Goal: Task Accomplishment & Management: Manage account settings

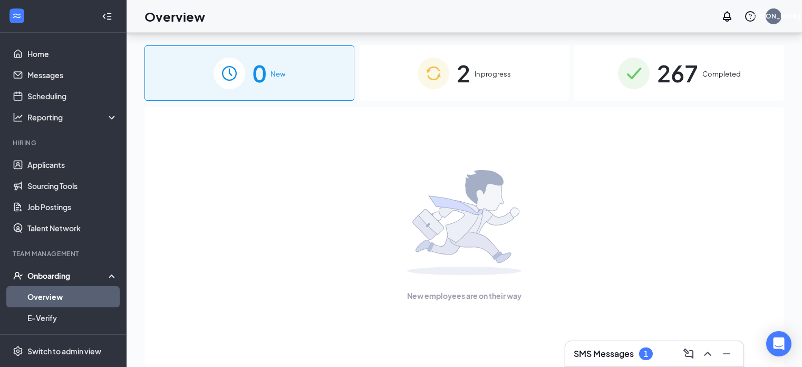
scroll to position [47, 0]
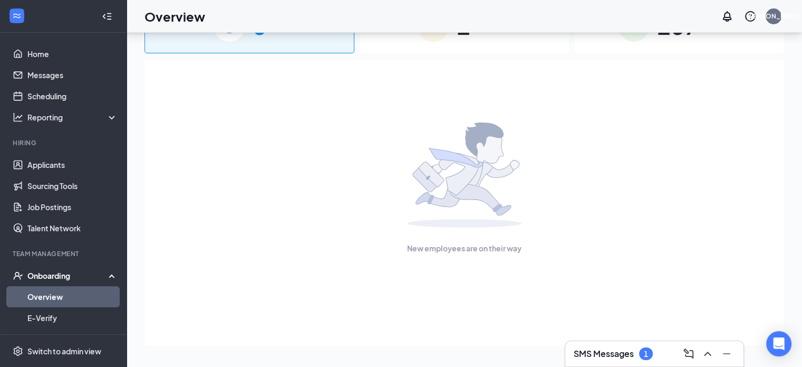
click at [602, 340] on div "New employees are on their way" at bounding box center [465, 203] width 640 height 286
click at [609, 350] on h3 "SMS Messages" at bounding box center [604, 354] width 60 height 12
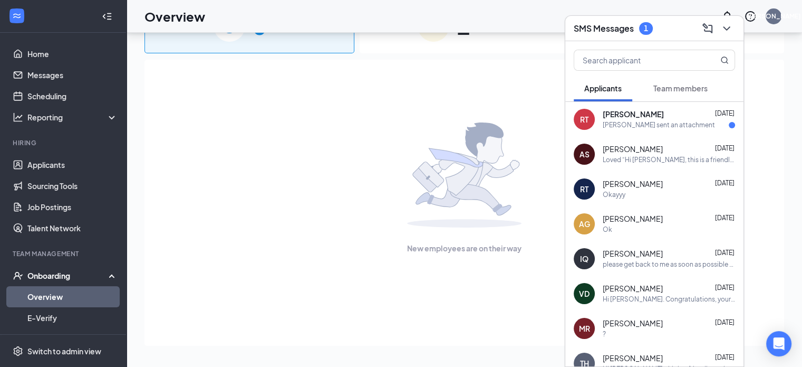
click at [677, 124] on div "[PERSON_NAME] sent an attachment" at bounding box center [659, 125] width 112 height 9
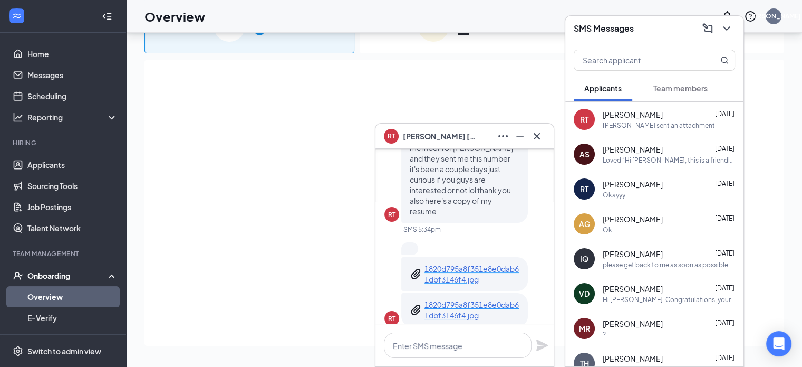
scroll to position [0, 0]
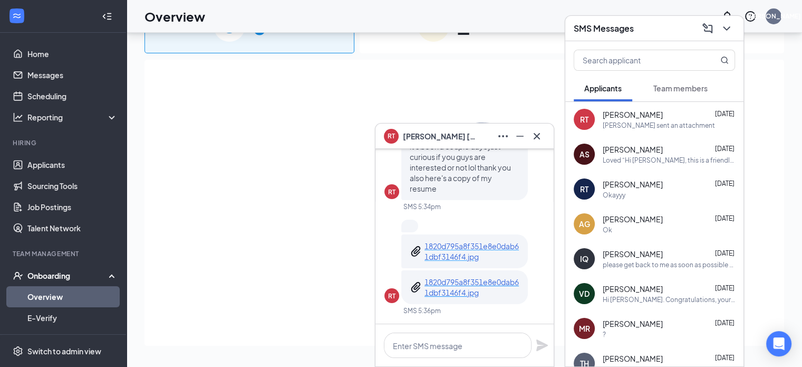
click at [457, 257] on p "1820d795a8f351e8e0dab61dbf3146f4.jpg" at bounding box center [472, 251] width 95 height 21
click at [535, 135] on icon "Cross" at bounding box center [537, 135] width 6 height 6
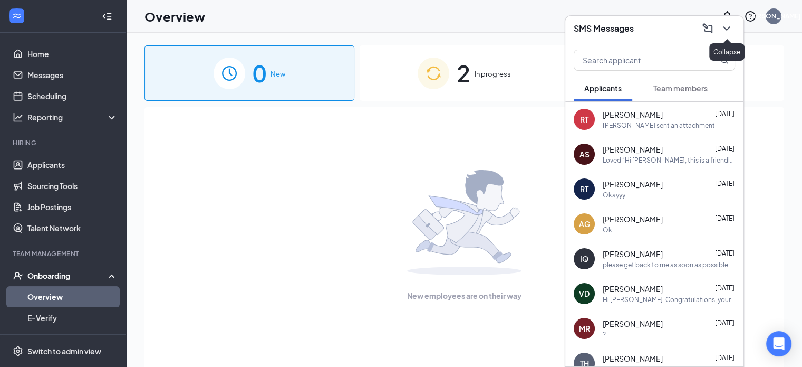
click at [725, 29] on icon "ChevronDown" at bounding box center [727, 28] width 13 height 13
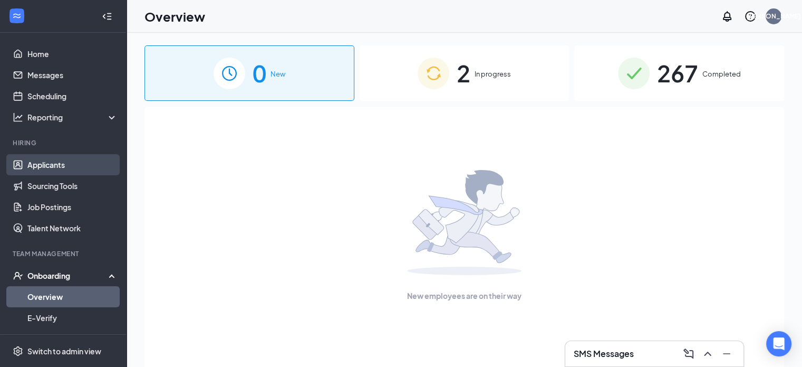
click at [59, 165] on link "Applicants" at bounding box center [72, 164] width 90 height 21
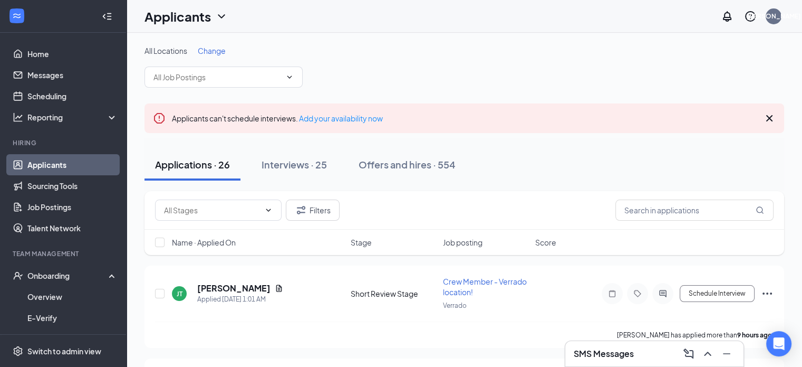
click at [211, 49] on span "Change" at bounding box center [212, 50] width 28 height 9
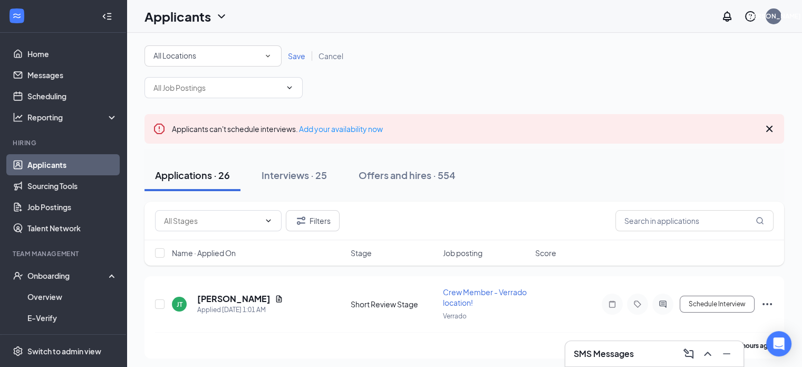
click at [210, 60] on div "All Locations" at bounding box center [213, 56] width 119 height 13
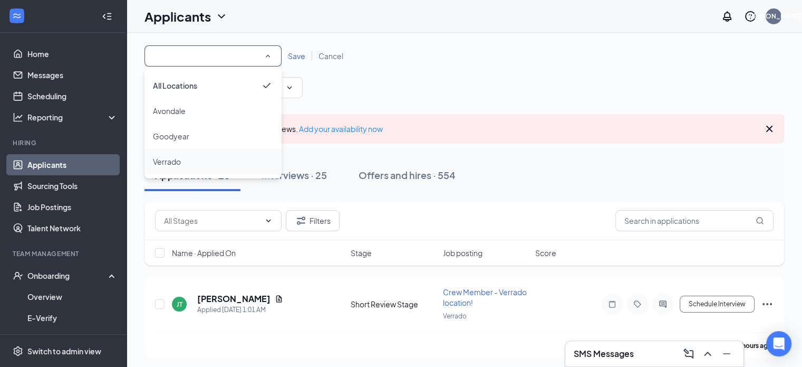
click at [183, 156] on div "Verrado" at bounding box center [213, 161] width 120 height 13
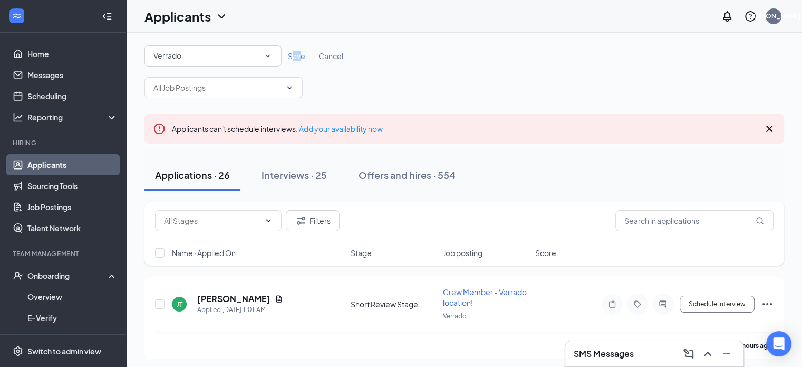
drag, startPoint x: 300, startPoint y: 62, endPoint x: 293, endPoint y: 52, distance: 11.7
click at [293, 52] on div "All Locations Verrado Save Cancel" at bounding box center [465, 55] width 640 height 21
click at [293, 52] on span "Save" at bounding box center [296, 55] width 17 height 9
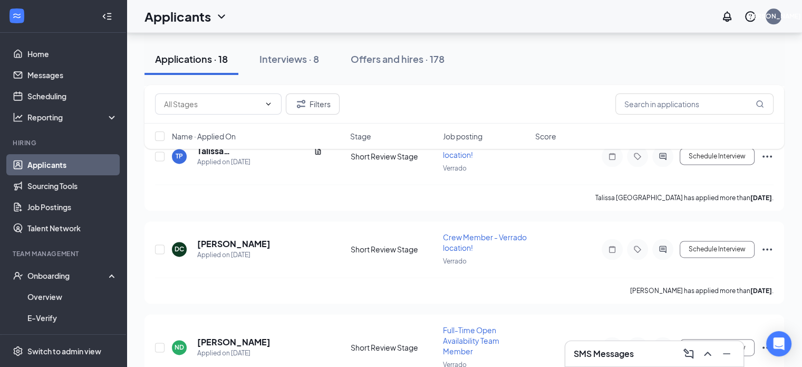
scroll to position [1593, 0]
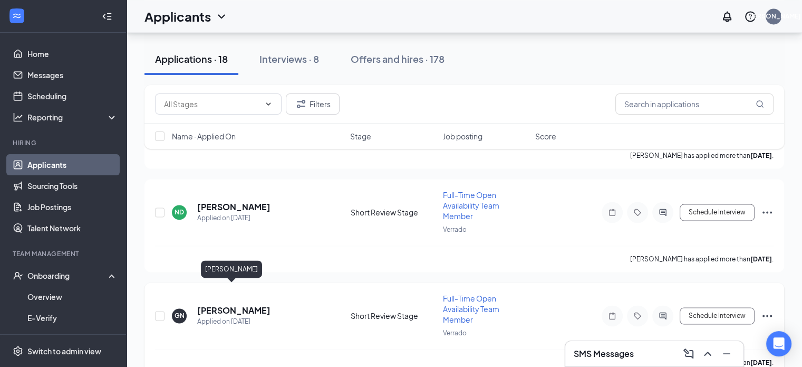
click at [230, 304] on h5 "[PERSON_NAME]" at bounding box center [233, 310] width 73 height 12
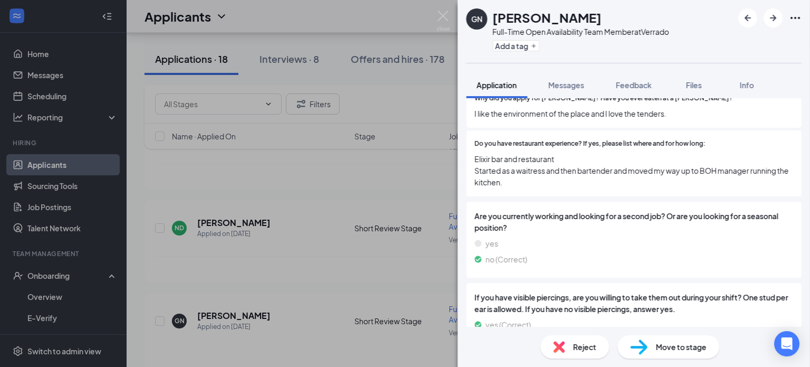
scroll to position [665, 0]
click at [677, 351] on span "Move to stage" at bounding box center [681, 347] width 51 height 12
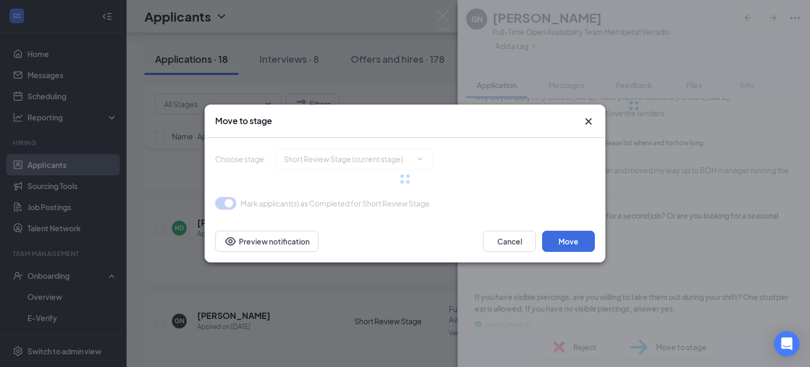
type input "Onsite Interview (next stage)"
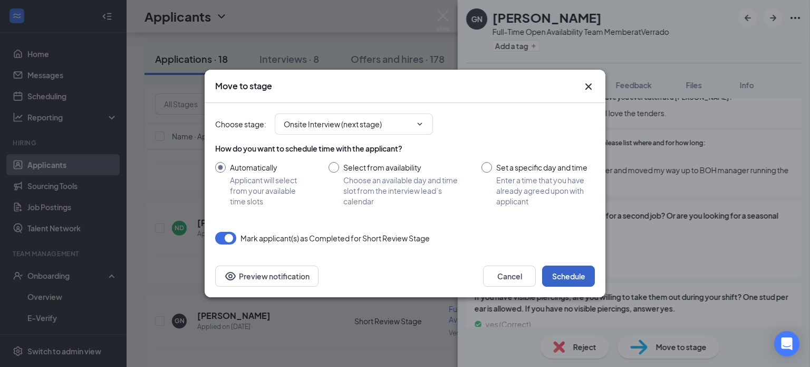
click at [562, 278] on button "Schedule" at bounding box center [568, 275] width 53 height 21
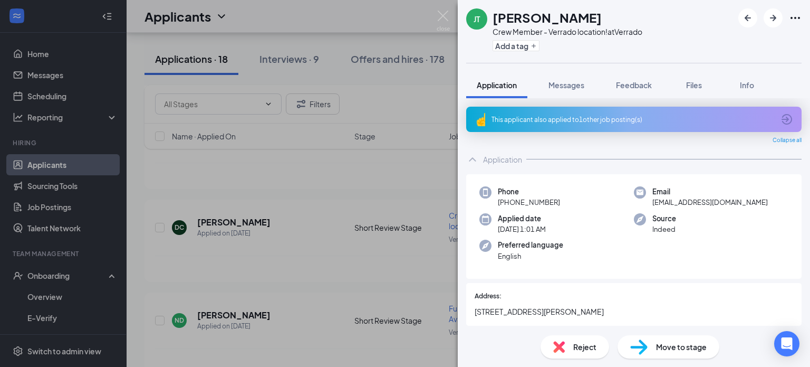
click at [627, 117] on div "This applicant also applied to 1 other job posting(s)" at bounding box center [633, 119] width 283 height 9
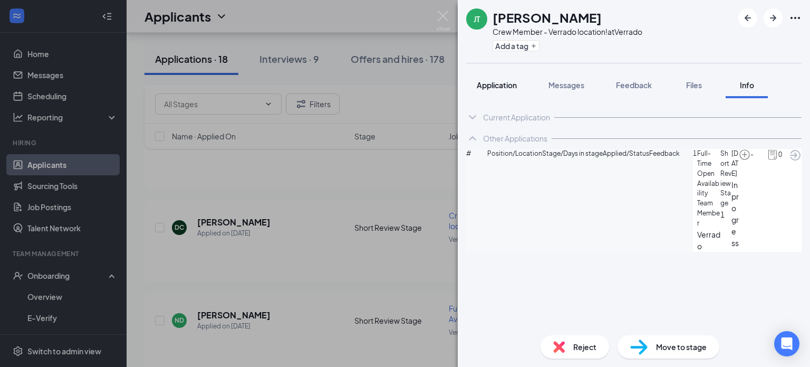
click at [500, 84] on span "Application" at bounding box center [497, 84] width 40 height 9
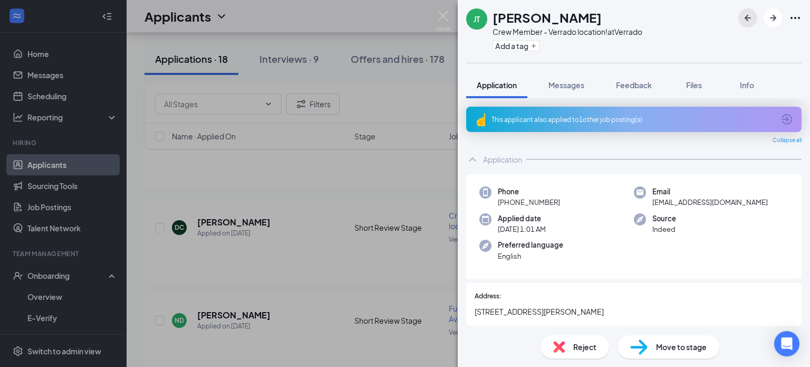
click at [745, 12] on icon "ArrowLeftNew" at bounding box center [748, 18] width 13 height 13
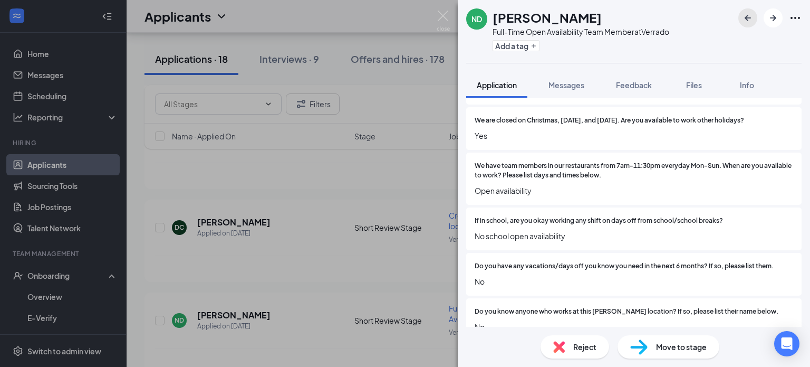
scroll to position [247, 0]
click at [579, 349] on span "Reject" at bounding box center [584, 347] width 23 height 12
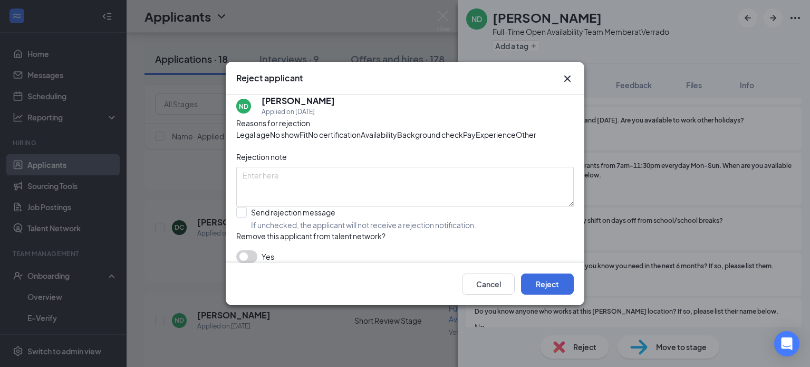
click at [516, 140] on span "Other" at bounding box center [526, 135] width 21 height 12
click at [245, 230] on input "Send rejection message If unchecked, the applicant will not receive a rejection…" at bounding box center [356, 218] width 240 height 23
checkbox input "true"
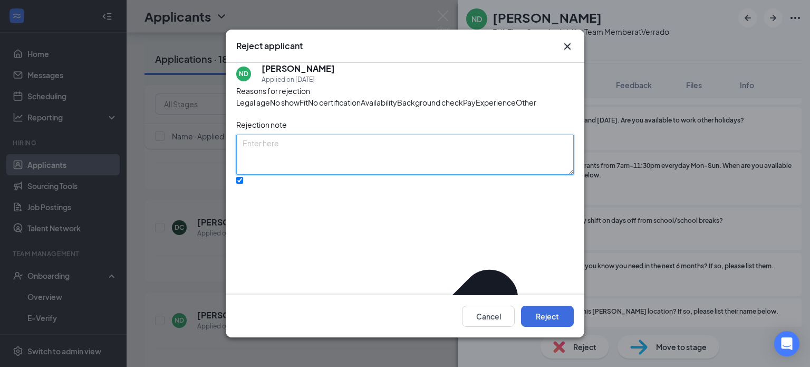
click at [278, 175] on textarea at bounding box center [405, 155] width 338 height 40
type textarea "Verrado almost fully staffed. Can't do fulltime hours."
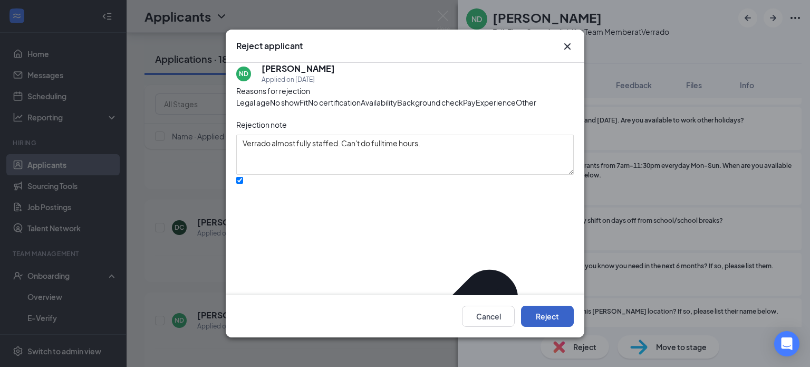
click at [551, 316] on button "Reject" at bounding box center [547, 315] width 53 height 21
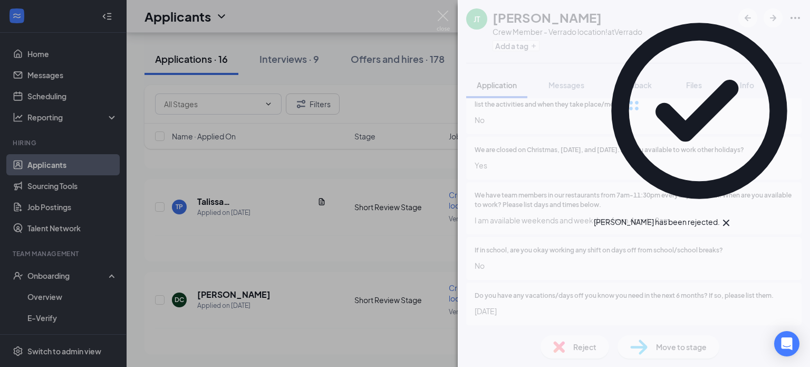
scroll to position [1357, 0]
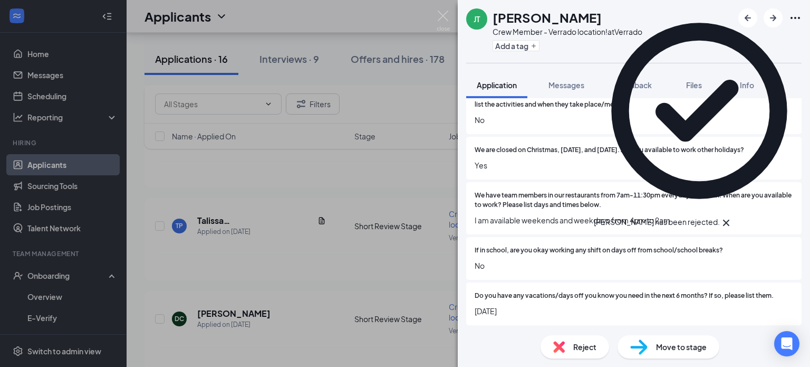
click at [733, 216] on icon "Cross" at bounding box center [726, 222] width 13 height 13
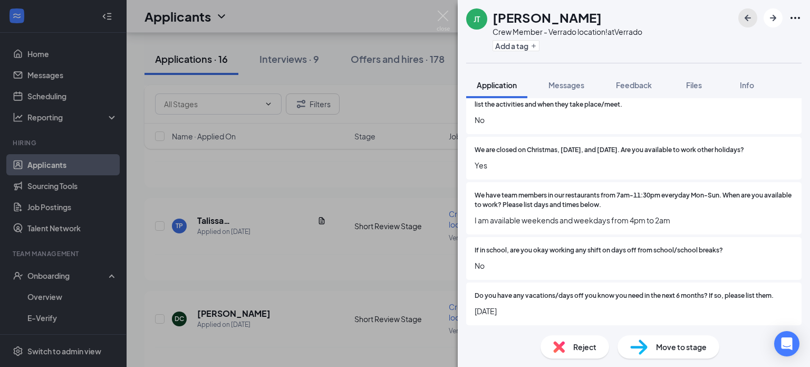
click at [744, 17] on icon "ArrowLeftNew" at bounding box center [748, 18] width 13 height 13
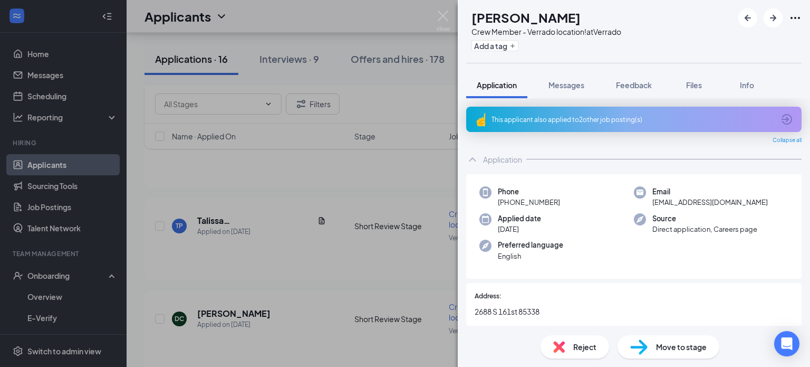
click at [613, 122] on div "This applicant also applied to 2 other job posting(s)" at bounding box center [633, 119] width 283 height 9
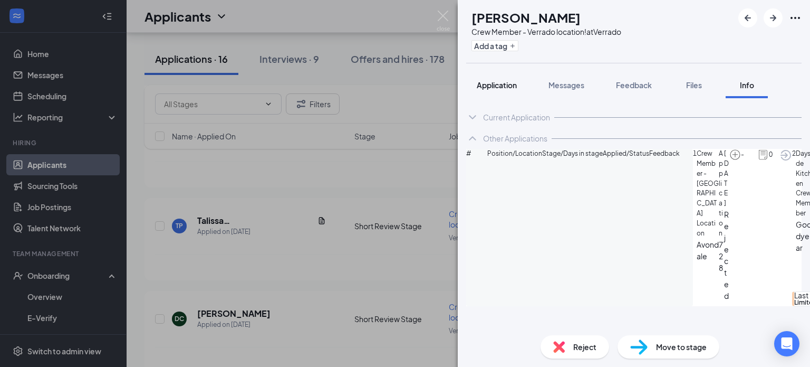
click at [501, 84] on span "Application" at bounding box center [497, 84] width 40 height 9
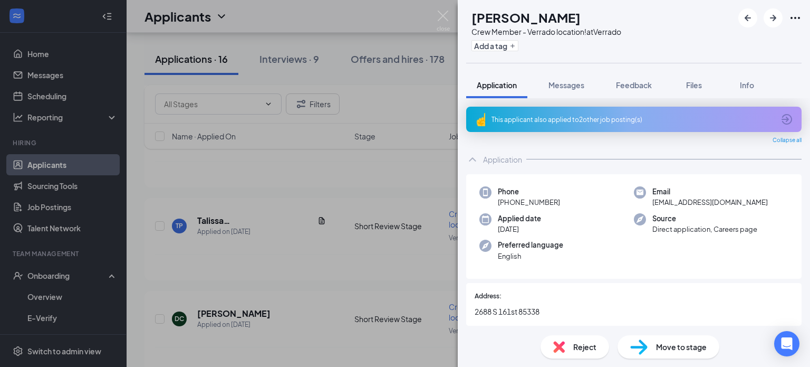
click at [590, 115] on div "This applicant also applied to 2 other job posting(s)" at bounding box center [633, 119] width 283 height 9
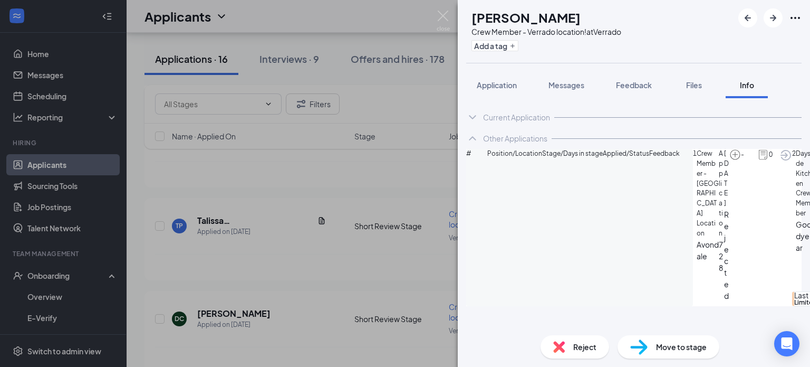
click at [780, 161] on icon "ArrowCircle" at bounding box center [786, 155] width 13 height 13
click at [670, 331] on div "Reject Move to stage" at bounding box center [634, 347] width 352 height 40
click at [681, 348] on span "Move to stage" at bounding box center [681, 347] width 51 height 12
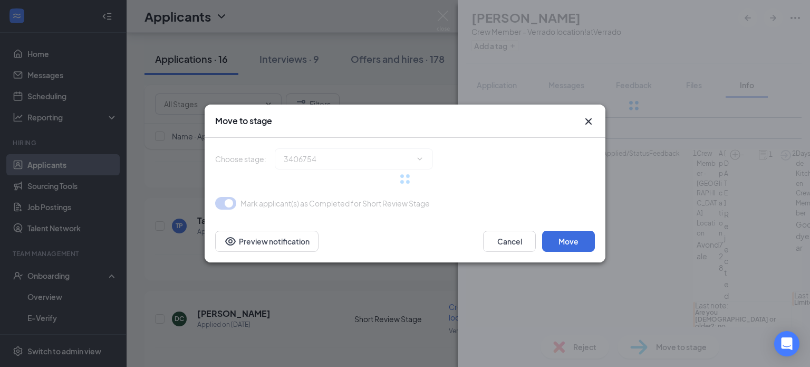
type input "Onsite Interview (next stage)"
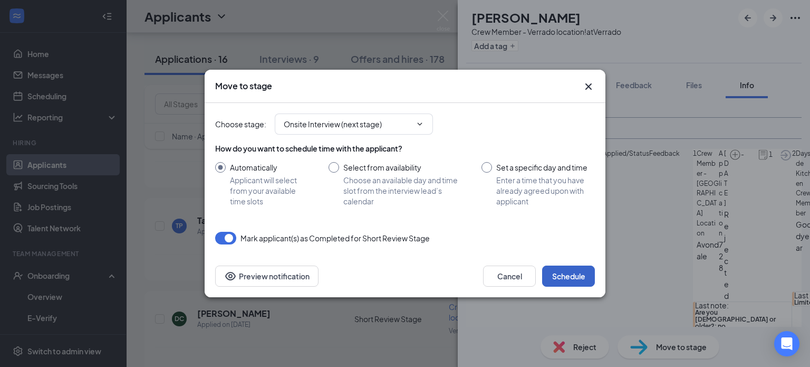
click at [576, 275] on button "Schedule" at bounding box center [568, 275] width 53 height 21
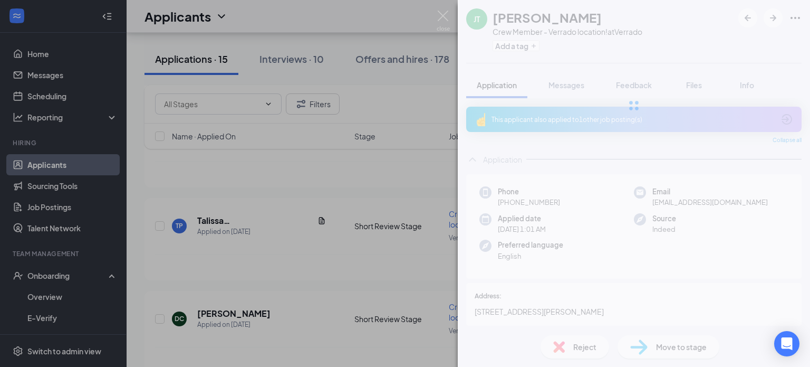
scroll to position [1265, 0]
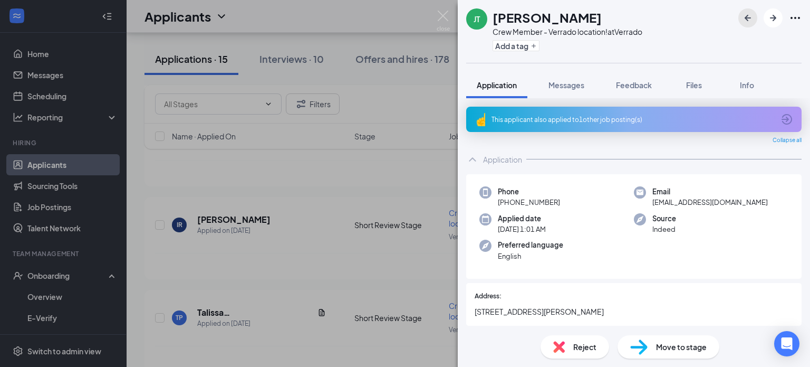
click at [746, 14] on icon "ArrowLeftNew" at bounding box center [748, 18] width 13 height 13
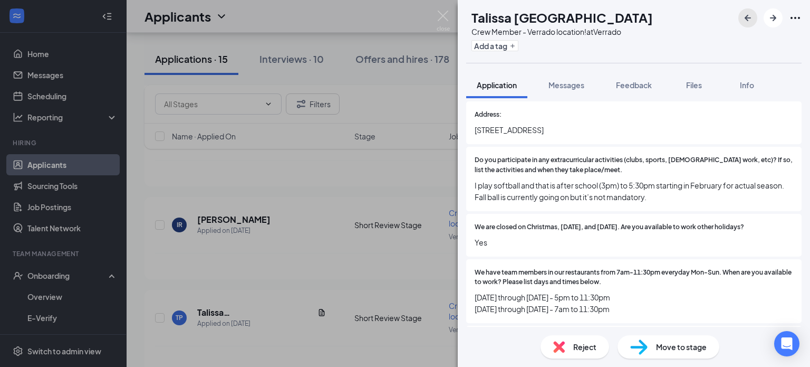
scroll to position [156, 0]
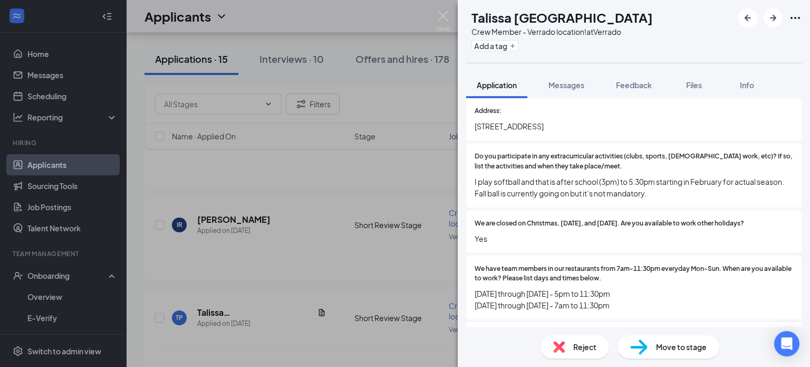
click at [573, 351] on span "Reject" at bounding box center [584, 347] width 23 height 12
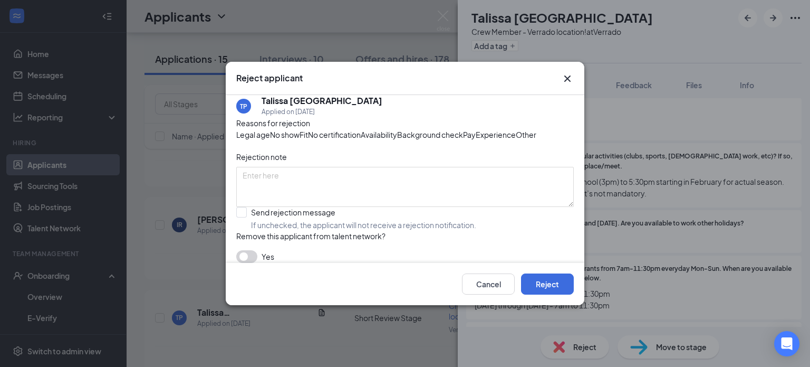
click at [516, 140] on span "Other" at bounding box center [526, 135] width 21 height 12
click at [397, 140] on div "Availability" at bounding box center [379, 135] width 36 height 12
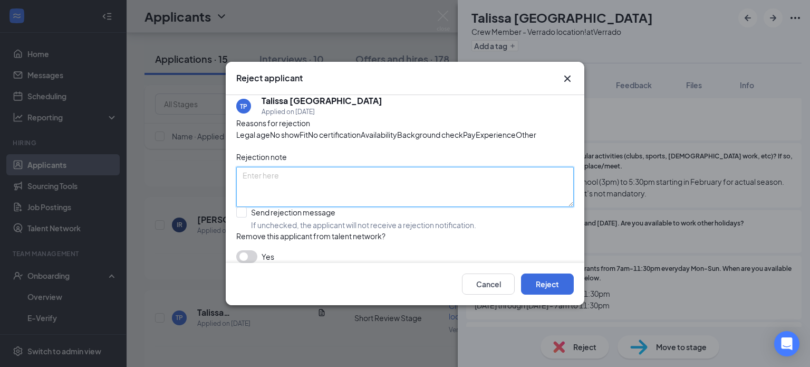
click at [369, 202] on textarea at bounding box center [405, 187] width 338 height 40
type textarea "verrado almost fully staffed. looking for AM availability."
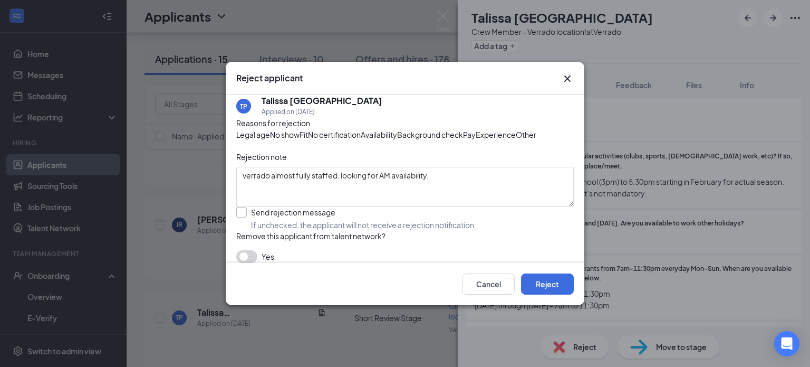
click at [320, 230] on input "Send rejection message If unchecked, the applicant will not receive a rejection…" at bounding box center [356, 218] width 240 height 23
checkbox input "true"
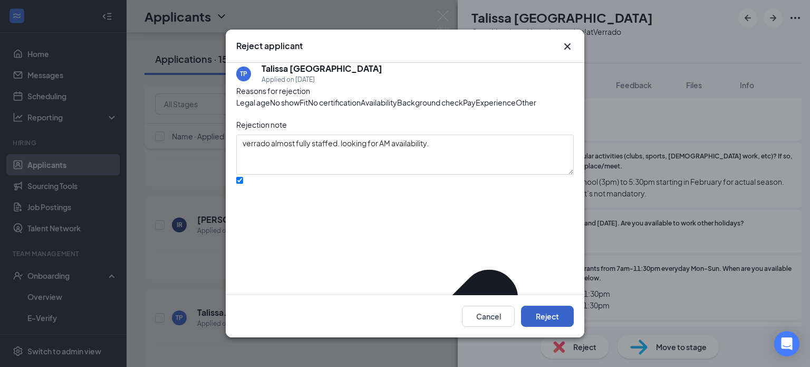
click at [552, 315] on button "Reject" at bounding box center [547, 315] width 53 height 21
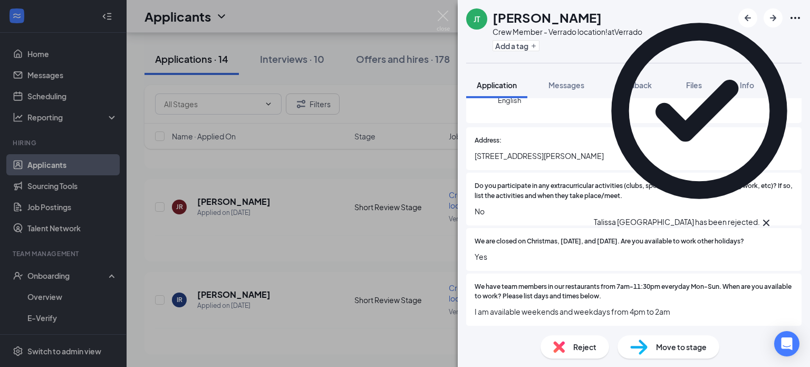
scroll to position [1173, 0]
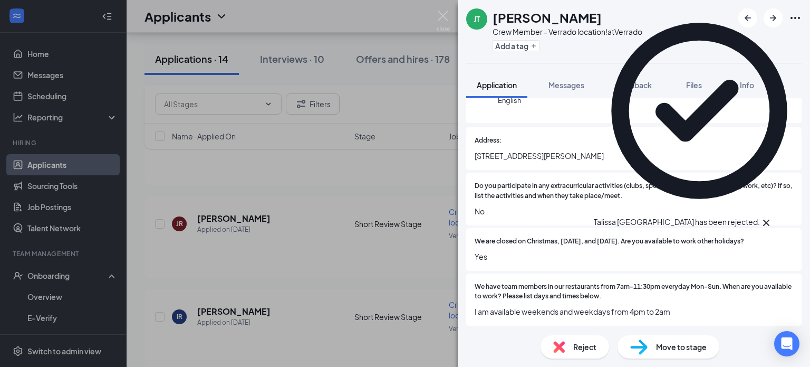
click at [773, 216] on icon "Cross" at bounding box center [766, 222] width 13 height 13
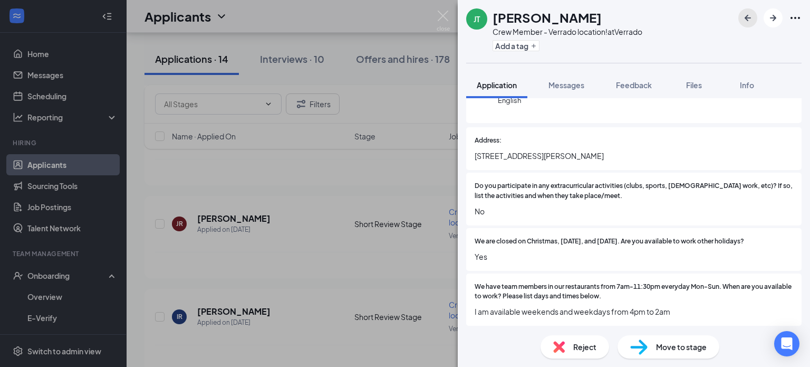
click at [749, 20] on icon "ArrowLeftNew" at bounding box center [748, 18] width 13 height 13
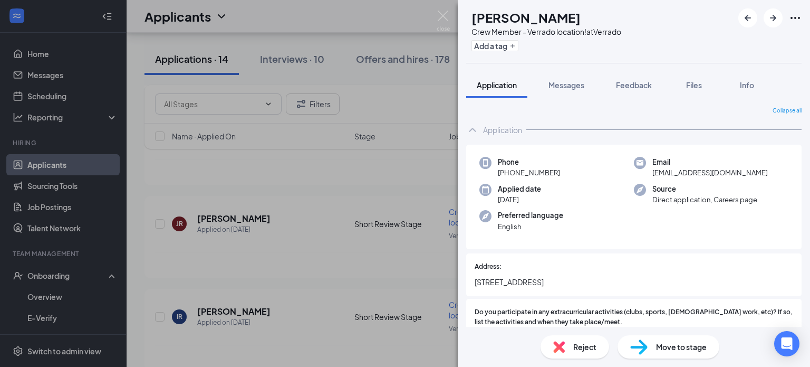
click at [678, 345] on span "Move to stage" at bounding box center [681, 347] width 51 height 12
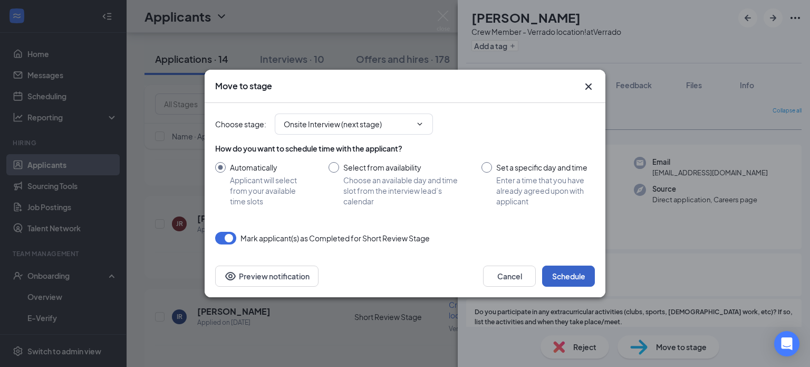
click at [561, 276] on button "Schedule" at bounding box center [568, 275] width 53 height 21
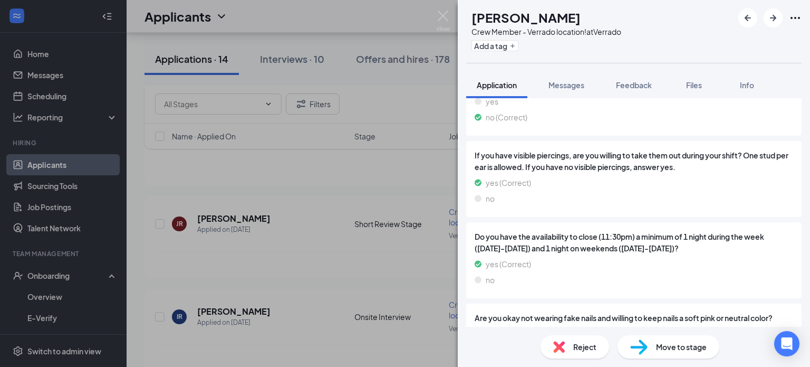
scroll to position [791, 0]
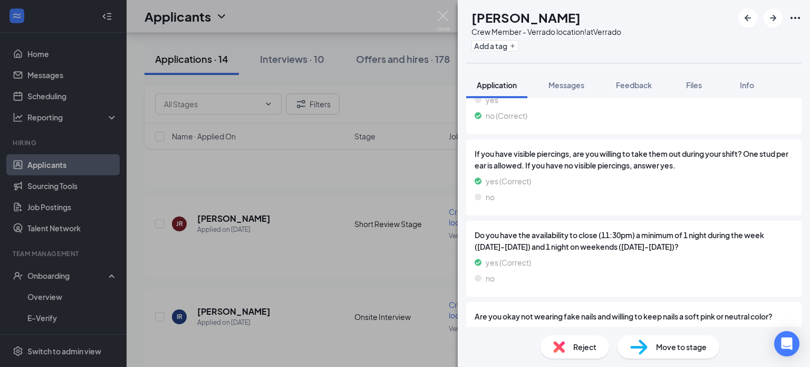
click at [678, 344] on span "Move to stage" at bounding box center [681, 347] width 51 height 12
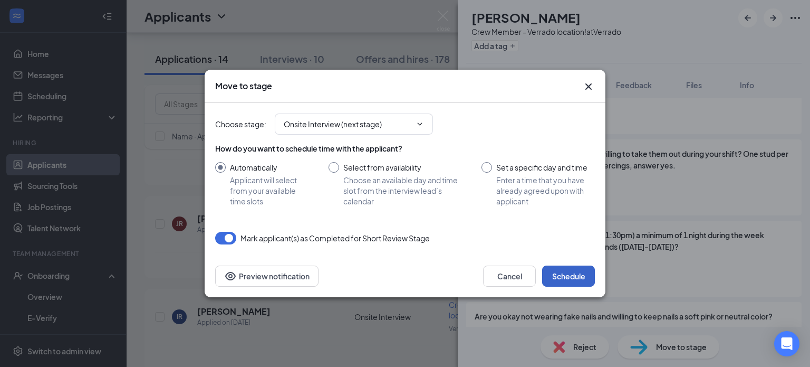
click at [568, 276] on button "Schedule" at bounding box center [568, 275] width 53 height 21
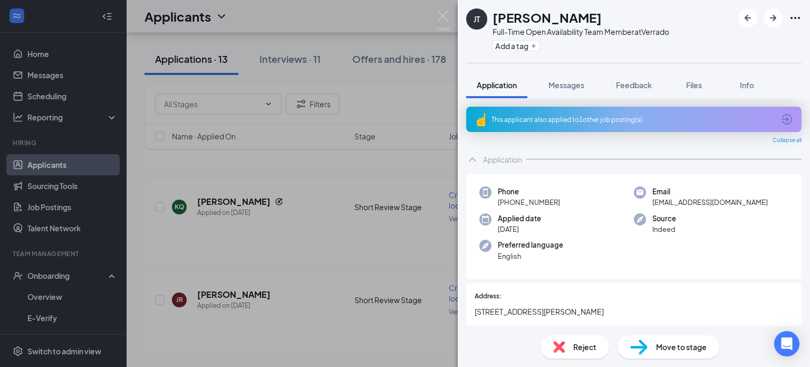
scroll to position [990, 0]
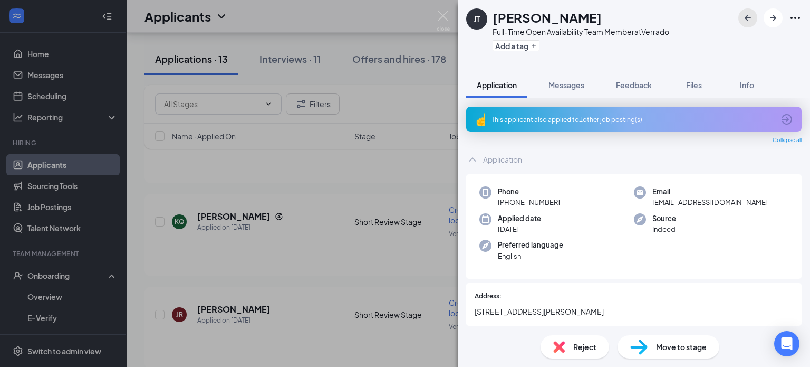
click at [753, 20] on icon "ArrowLeftNew" at bounding box center [748, 18] width 13 height 13
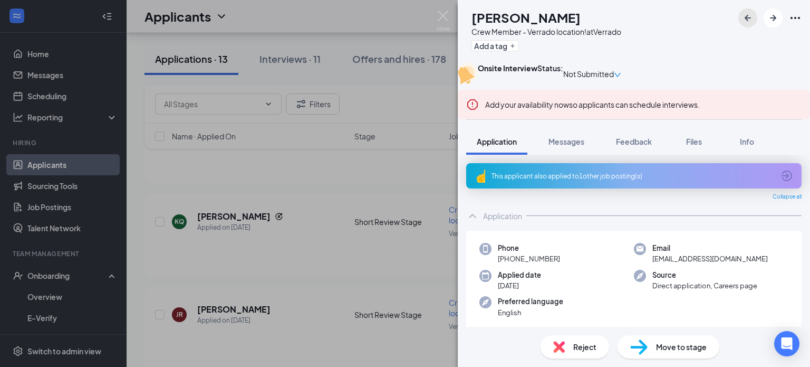
click at [743, 21] on icon "ArrowLeftNew" at bounding box center [748, 18] width 13 height 13
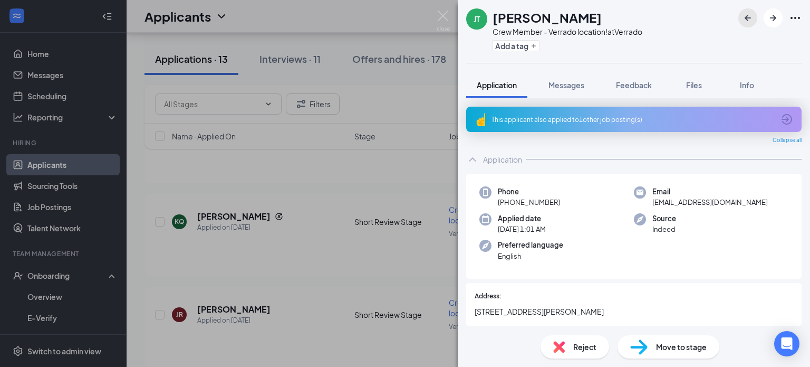
click at [749, 17] on icon "ArrowLeftNew" at bounding box center [748, 18] width 13 height 13
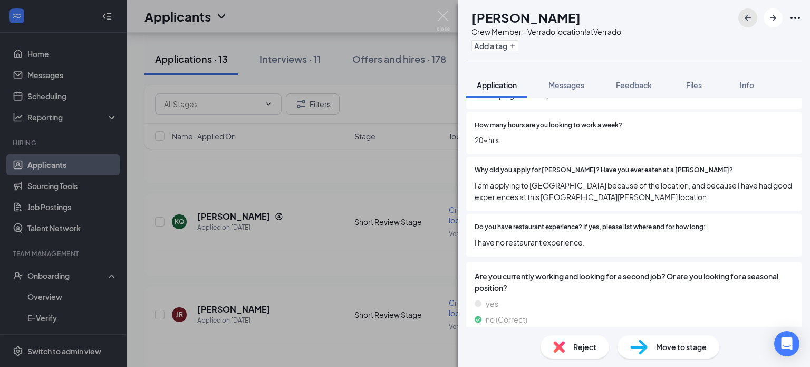
scroll to position [570, 0]
click at [678, 328] on div "Reject Move to stage" at bounding box center [634, 347] width 352 height 40
click at [688, 343] on span "Move to stage" at bounding box center [681, 347] width 51 height 12
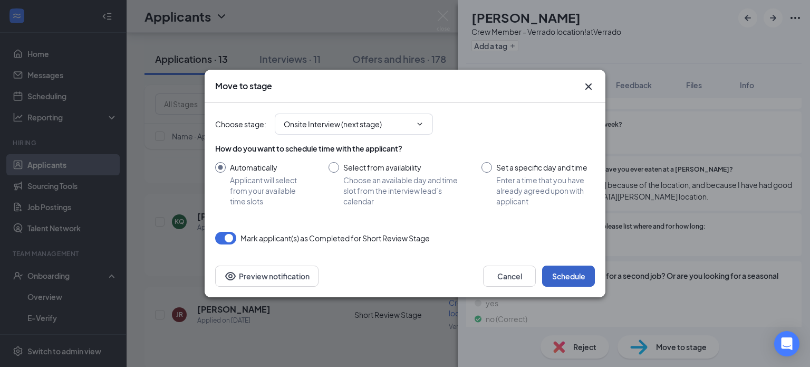
click at [566, 275] on button "Schedule" at bounding box center [568, 275] width 53 height 21
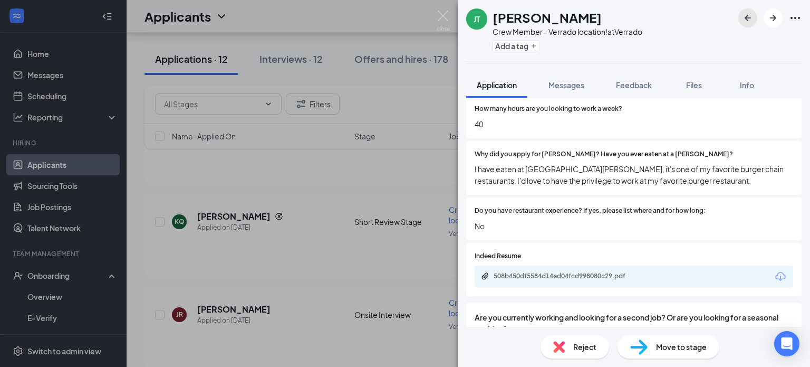
click at [746, 20] on icon "ArrowLeftNew" at bounding box center [748, 18] width 13 height 13
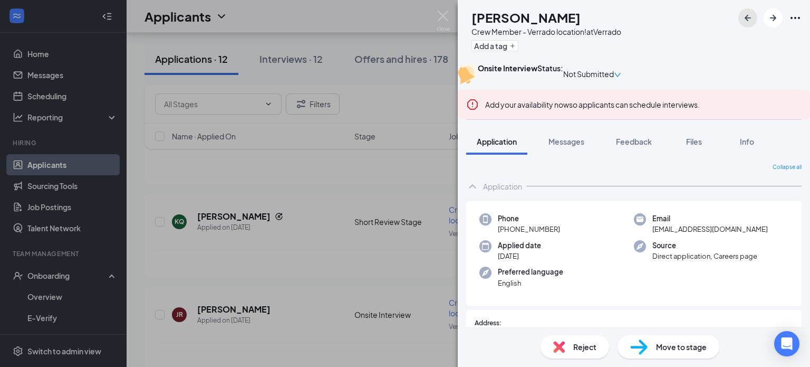
click at [742, 18] on icon "ArrowLeftNew" at bounding box center [748, 18] width 13 height 13
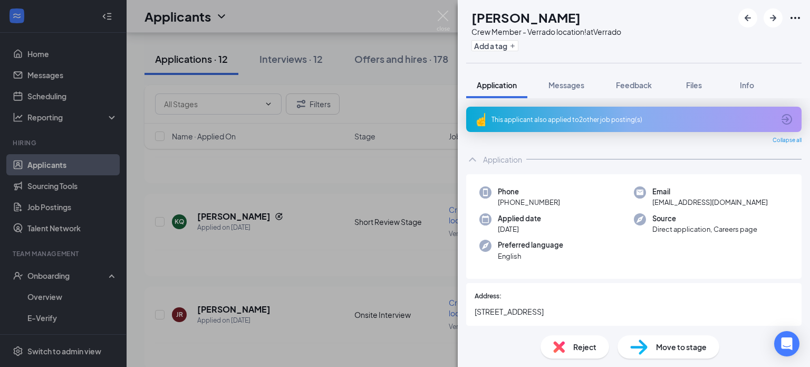
click at [610, 120] on div "This applicant also applied to 2 other job posting(s)" at bounding box center [633, 119] width 283 height 9
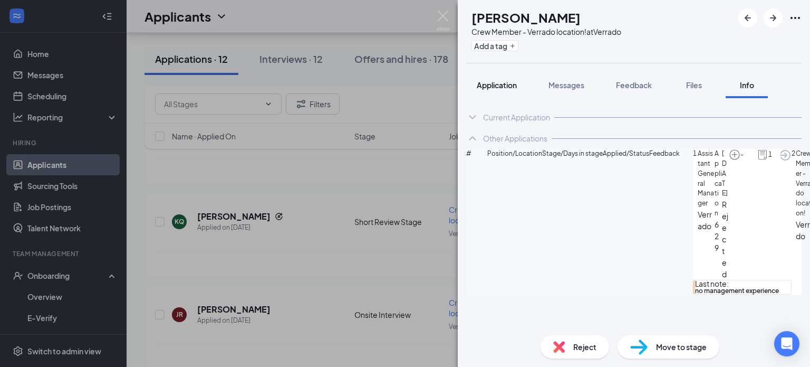
click at [496, 88] on span "Application" at bounding box center [497, 84] width 40 height 9
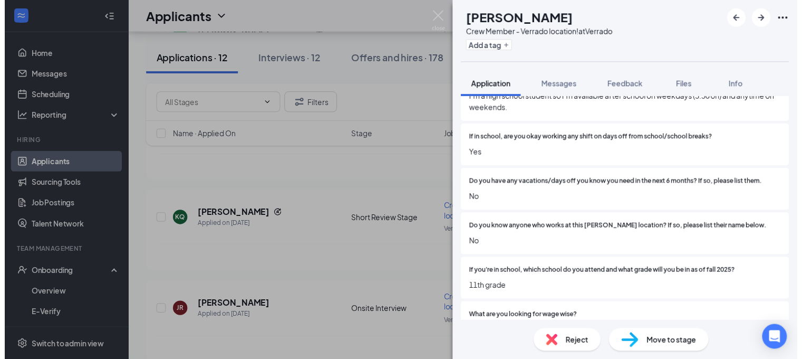
scroll to position [381, 0]
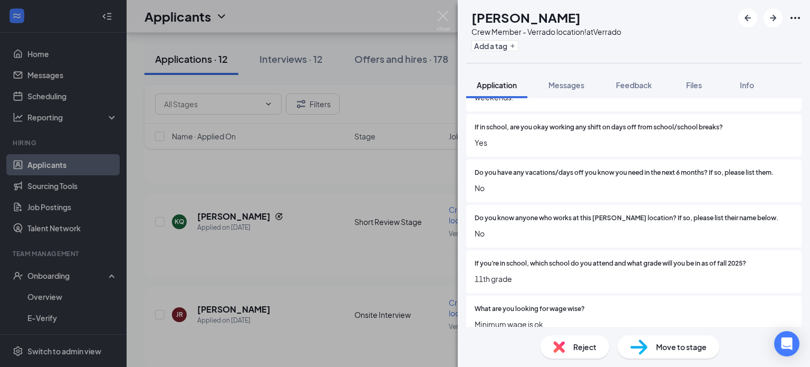
click at [595, 355] on div "Reject" at bounding box center [575, 346] width 69 height 23
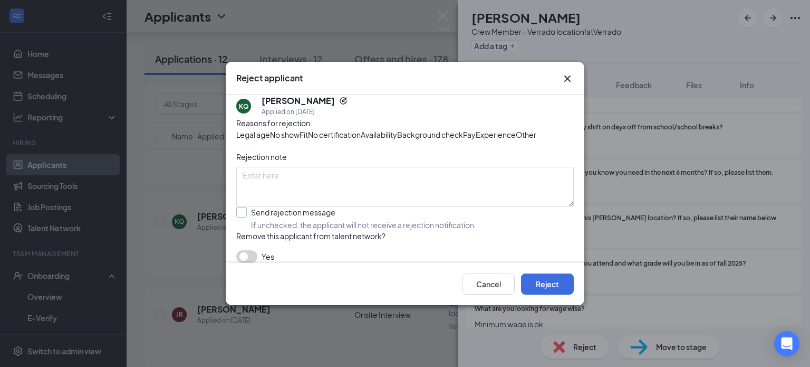
click at [261, 230] on input "Send rejection message If unchecked, the applicant will not receive a rejection…" at bounding box center [356, 218] width 240 height 23
checkbox input "true"
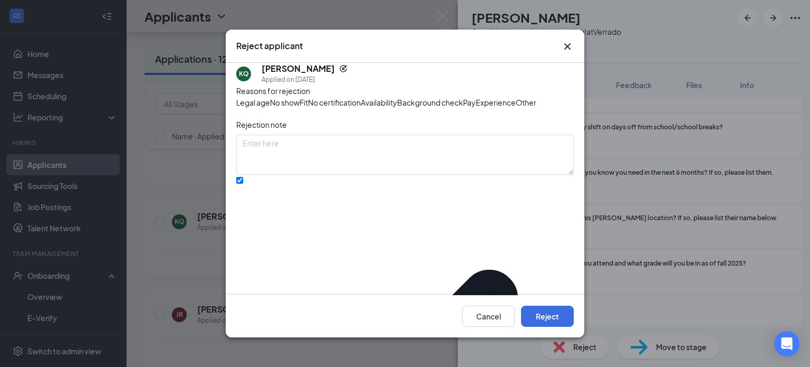
click at [397, 108] on span "Availability" at bounding box center [379, 103] width 36 height 12
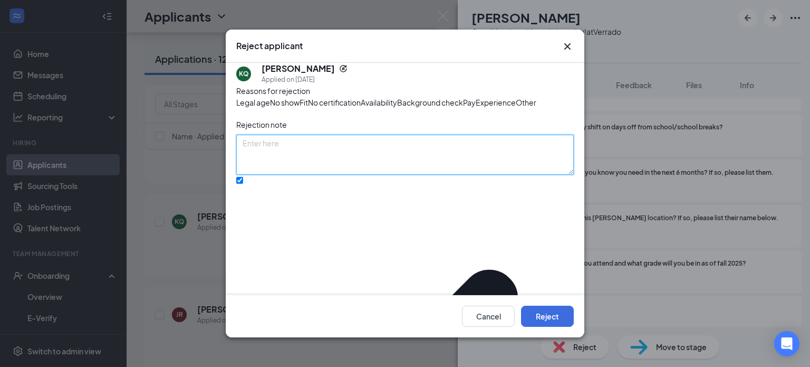
click at [346, 175] on textarea at bounding box center [405, 155] width 338 height 40
type textarea "Verrado fully staffed. Looking for AM availaibility."
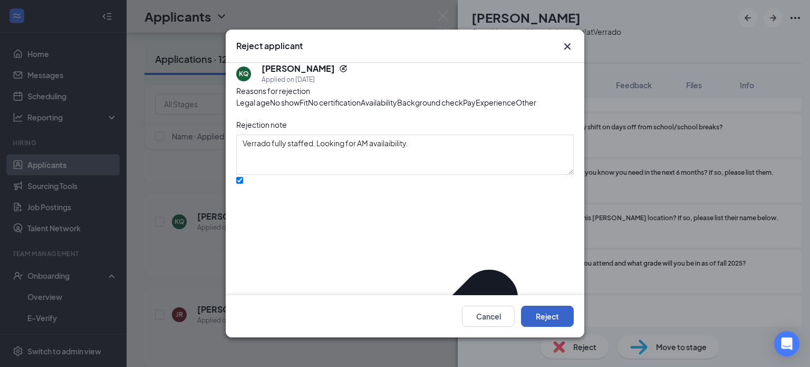
click at [552, 314] on button "Reject" at bounding box center [547, 315] width 53 height 21
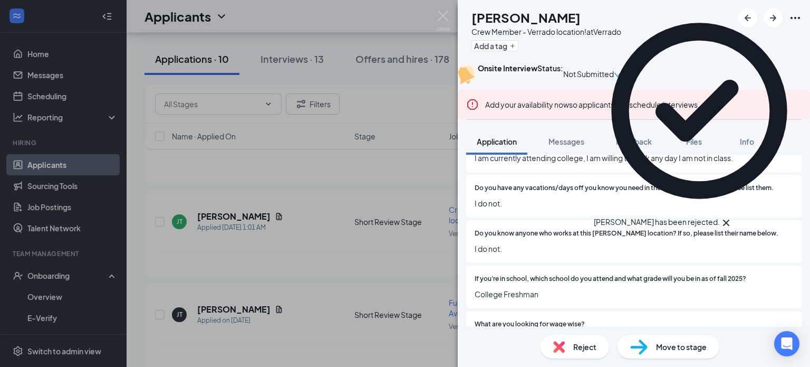
click at [733, 216] on icon "Cross" at bounding box center [726, 222] width 13 height 13
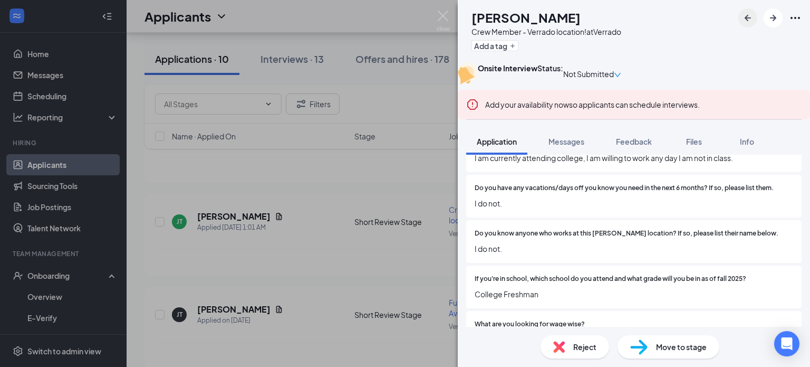
click at [739, 22] on div at bounding box center [770, 17] width 63 height 19
click at [751, 17] on icon "ArrowLeftNew" at bounding box center [748, 18] width 13 height 13
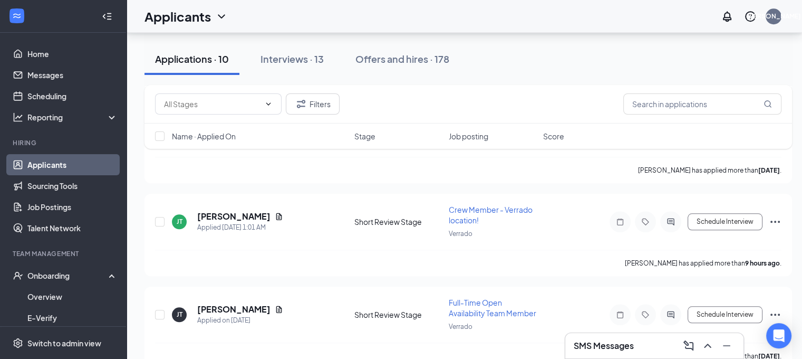
click at [751, 17] on div at bounding box center [750, 16] width 21 height 21
click at [551, 64] on div "Applications · 10 Interviews · 13 Offers and hires · 178" at bounding box center [469, 59] width 648 height 32
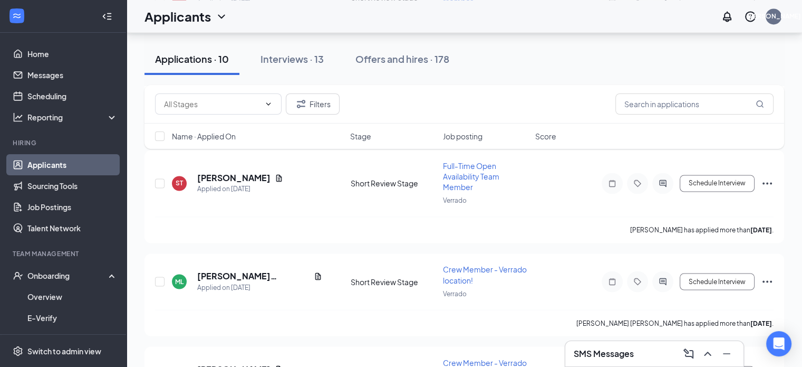
scroll to position [1776, 0]
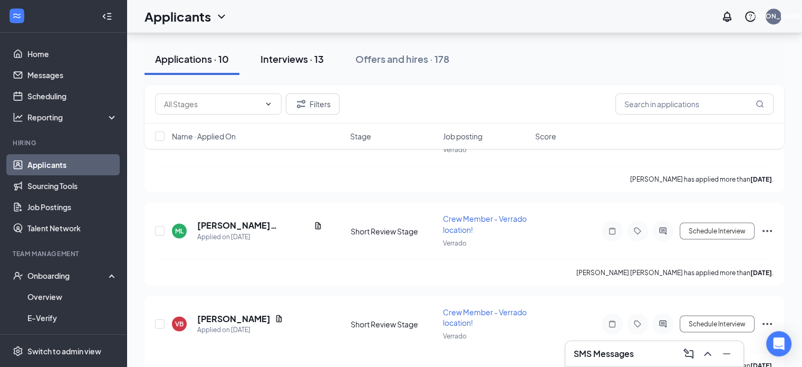
click at [303, 59] on div "Interviews · 13" at bounding box center [292, 58] width 63 height 13
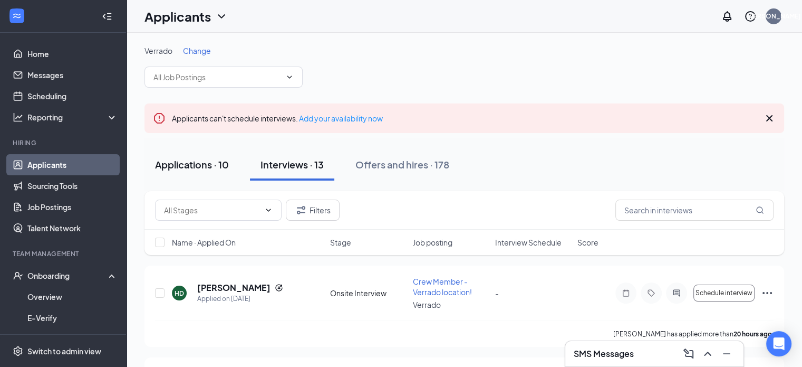
click at [197, 172] on button "Applications · 10" at bounding box center [192, 165] width 95 height 32
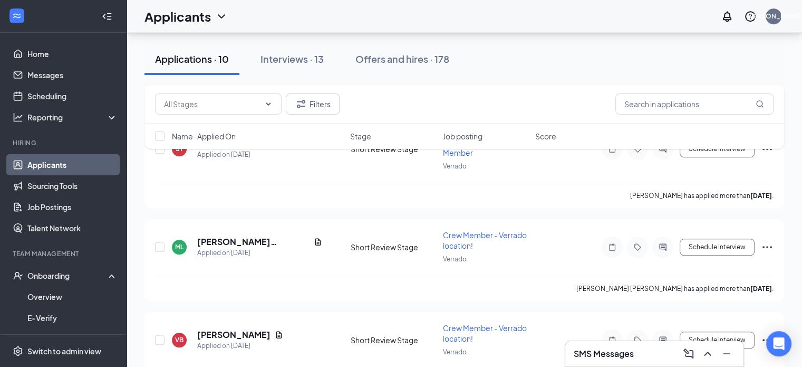
scroll to position [838, 0]
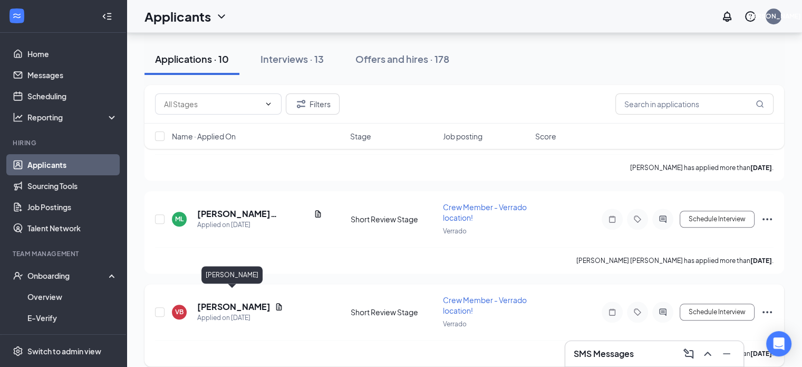
click at [219, 301] on h5 "[PERSON_NAME]" at bounding box center [233, 307] width 73 height 12
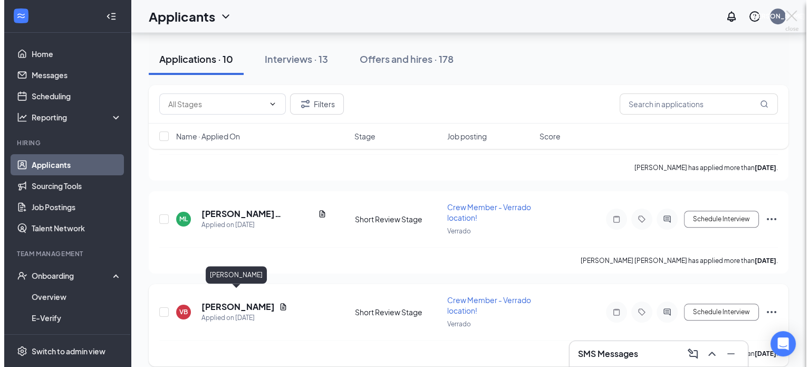
scroll to position [807, 0]
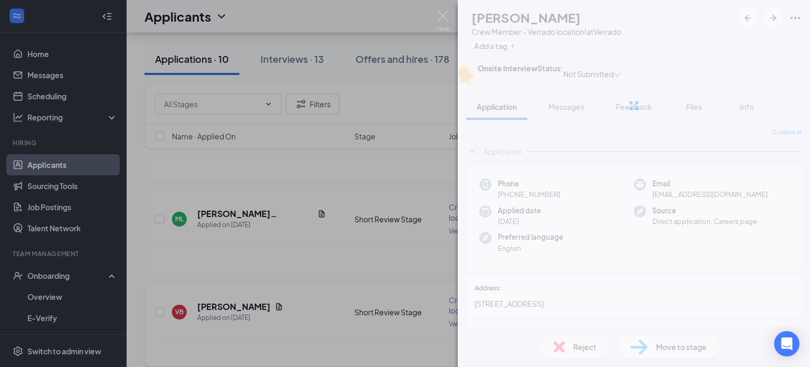
click at [219, 293] on div "JR [PERSON_NAME] Crew Member - Verrado location! at Verrado Add a tag Onsite In…" at bounding box center [405, 183] width 810 height 367
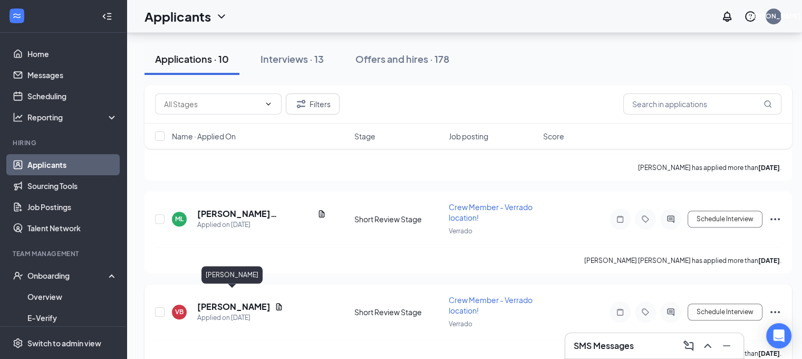
click at [218, 301] on h5 "[PERSON_NAME]" at bounding box center [233, 307] width 73 height 12
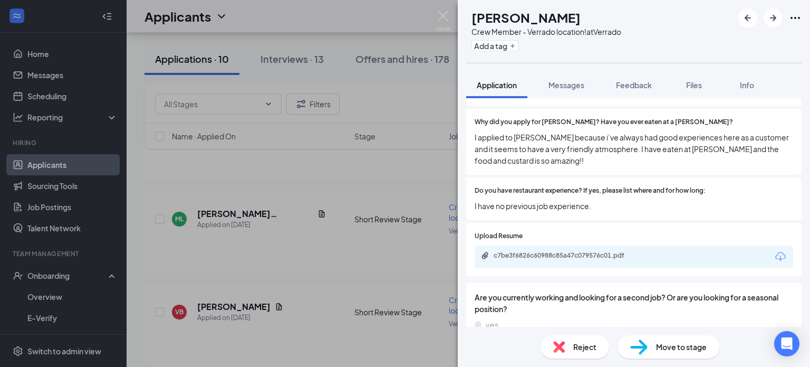
scroll to position [641, 0]
click at [681, 344] on span "Move to stage" at bounding box center [681, 347] width 51 height 12
type input "Onsite Interview (next stage)"
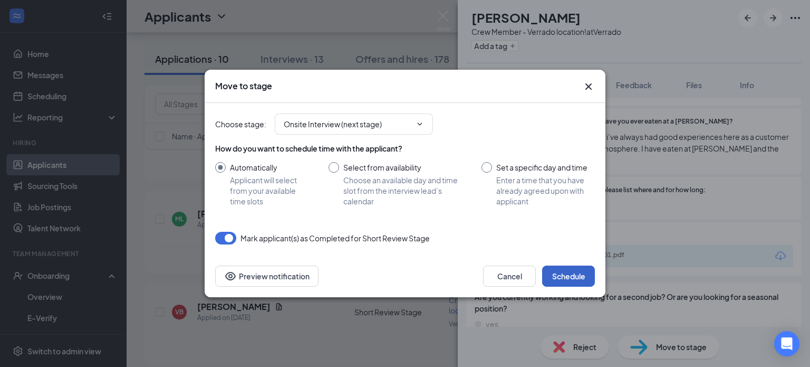
click at [589, 276] on button "Schedule" at bounding box center [568, 275] width 53 height 21
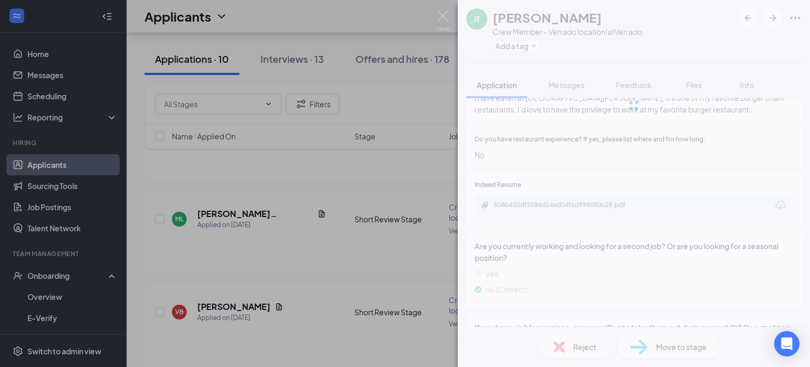
scroll to position [618, 0]
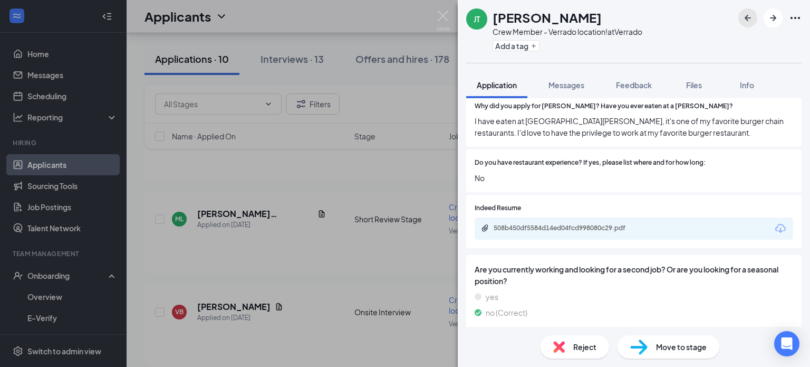
click at [743, 16] on icon "ArrowLeftNew" at bounding box center [748, 18] width 13 height 13
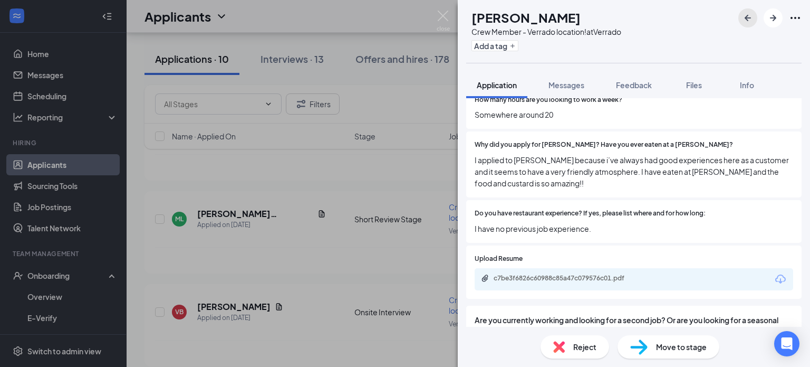
scroll to position [641, 0]
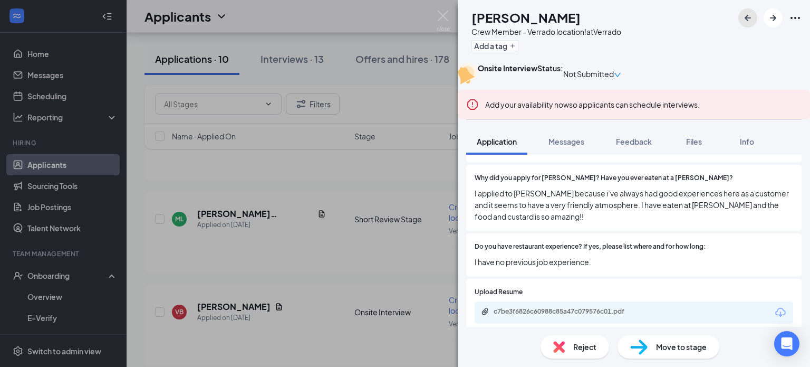
click at [743, 16] on icon "ArrowLeftNew" at bounding box center [748, 18] width 13 height 13
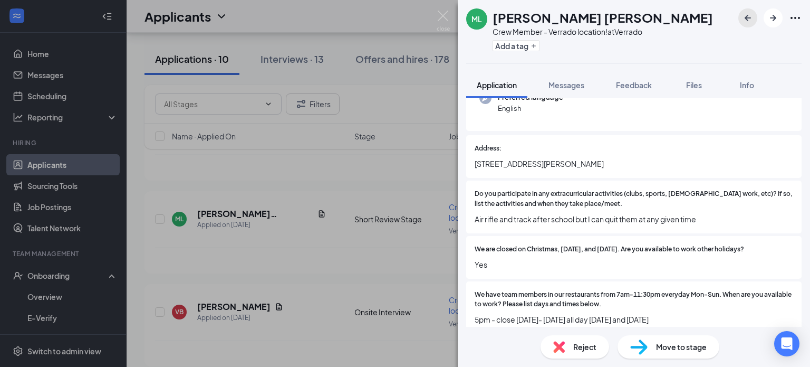
scroll to position [162, 0]
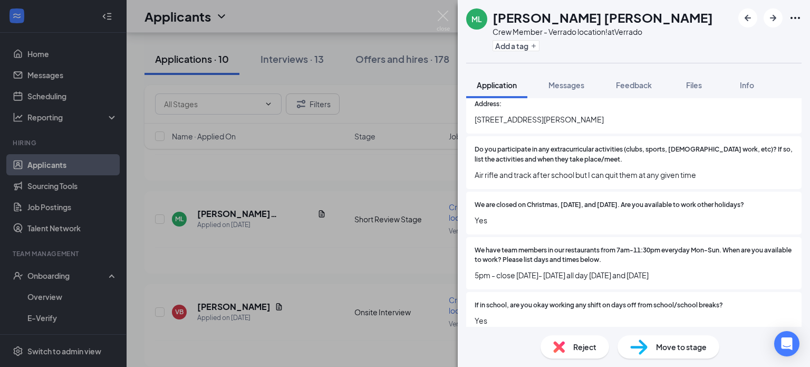
click at [574, 354] on div "Reject" at bounding box center [575, 346] width 69 height 23
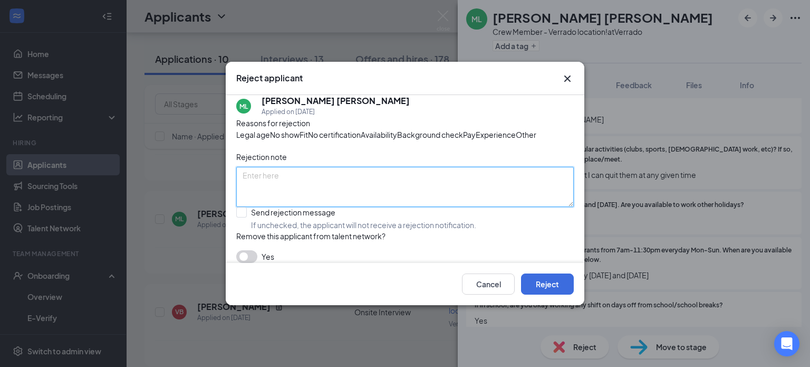
click at [423, 207] on textarea at bounding box center [405, 187] width 338 height 40
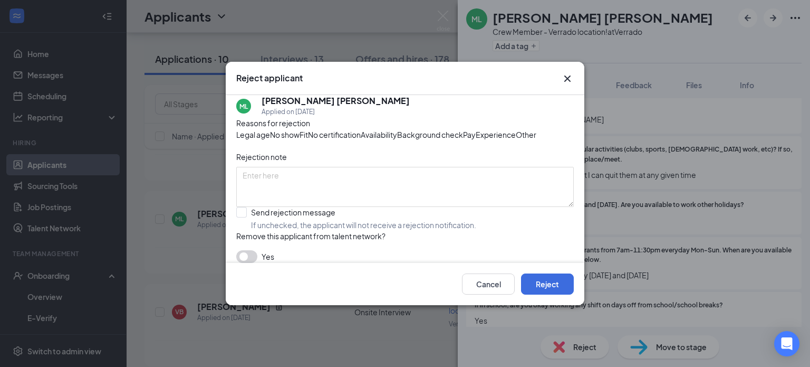
click at [397, 129] on span "Availability" at bounding box center [379, 135] width 36 height 12
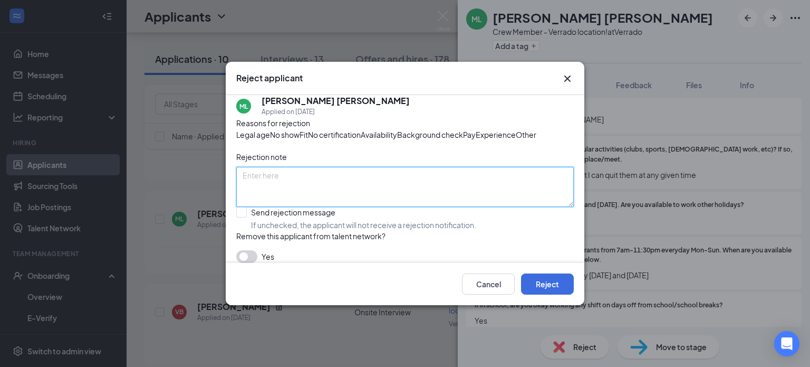
click at [344, 207] on textarea at bounding box center [405, 187] width 338 height 40
type textarea "Verrado fully staffed. Looking for AM/Open availabiltiy."
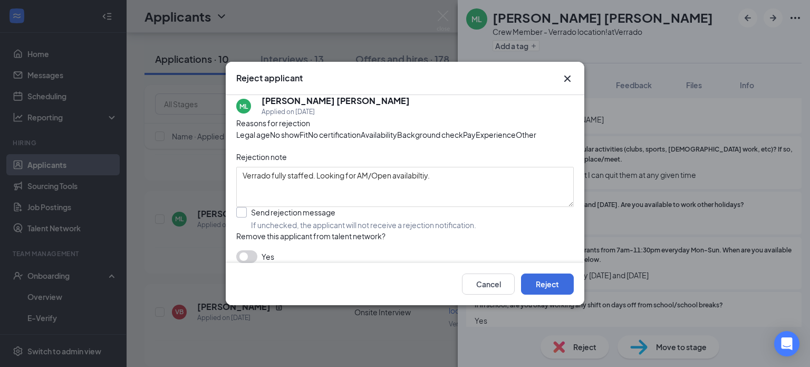
click at [244, 230] on input "Send rejection message If unchecked, the applicant will not receive a rejection…" at bounding box center [356, 218] width 240 height 23
checkbox input "true"
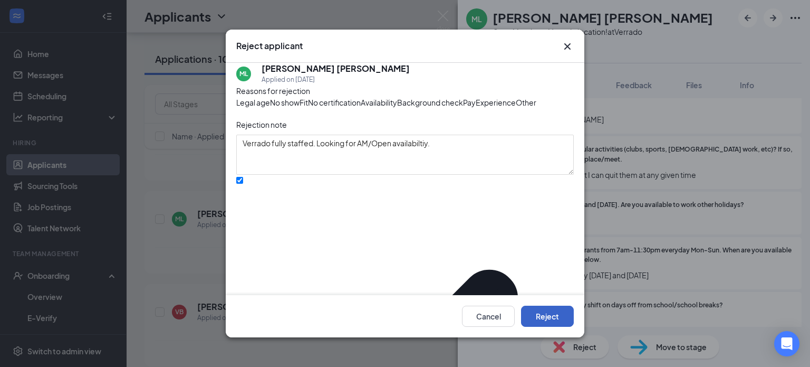
drag, startPoint x: 386, startPoint y: 233, endPoint x: 561, endPoint y: 317, distance: 194.2
click at [561, 317] on button "Reject" at bounding box center [547, 315] width 53 height 21
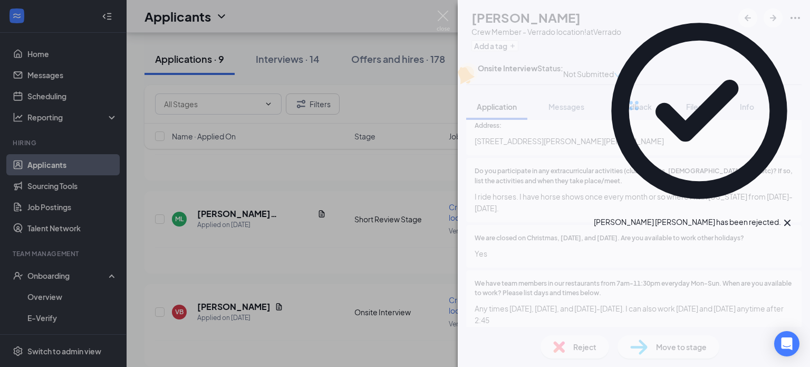
scroll to position [720, 0]
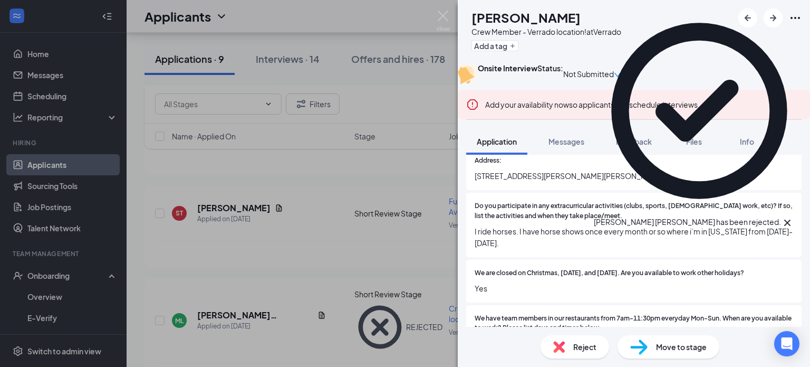
click at [791, 219] on icon "Cross" at bounding box center [787, 222] width 6 height 6
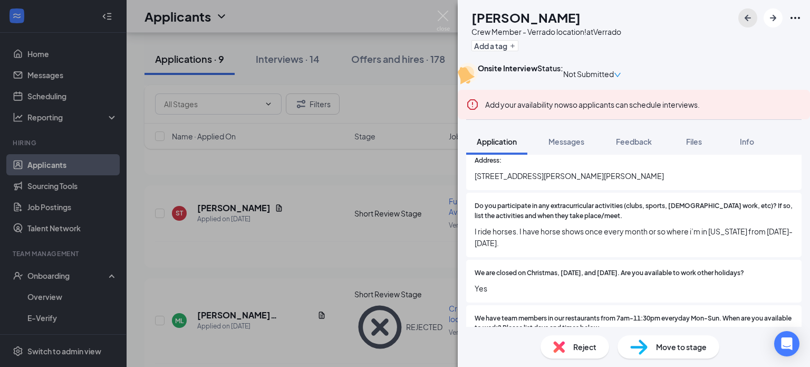
click at [747, 16] on icon "ArrowLeftNew" at bounding box center [748, 18] width 6 height 6
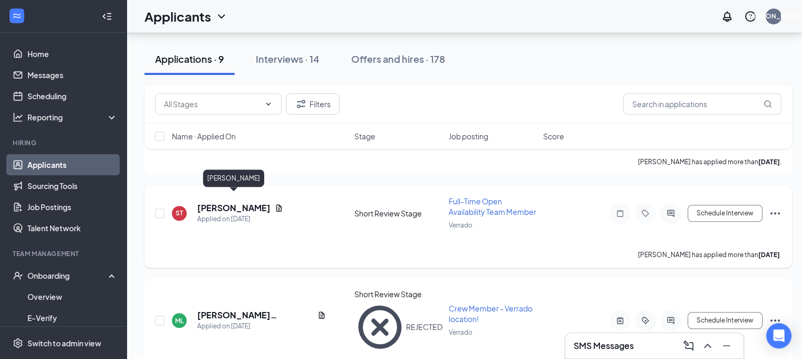
click at [237, 202] on h5 "[PERSON_NAME]" at bounding box center [233, 208] width 73 height 12
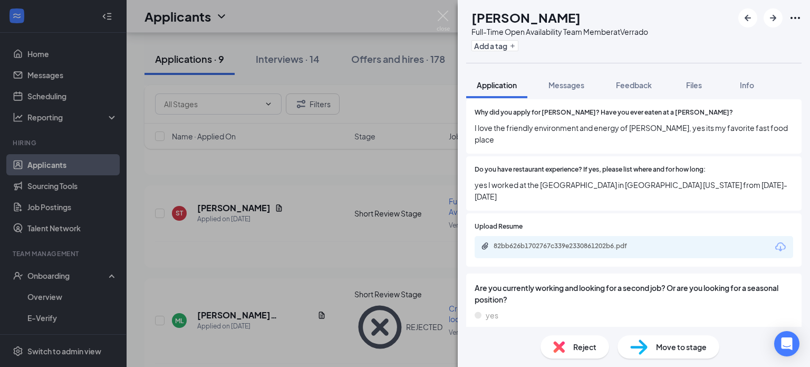
scroll to position [646, 0]
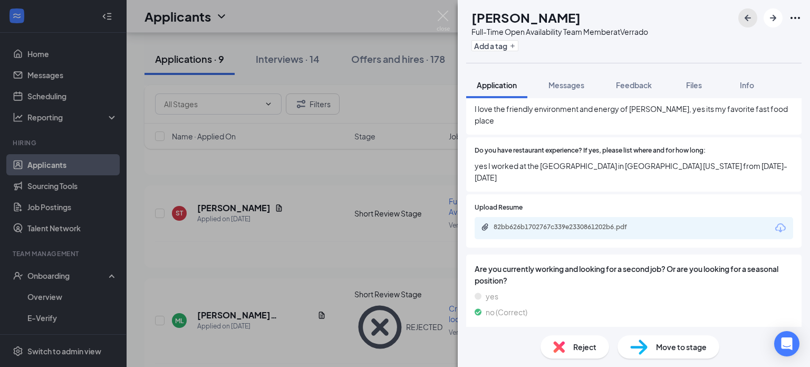
click at [749, 15] on icon "ArrowLeftNew" at bounding box center [748, 18] width 13 height 13
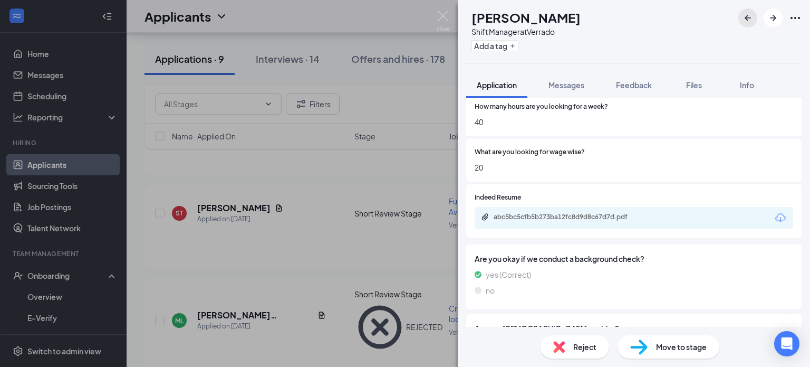
scroll to position [188, 0]
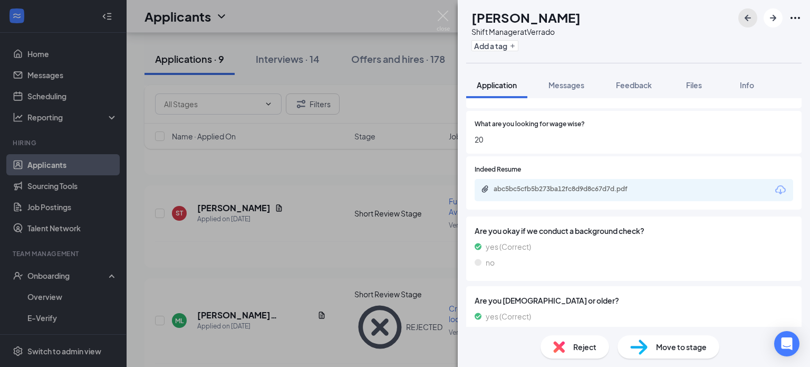
click at [744, 18] on icon "ArrowLeftNew" at bounding box center [748, 18] width 13 height 13
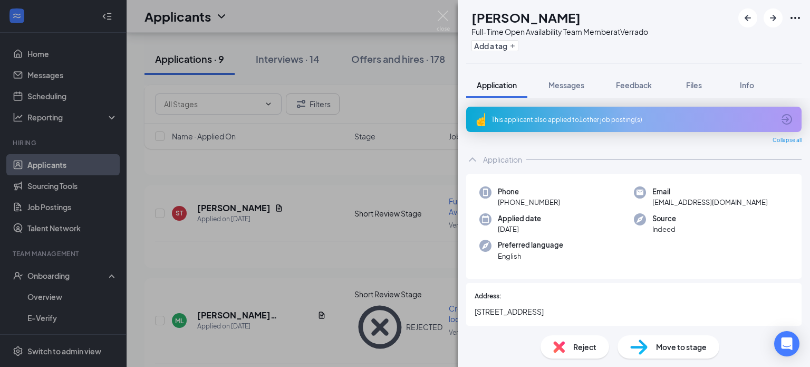
click at [566, 122] on div "This applicant also applied to 1 other job posting(s)" at bounding box center [633, 119] width 283 height 9
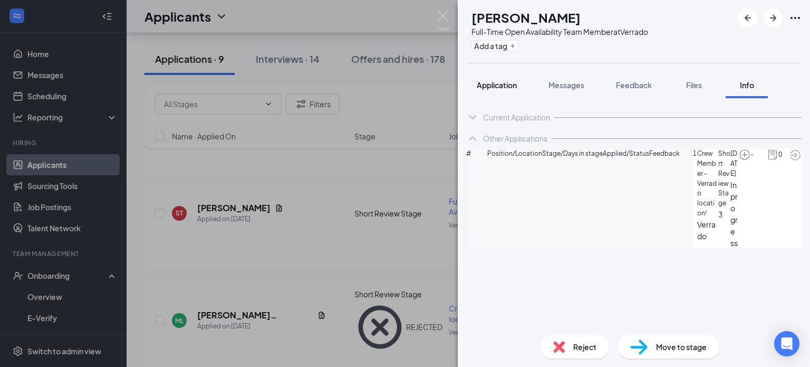
click at [487, 86] on span "Application" at bounding box center [497, 84] width 40 height 9
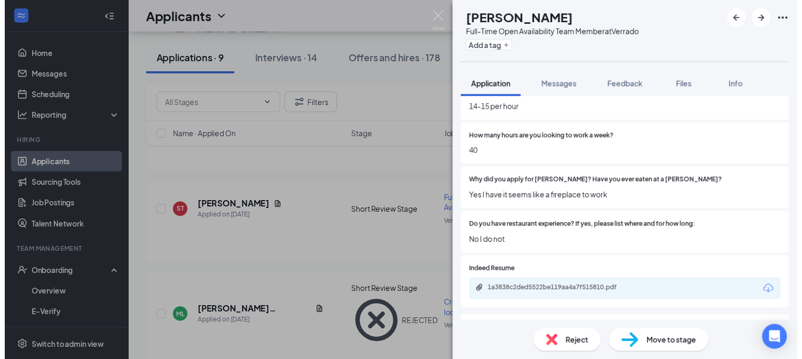
scroll to position [602, 0]
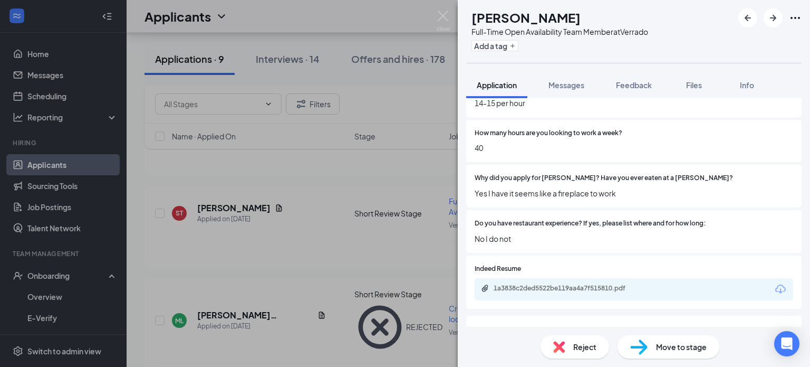
click at [600, 243] on span "No I do not" at bounding box center [634, 239] width 319 height 12
click at [438, 14] on img at bounding box center [443, 21] width 13 height 21
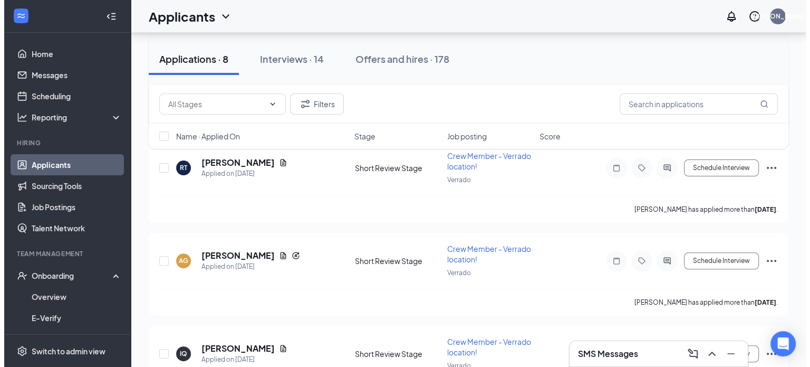
scroll to position [325, 0]
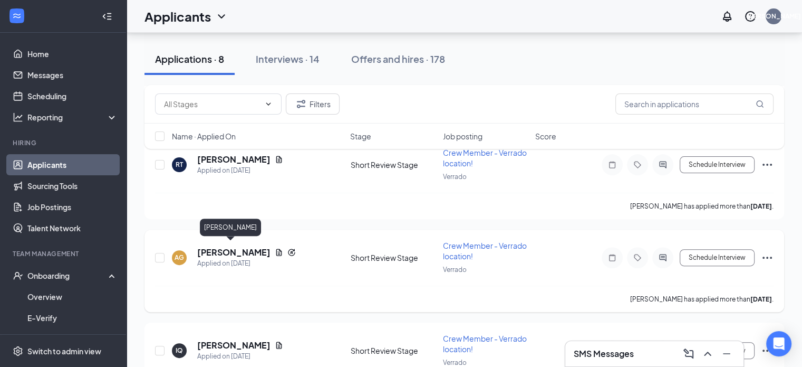
click at [222, 248] on h5 "[PERSON_NAME]" at bounding box center [233, 252] width 73 height 12
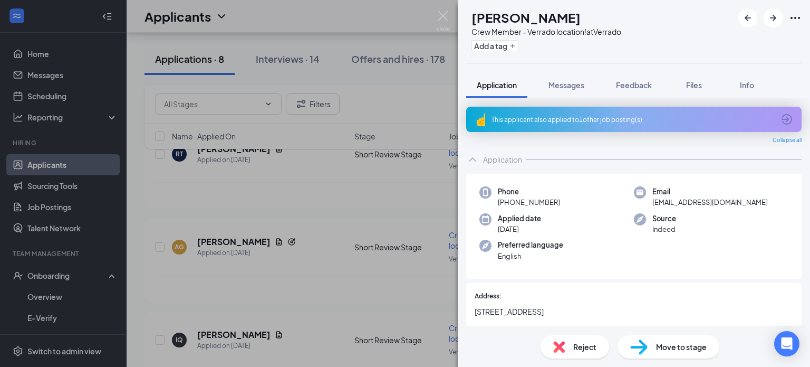
click at [575, 115] on div "This applicant also applied to 1 other job posting(s)" at bounding box center [633, 119] width 283 height 9
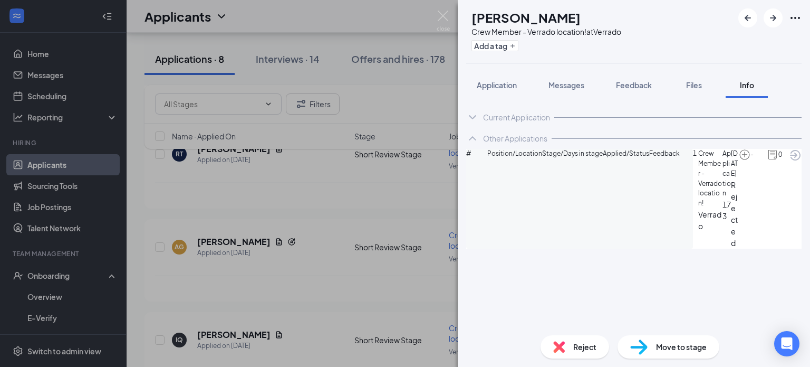
click at [789, 161] on icon "ArrowCircle" at bounding box center [795, 155] width 13 height 13
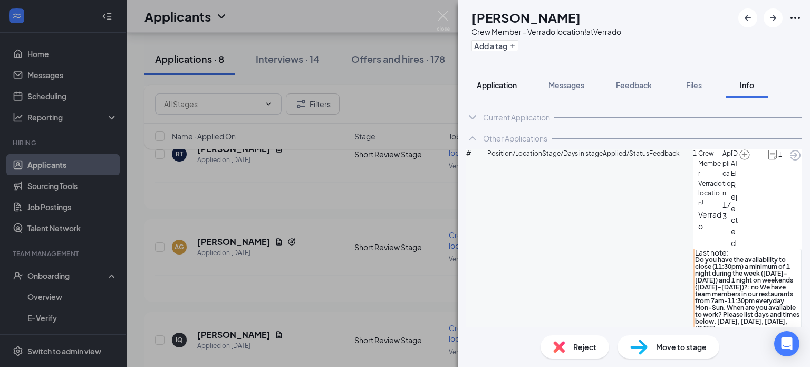
click at [504, 84] on span "Application" at bounding box center [497, 84] width 40 height 9
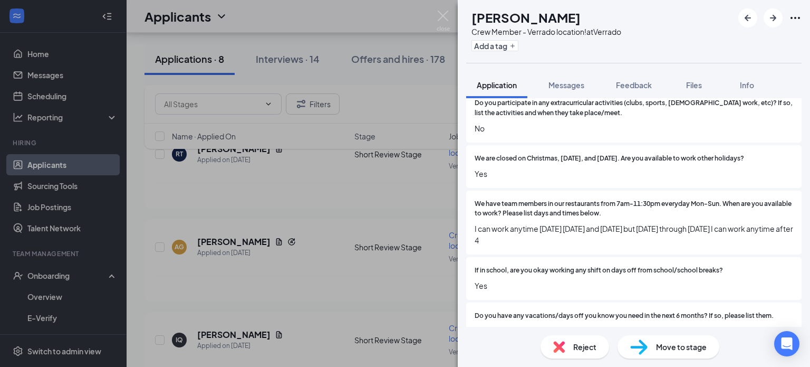
scroll to position [264, 0]
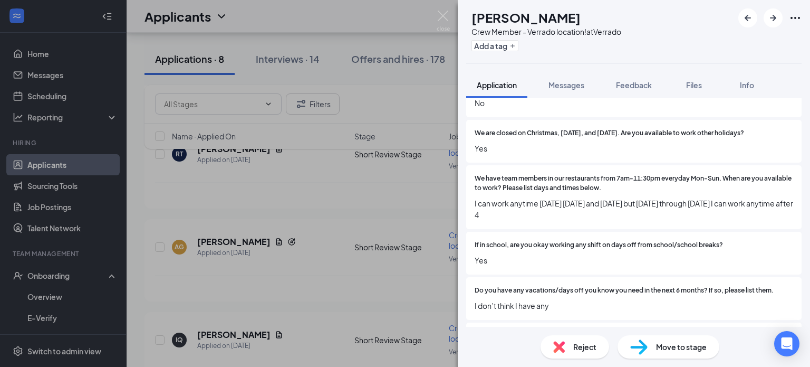
click at [576, 346] on span "Reject" at bounding box center [584, 347] width 23 height 12
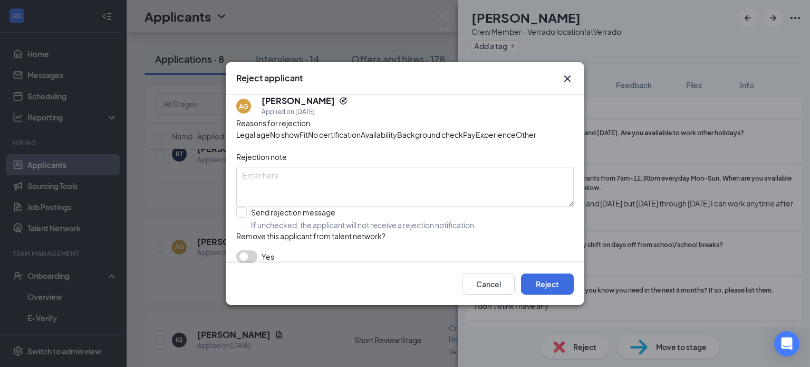
click at [397, 132] on span "Availability" at bounding box center [379, 135] width 36 height 12
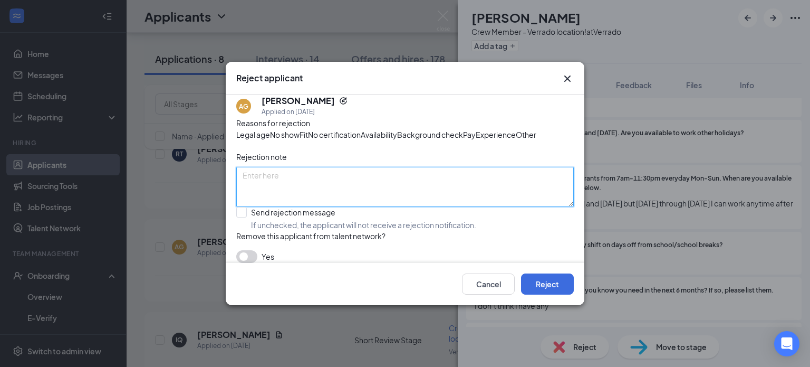
click at [374, 207] on textarea at bounding box center [405, 187] width 338 height 40
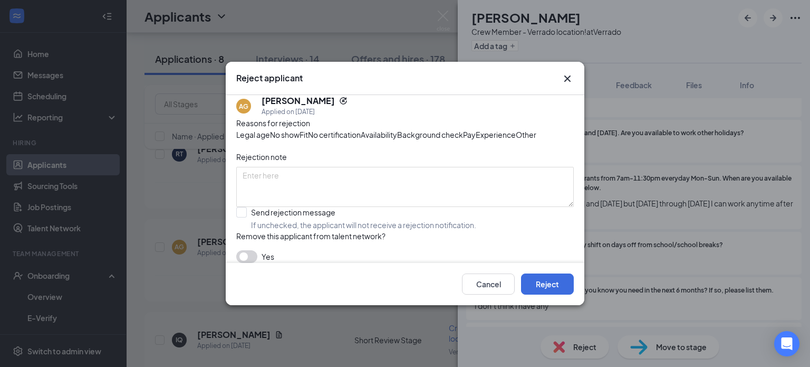
click at [566, 72] on icon "Cross" at bounding box center [567, 78] width 13 height 13
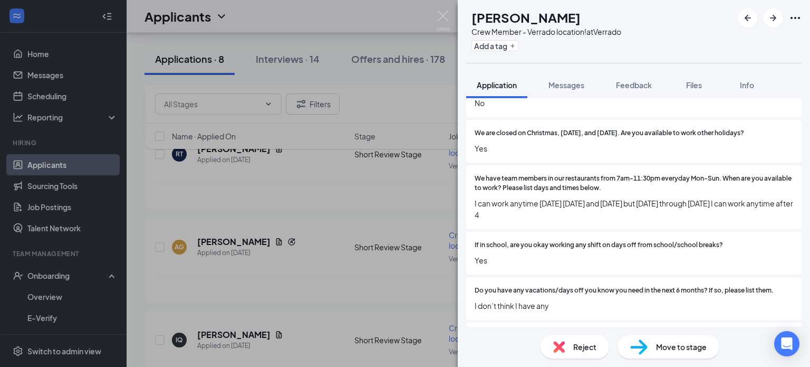
drag, startPoint x: 540, startPoint y: 230, endPoint x: 473, endPoint y: 215, distance: 68.7
click at [473, 215] on div "We have team members in our restaurants from 7am-11:30pm everyday Mon-Sun. When…" at bounding box center [634, 197] width 336 height 64
copy span "I can work anytime [DATE] [DATE] and [DATE] but [DATE] through [DATE] I can wor…"
click at [568, 345] on div "Reject" at bounding box center [575, 346] width 69 height 23
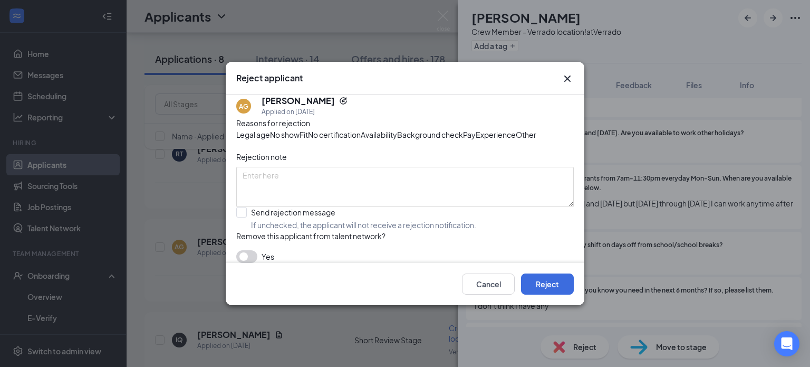
click at [397, 130] on span "Availability" at bounding box center [379, 135] width 36 height 12
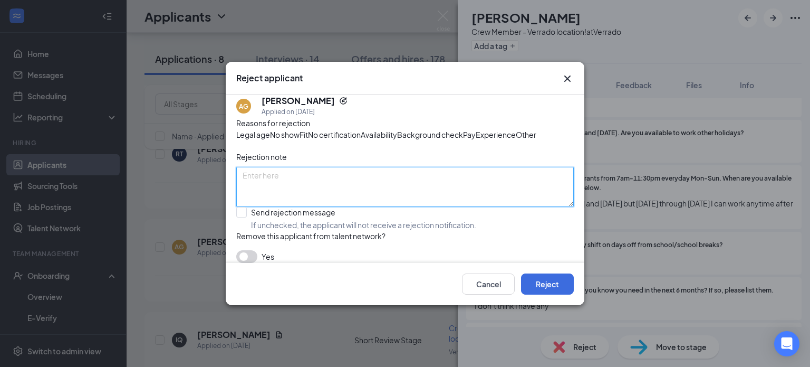
click at [270, 207] on textarea at bounding box center [405, 187] width 338 height 40
paste textarea "I can work anytime [DATE] [DATE] and [DATE] but [DATE] through [DATE] I can wor…"
click at [241, 196] on textarea "I can work anytime [DATE] [DATE] and [DATE] but [DATE] through [DATE] I can wor…" at bounding box center [405, 187] width 338 height 40
drag, startPoint x: 306, startPoint y: 211, endPoint x: 222, endPoint y: 186, distance: 88.0
click at [222, 186] on div "Reject applicant AG [PERSON_NAME] Applied on [DATE] Reasons for rejection Legal…" at bounding box center [405, 183] width 810 height 367
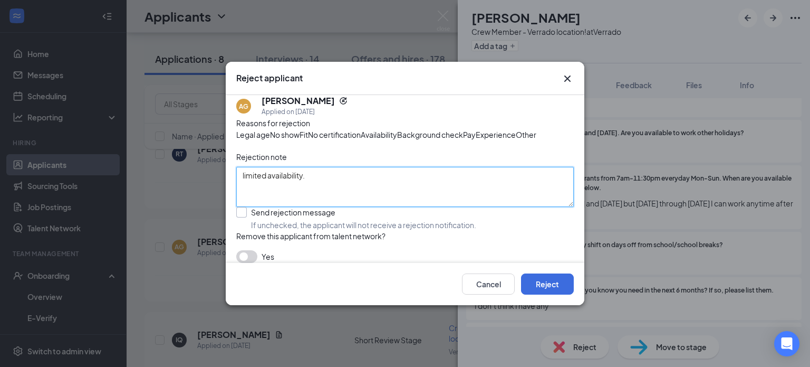
type textarea "limited availability."
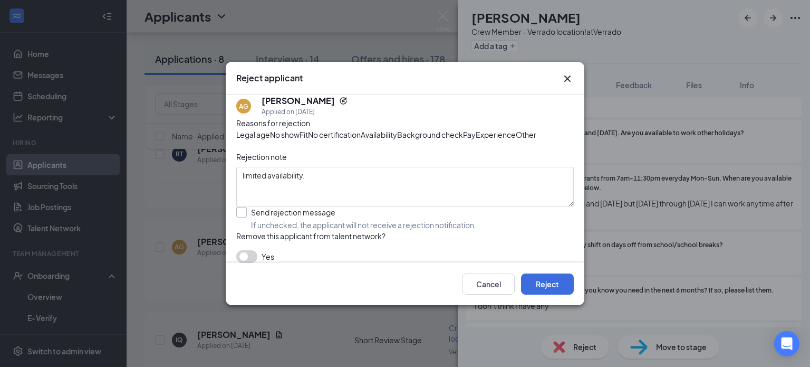
click at [242, 230] on input "Send rejection message If unchecked, the applicant will not receive a rejection…" at bounding box center [356, 218] width 240 height 23
checkbox input "true"
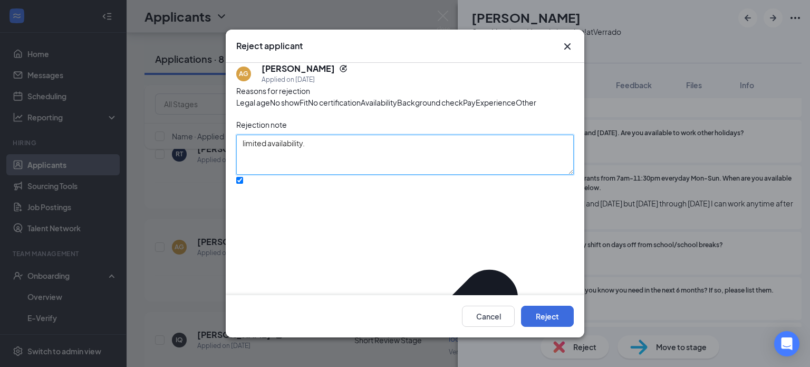
click at [239, 175] on textarea "limited availability." at bounding box center [405, 155] width 338 height 40
type textarea "Verrado fully staffed. Being picky. limited availability."
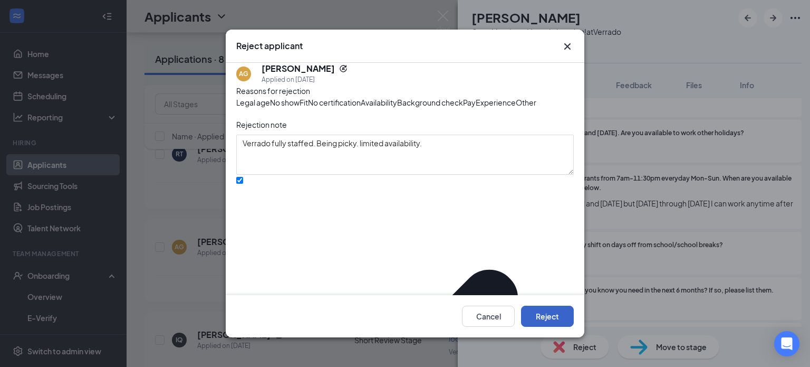
click at [550, 315] on button "Reject" at bounding box center [547, 315] width 53 height 21
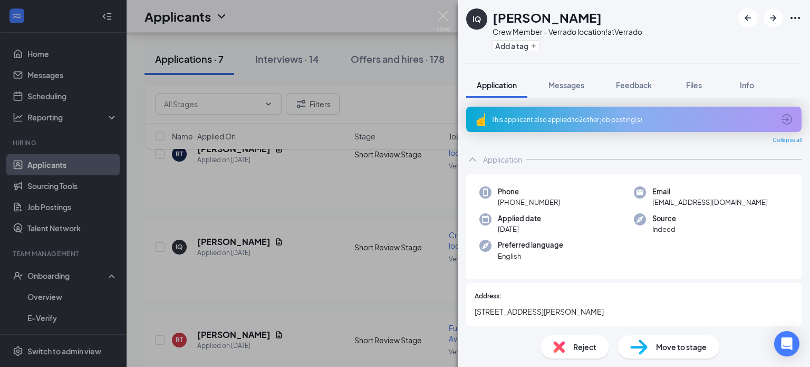
click at [570, 122] on div "This applicant also applied to 2 other job posting(s)" at bounding box center [633, 119] width 283 height 9
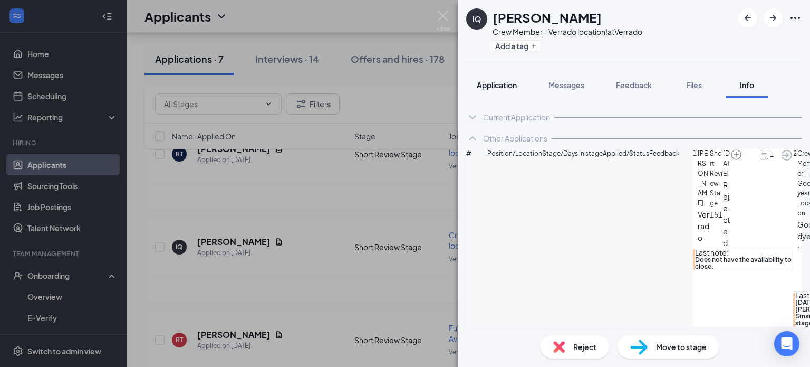
click at [497, 84] on span "Application" at bounding box center [497, 84] width 40 height 9
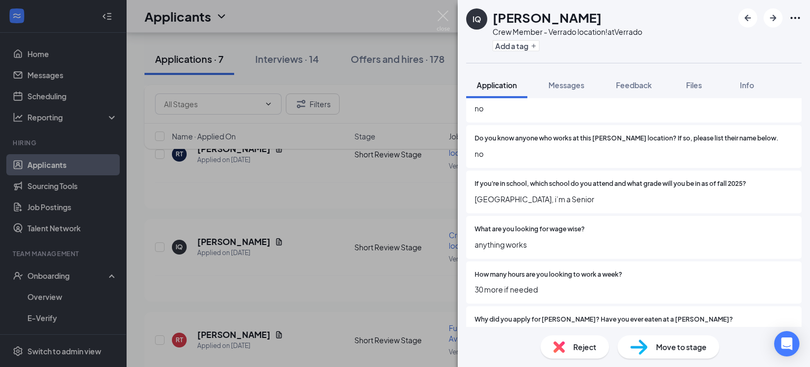
scroll to position [475, 0]
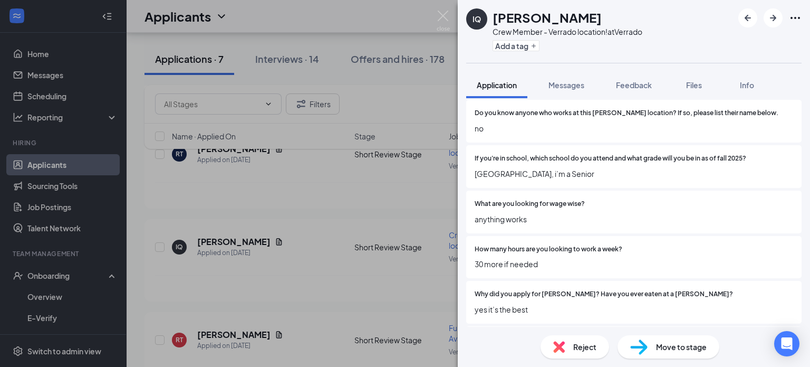
click at [576, 343] on span "Reject" at bounding box center [584, 347] width 23 height 12
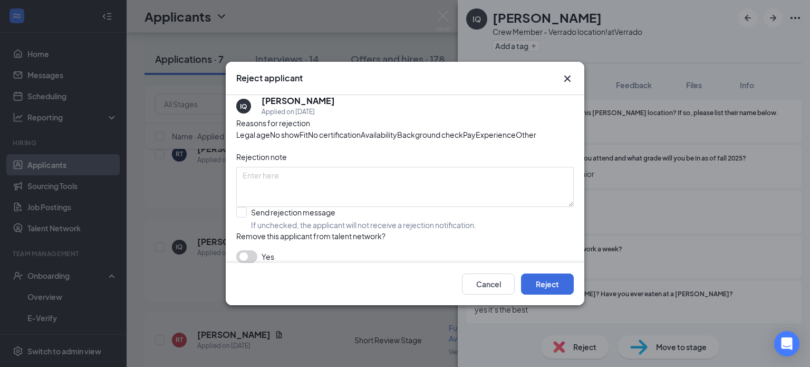
click at [397, 130] on span "Availability" at bounding box center [379, 135] width 36 height 12
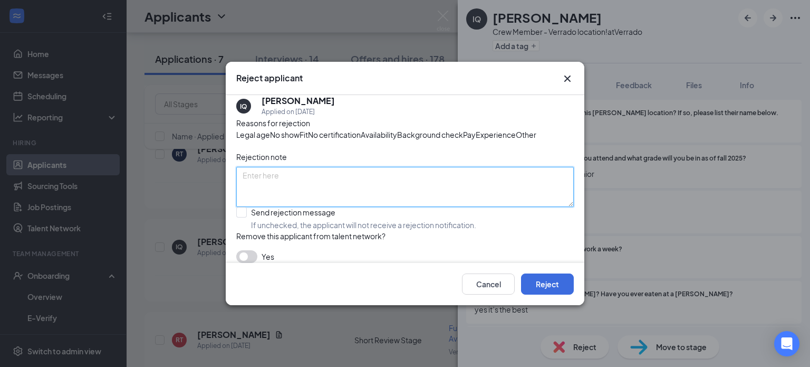
click at [404, 204] on textarea at bounding box center [405, 187] width 338 height 40
type textarea "Doesn't have the avilabilty to close"
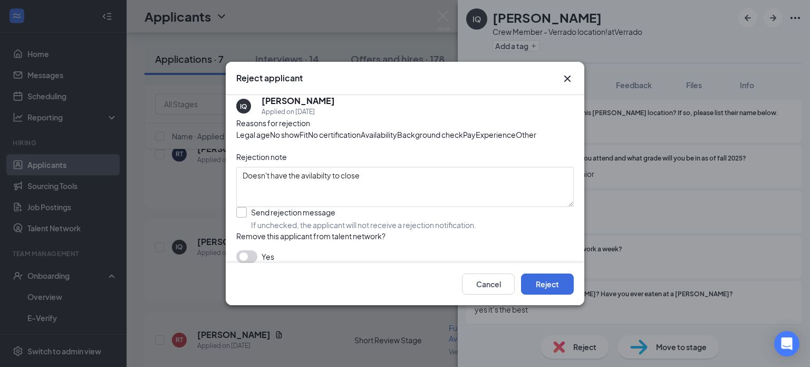
click at [246, 230] on input "Send rejection message If unchecked, the applicant will not receive a rejection…" at bounding box center [356, 218] width 240 height 23
checkbox input "true"
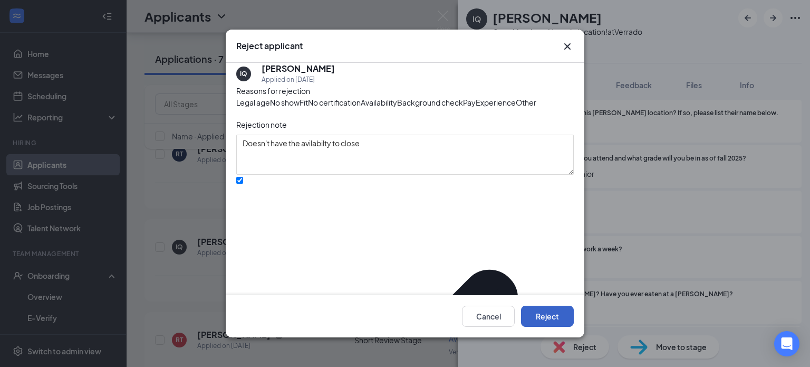
click at [539, 314] on button "Reject" at bounding box center [547, 315] width 53 height 21
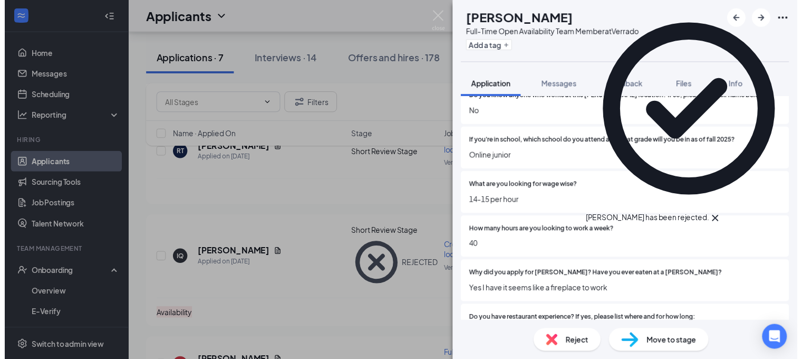
scroll to position [528, 0]
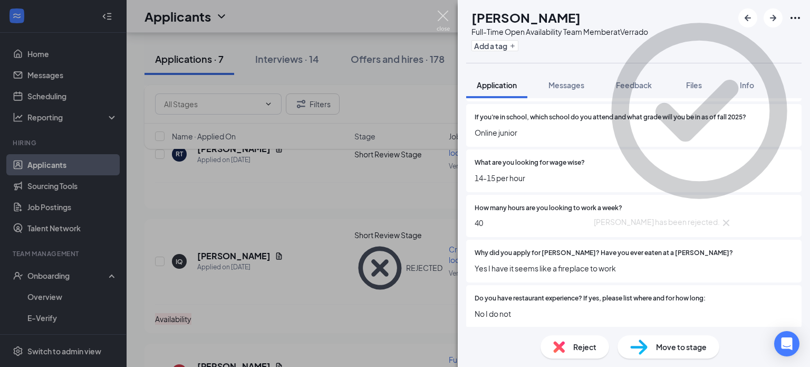
click at [445, 16] on img at bounding box center [443, 21] width 13 height 21
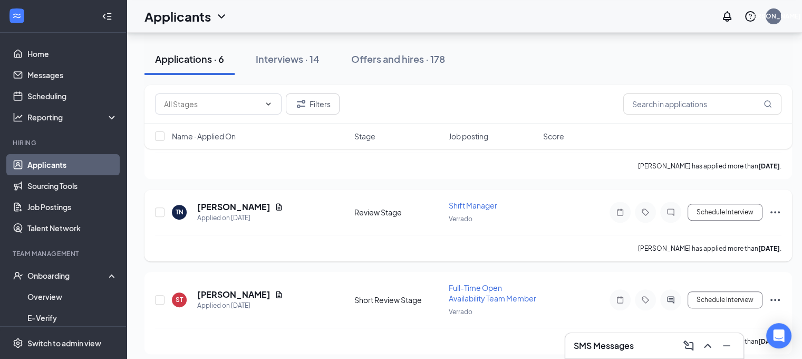
scroll to position [448, 0]
click at [227, 200] on h5 "[PERSON_NAME]" at bounding box center [233, 206] width 73 height 12
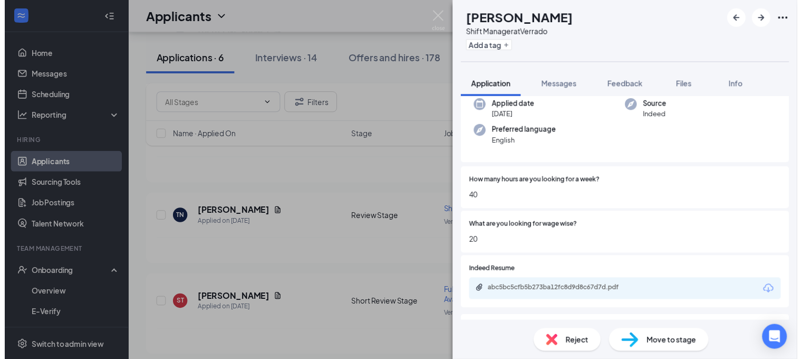
scroll to position [158, 0]
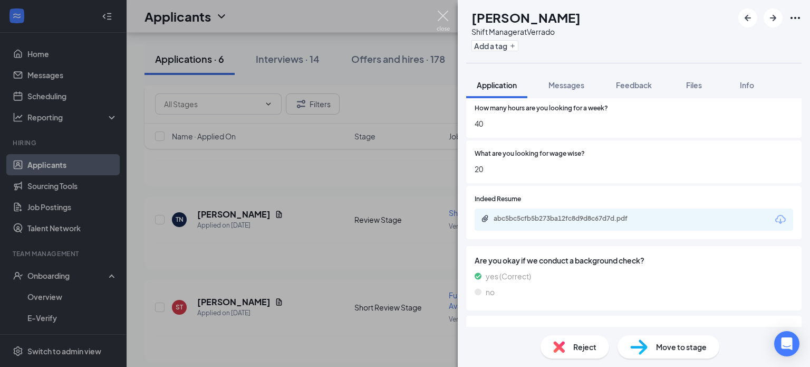
click at [449, 16] on img at bounding box center [443, 21] width 13 height 21
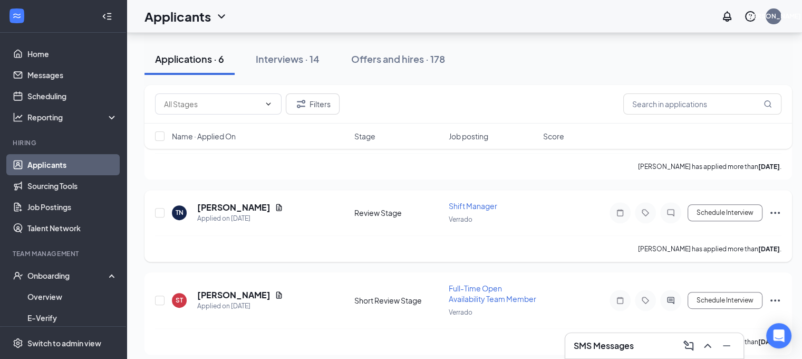
scroll to position [448, 0]
click at [215, 288] on h5 "[PERSON_NAME]" at bounding box center [233, 294] width 73 height 12
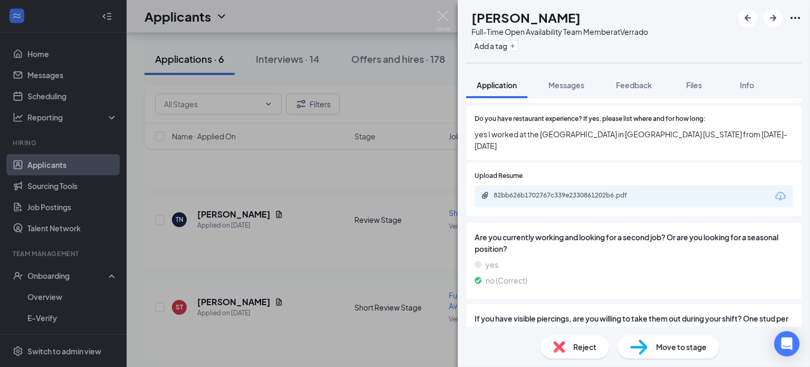
scroll to position [739, 0]
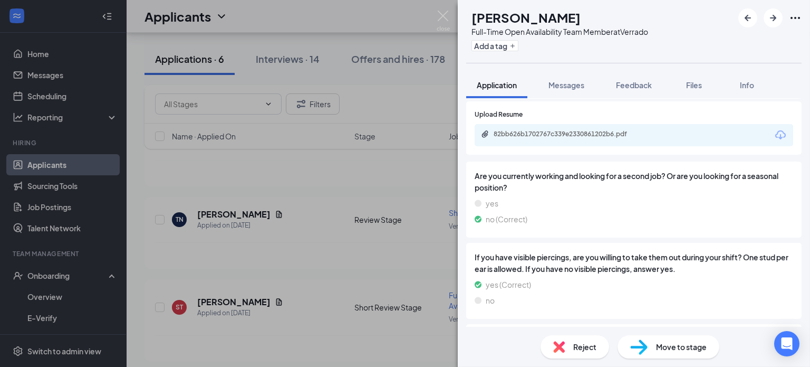
click at [659, 341] on span "Move to stage" at bounding box center [681, 347] width 51 height 12
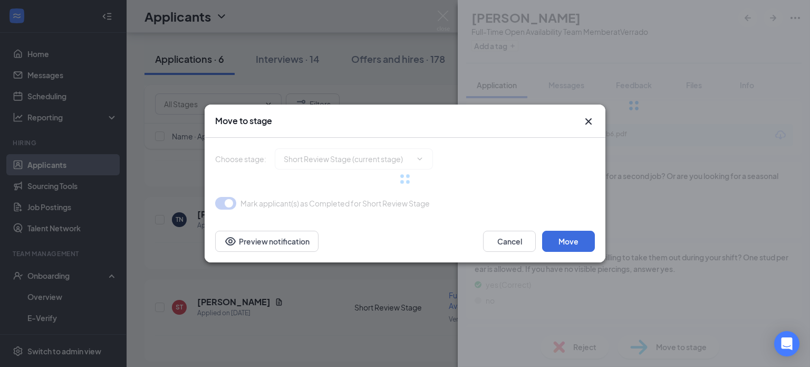
type input "Onsite Interview (next stage)"
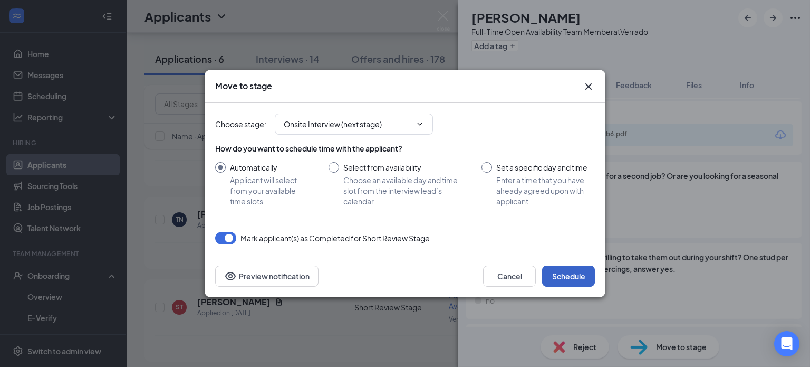
click at [575, 277] on button "Schedule" at bounding box center [568, 275] width 53 height 21
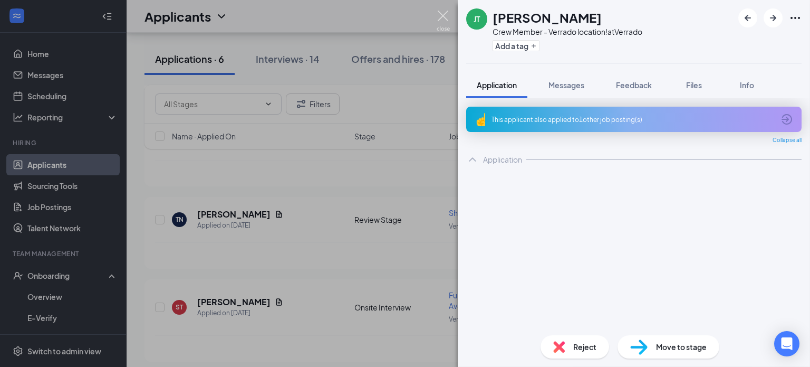
click at [442, 15] on img at bounding box center [443, 21] width 13 height 21
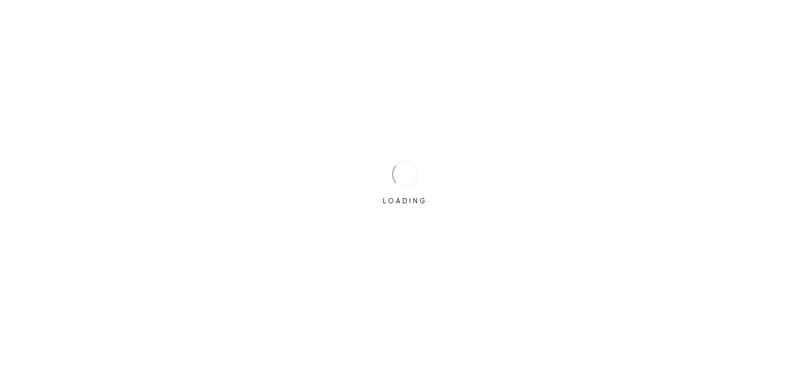
click at [371, 130] on div "LOADING" at bounding box center [405, 183] width 810 height 367
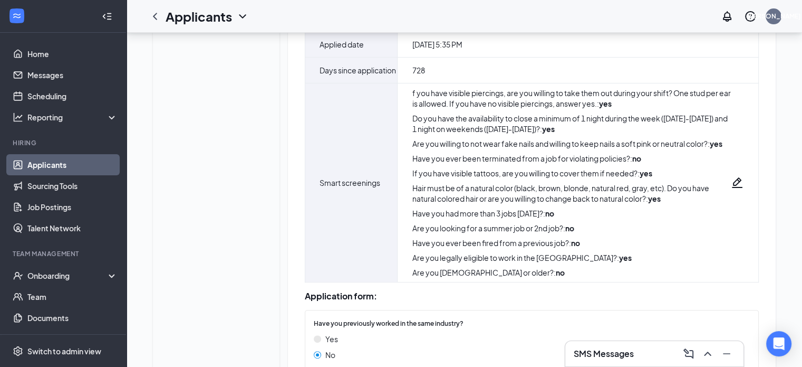
scroll to position [207, 0]
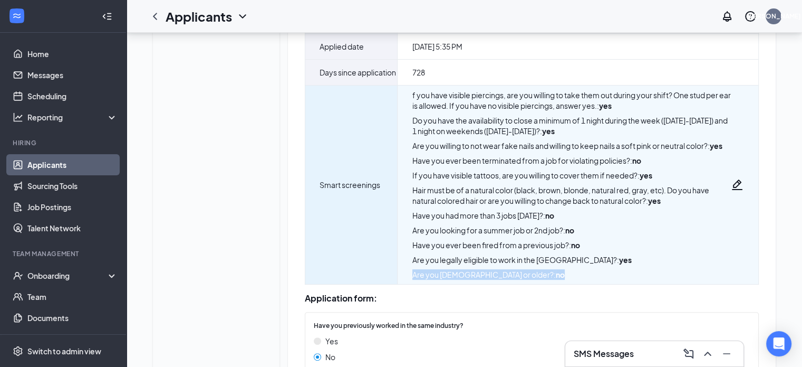
drag, startPoint x: 531, startPoint y: 291, endPoint x: 413, endPoint y: 289, distance: 117.7
click at [413, 280] on div "Are you 16 years old or older? : no" at bounding box center [572, 274] width 319 height 11
copy div "Are you 16 years old or older? : no"
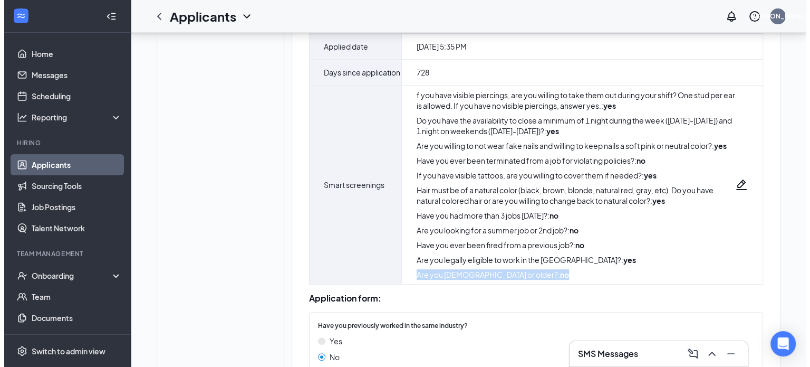
scroll to position [0, 0]
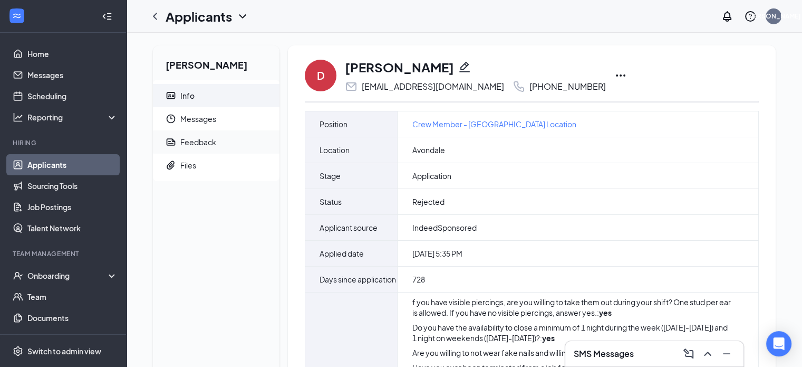
click at [217, 138] on span "Feedback" at bounding box center [225, 141] width 91 height 23
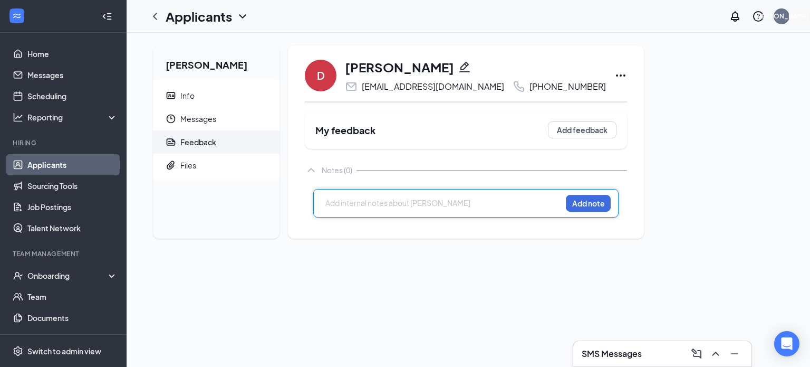
click at [354, 200] on div at bounding box center [443, 202] width 235 height 11
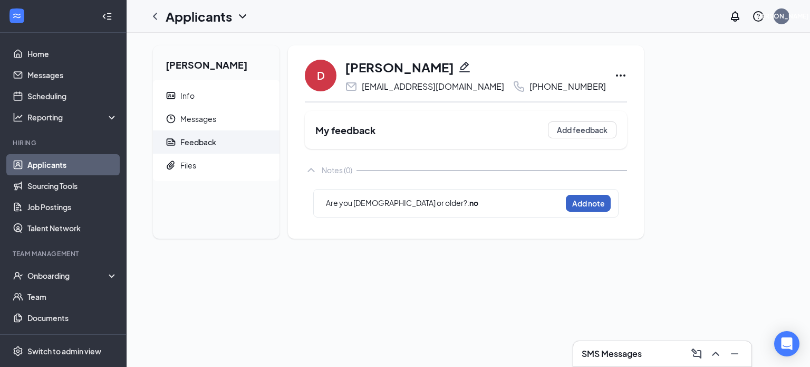
click at [566, 202] on button "Add note" at bounding box center [588, 203] width 45 height 17
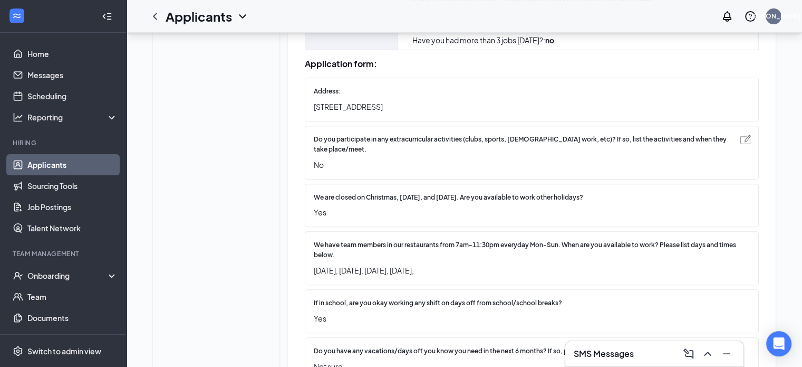
scroll to position [211, 0]
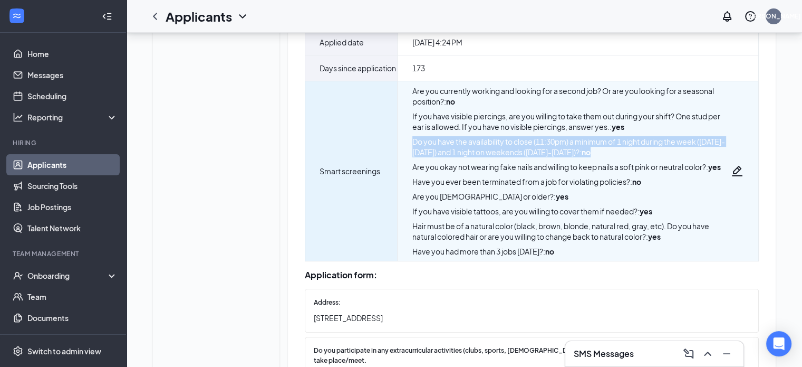
drag, startPoint x: 621, startPoint y: 158, endPoint x: 408, endPoint y: 157, distance: 213.1
click at [408, 157] on div "Are you currently working and looking for a second job? Or are you looking for …" at bounding box center [578, 170] width 361 height 179
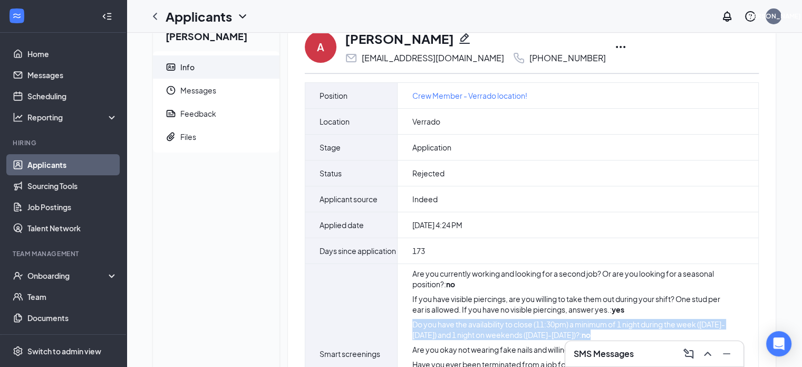
scroll to position [0, 0]
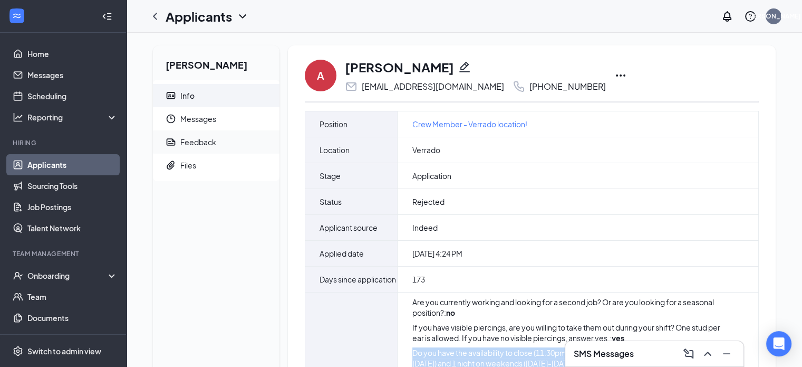
click at [195, 141] on div "Feedback" at bounding box center [198, 142] width 36 height 11
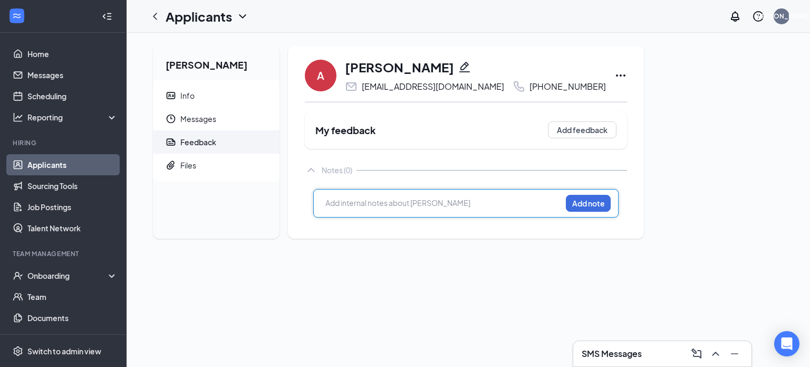
click at [334, 203] on div at bounding box center [443, 202] width 235 height 11
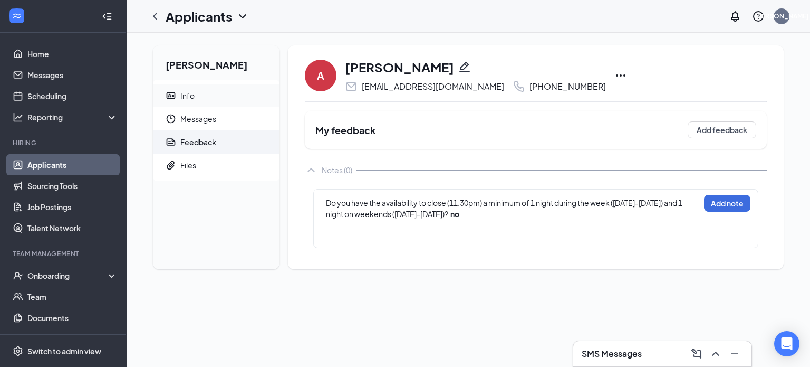
click at [189, 94] on div "Info" at bounding box center [187, 95] width 14 height 11
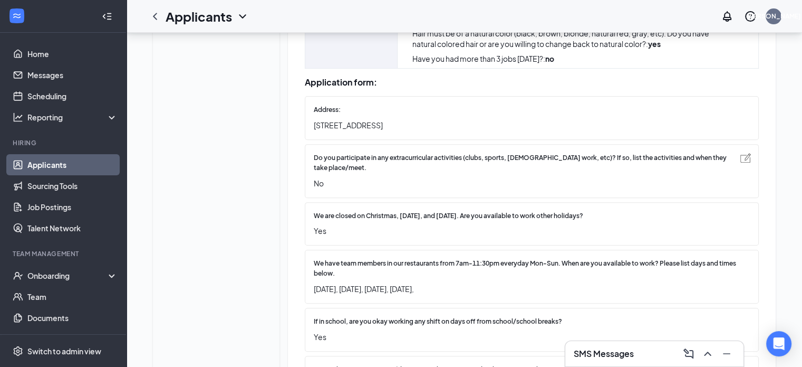
scroll to position [422, 0]
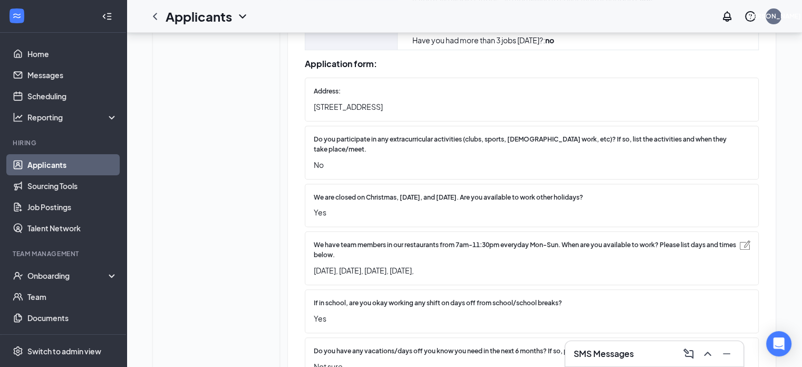
drag, startPoint x: 314, startPoint y: 255, endPoint x: 459, endPoint y: 282, distance: 147.1
click at [459, 276] on div "We have team members in our restaurants from 7am-11:30pm everyday Mon-Sun. When…" at bounding box center [527, 258] width 426 height 36
copy div "We have team members in our restaurants from 7am-11:30pm everyday Mon-Sun. When…"
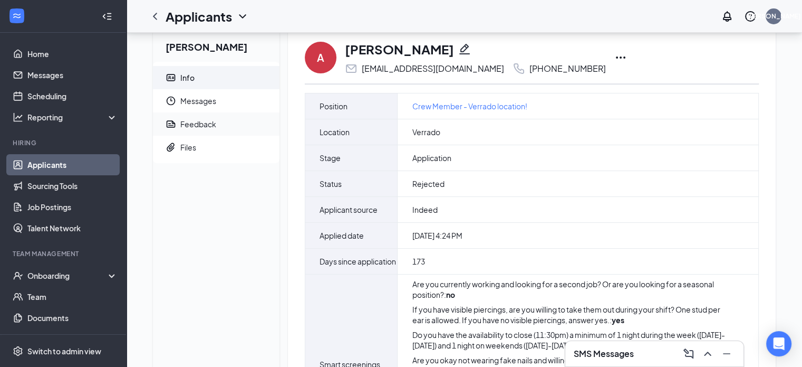
scroll to position [0, 0]
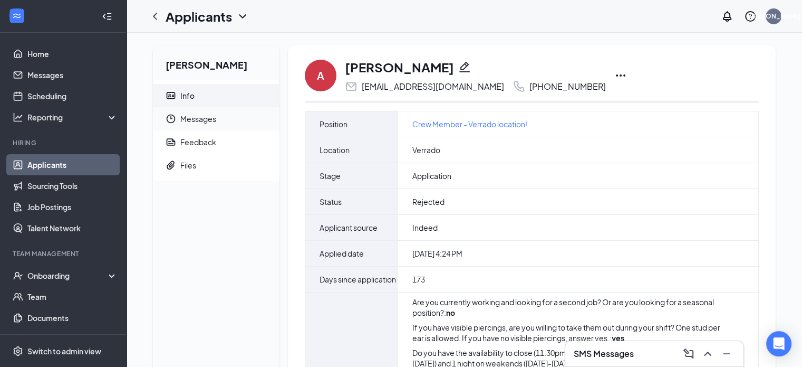
click at [200, 122] on span "Messages" at bounding box center [225, 118] width 91 height 23
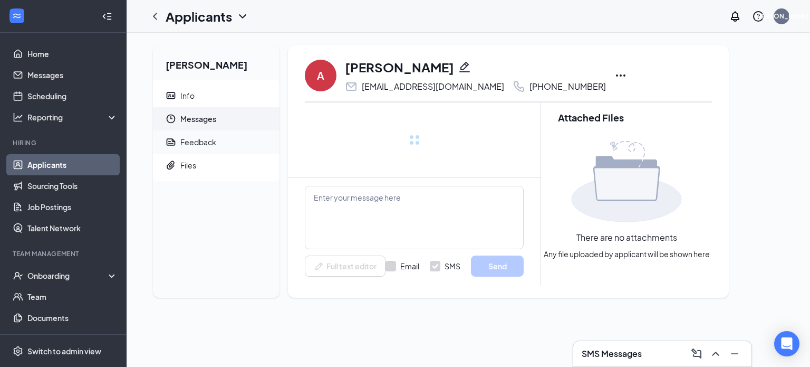
click at [201, 139] on div "Feedback" at bounding box center [198, 142] width 36 height 11
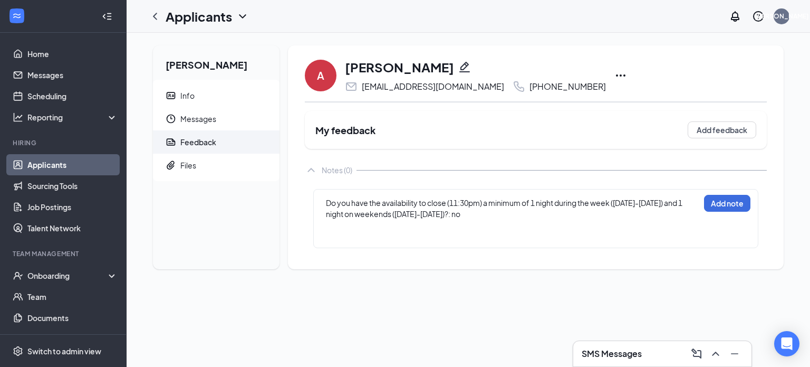
click at [326, 231] on div at bounding box center [512, 236] width 373 height 11
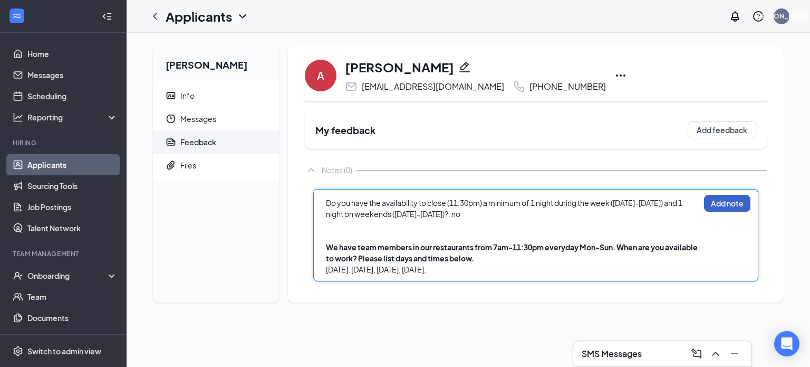
click at [739, 204] on button "Add note" at bounding box center [727, 203] width 46 height 17
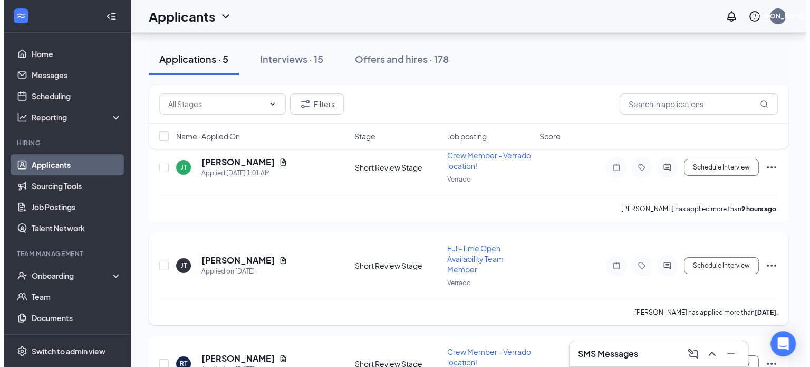
scroll to position [106, 0]
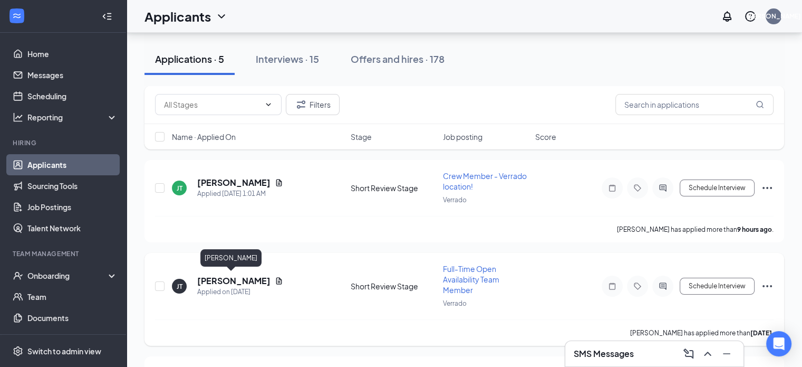
click at [205, 282] on h5 "[PERSON_NAME]" at bounding box center [233, 281] width 73 height 12
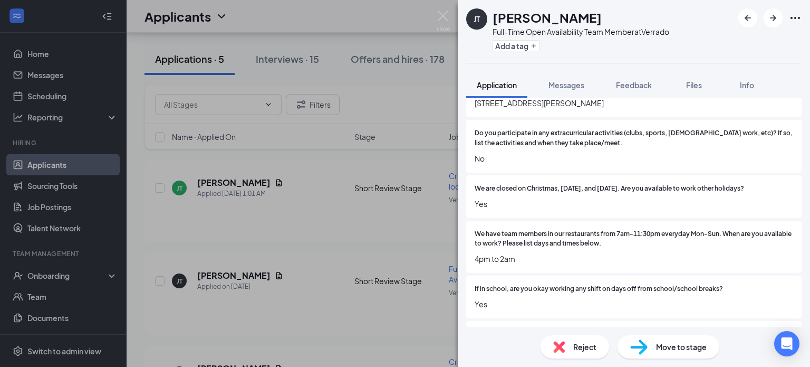
scroll to position [211, 0]
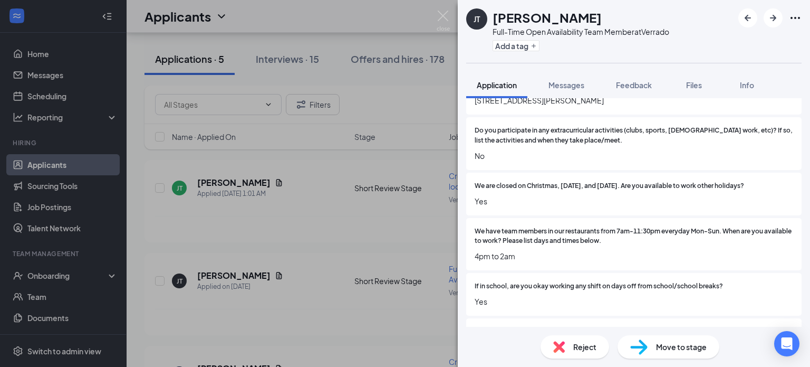
click at [570, 345] on div "Reject" at bounding box center [575, 346] width 69 height 23
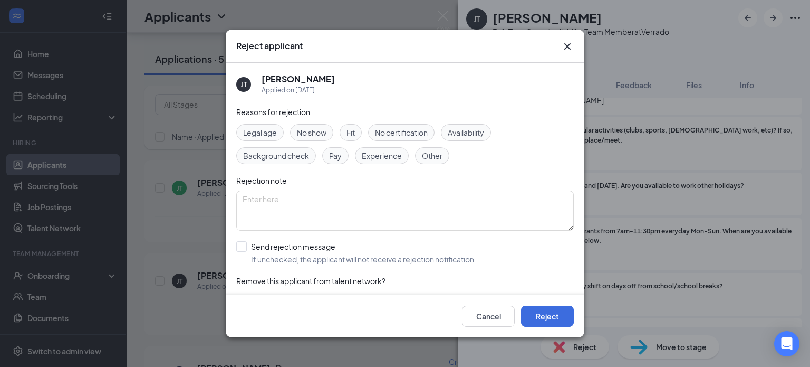
click at [428, 158] on span "Other" at bounding box center [432, 156] width 21 height 12
click at [360, 206] on textarea at bounding box center [405, 210] width 338 height 40
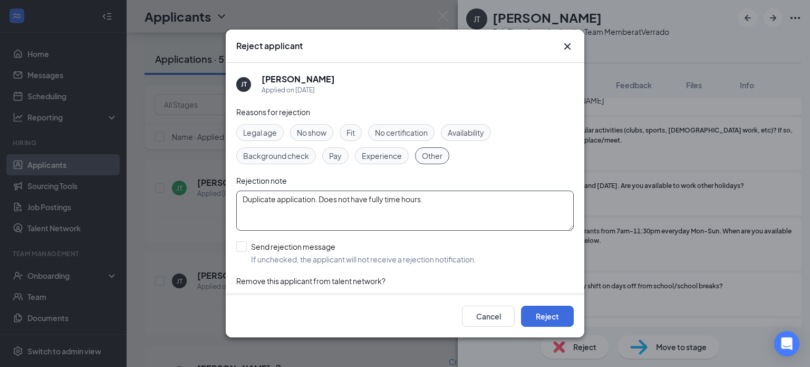
drag, startPoint x: 422, startPoint y: 202, endPoint x: 405, endPoint y: 200, distance: 17.0
click at [405, 200] on textarea "Duplicate application. Does not have fully time hours." at bounding box center [405, 210] width 338 height 40
type textarea "Duplicate application. Does not have fully time availability."
click at [549, 314] on button "Reject" at bounding box center [547, 315] width 53 height 21
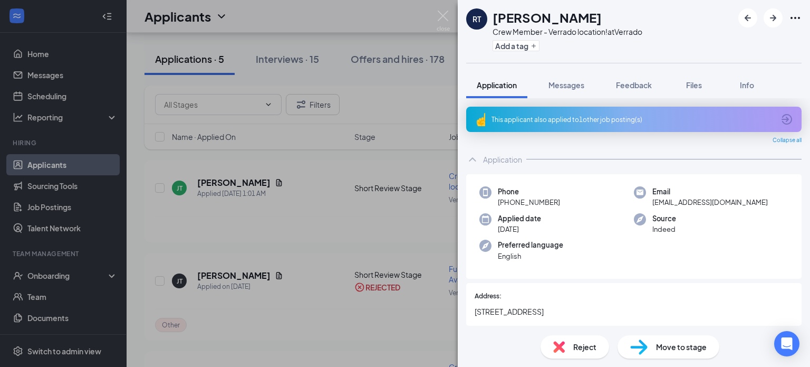
click at [555, 120] on div "This applicant also applied to 1 other job posting(s)" at bounding box center [633, 119] width 283 height 9
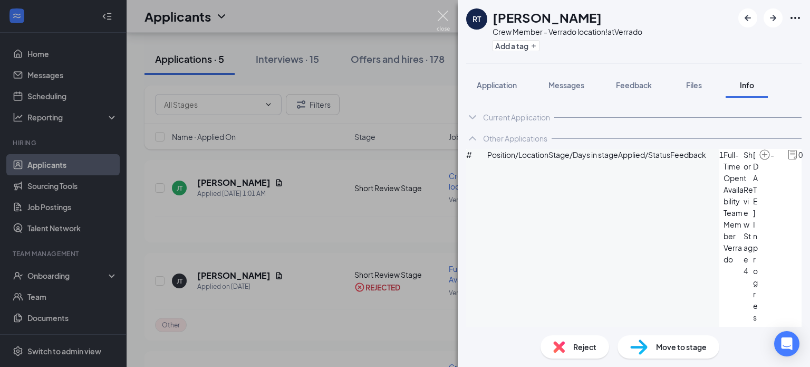
click at [442, 18] on img at bounding box center [443, 21] width 13 height 21
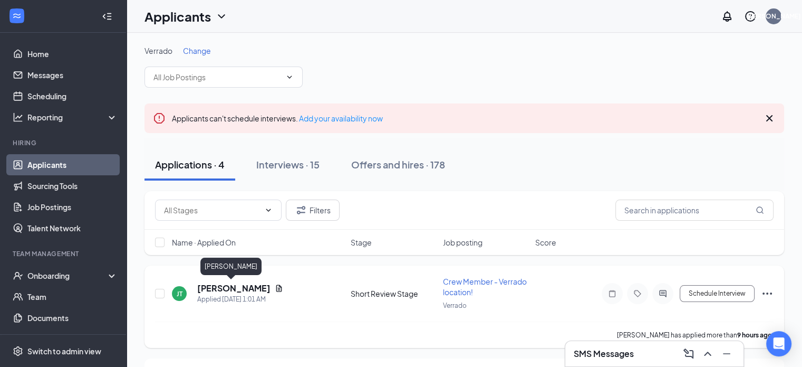
click at [226, 286] on h5 "[PERSON_NAME]" at bounding box center [233, 288] width 73 height 12
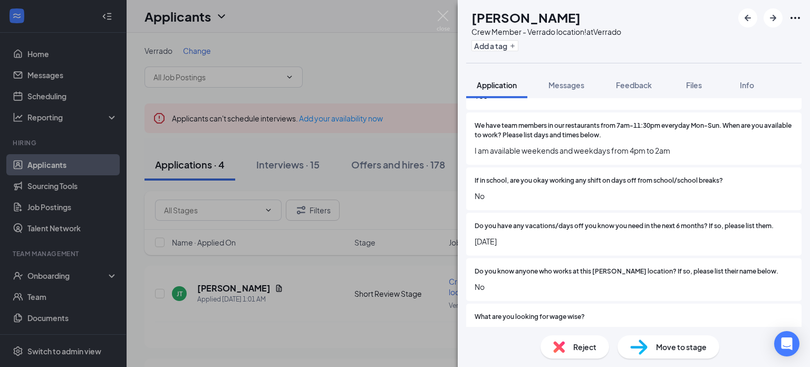
scroll to position [475, 0]
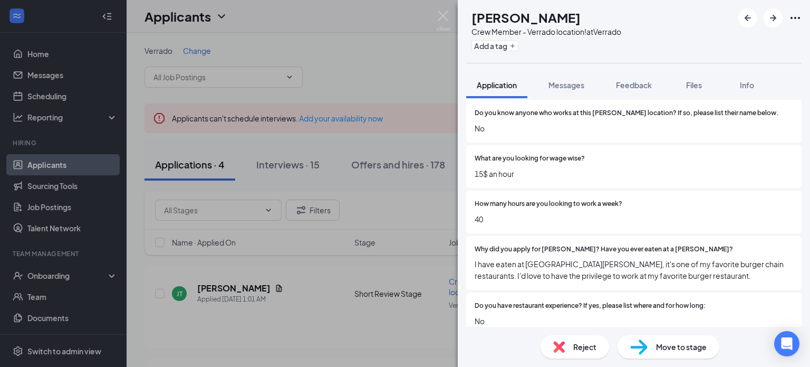
click at [580, 346] on span "Reject" at bounding box center [584, 347] width 23 height 12
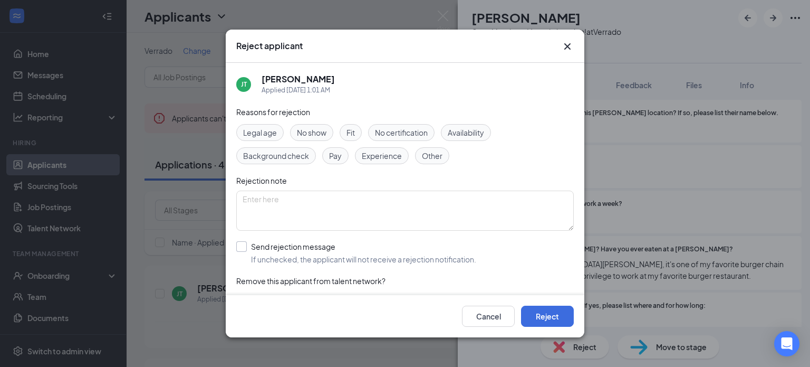
click at [251, 246] on input "Send rejection message If unchecked, the applicant will not receive a rejection…" at bounding box center [356, 252] width 240 height 23
checkbox input "true"
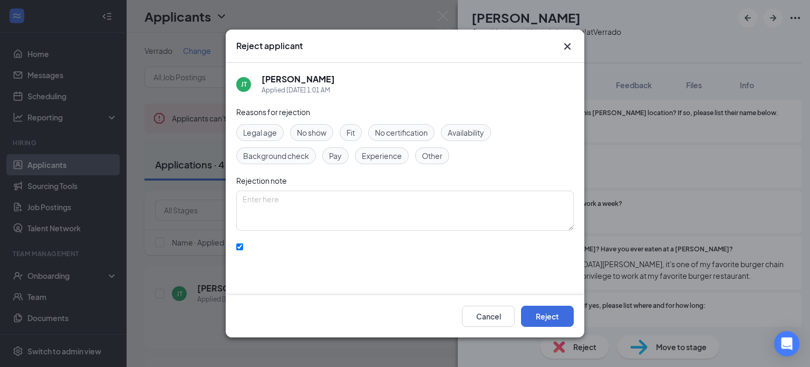
click at [466, 128] on span "Availability" at bounding box center [466, 133] width 36 height 12
click at [370, 193] on textarea at bounding box center [405, 210] width 338 height 40
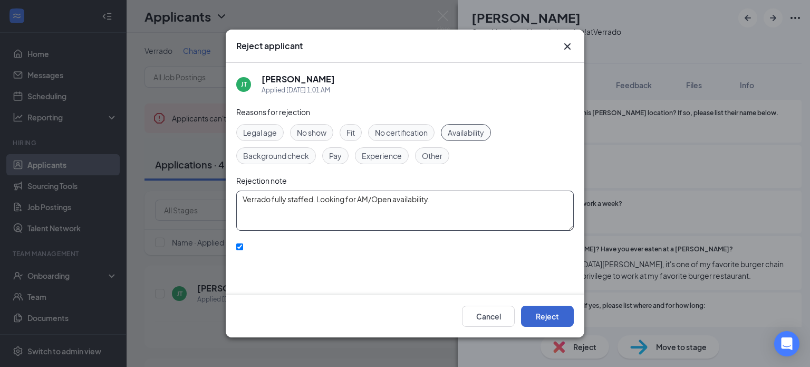
type textarea "Verrado fully staffed. Looking for AM/Open availability."
click at [555, 322] on button "Reject" at bounding box center [547, 315] width 53 height 21
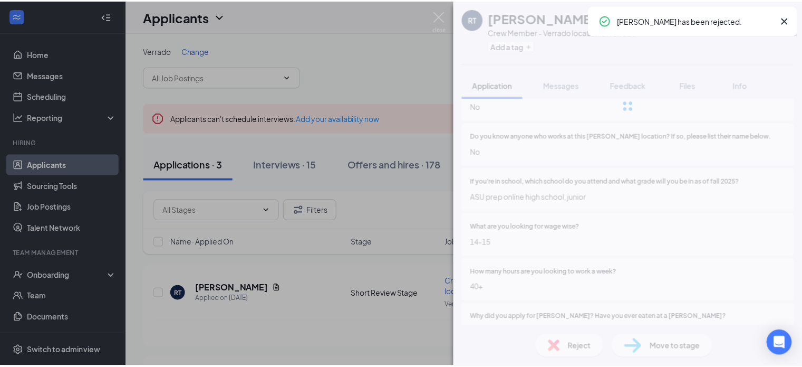
scroll to position [498, 0]
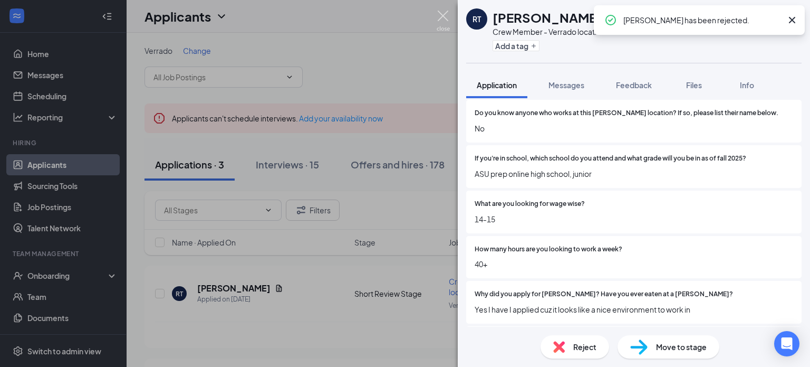
click at [442, 12] on img at bounding box center [443, 21] width 13 height 21
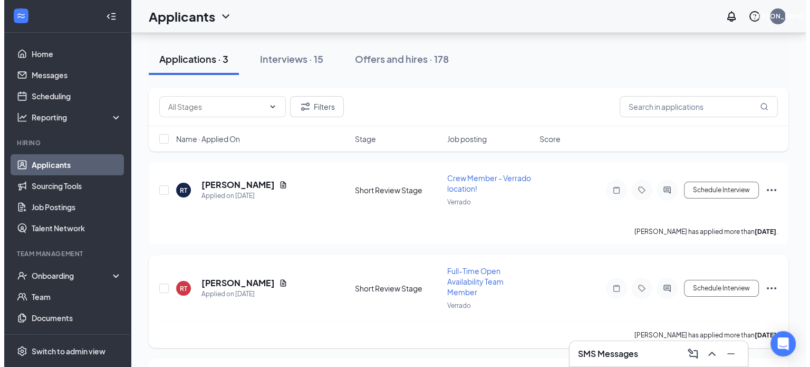
scroll to position [106, 0]
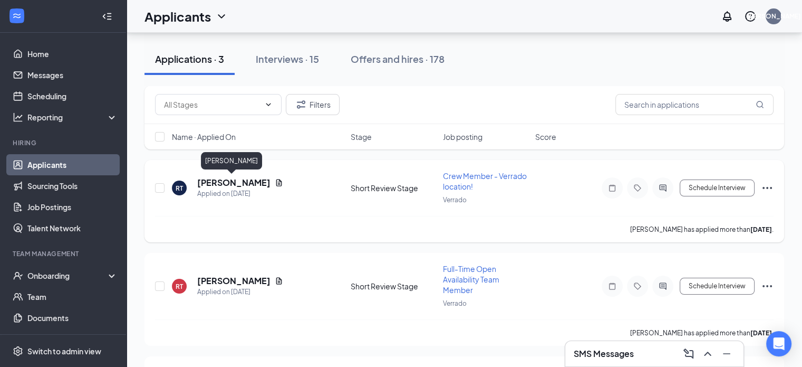
click at [229, 185] on h5 "[PERSON_NAME]" at bounding box center [233, 183] width 73 height 12
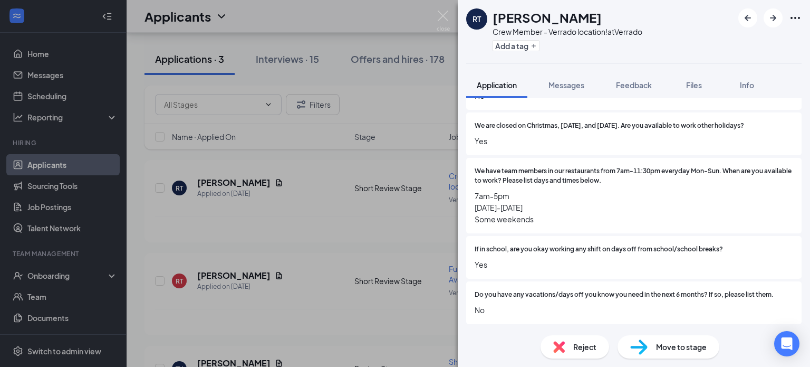
scroll to position [317, 0]
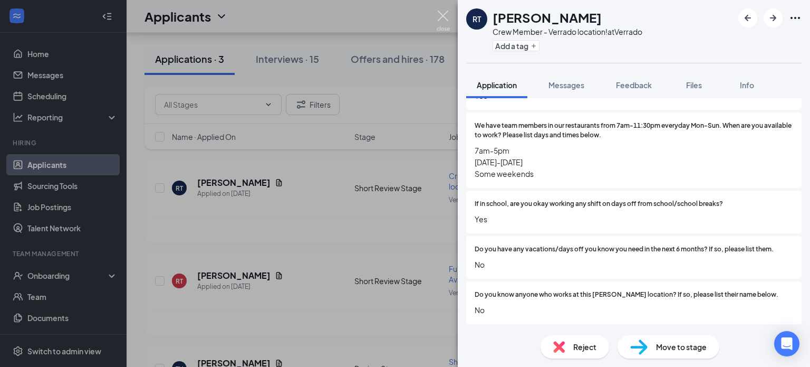
click at [439, 16] on img at bounding box center [443, 21] width 13 height 21
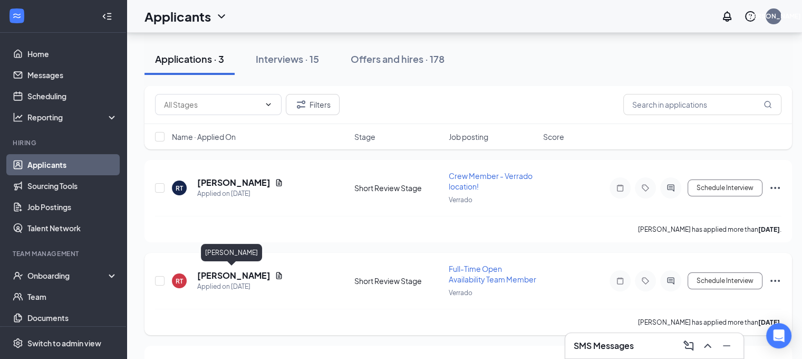
click at [234, 271] on h5 "[PERSON_NAME]" at bounding box center [233, 276] width 73 height 12
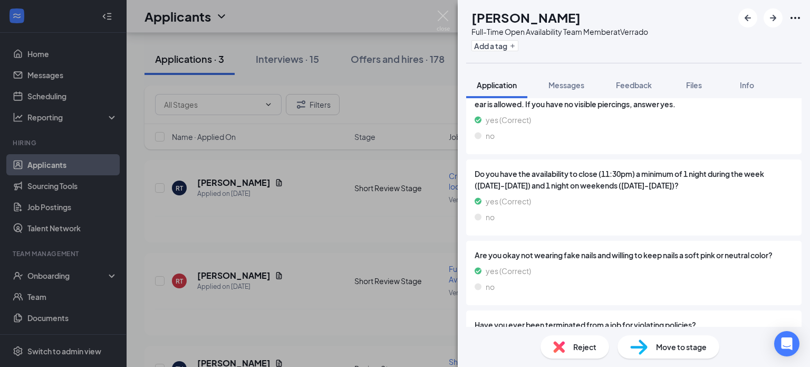
scroll to position [950, 0]
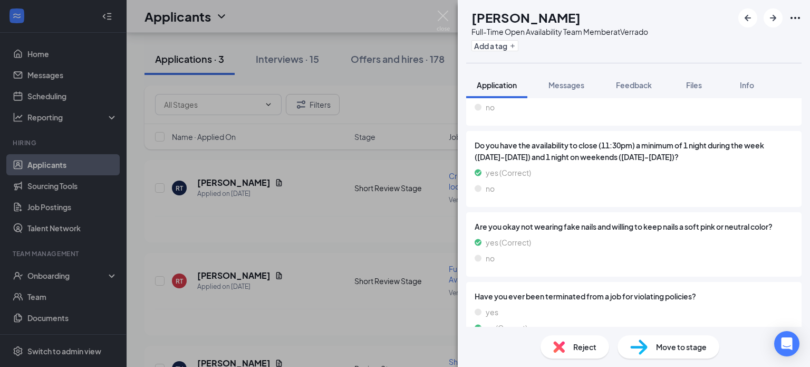
click at [579, 347] on span "Reject" at bounding box center [584, 347] width 23 height 12
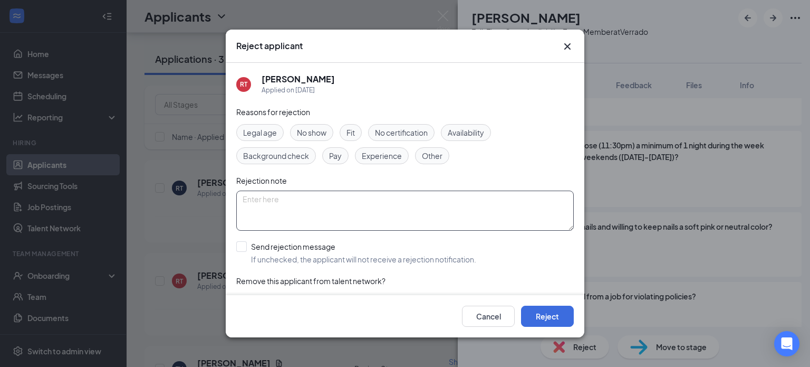
click at [374, 198] on textarea at bounding box center [405, 210] width 338 height 40
click at [434, 156] on span "Other" at bounding box center [432, 156] width 21 height 12
click at [386, 218] on textarea at bounding box center [405, 210] width 338 height 40
type textarea "Duplicate application"
click at [557, 320] on button "Reject" at bounding box center [547, 315] width 53 height 21
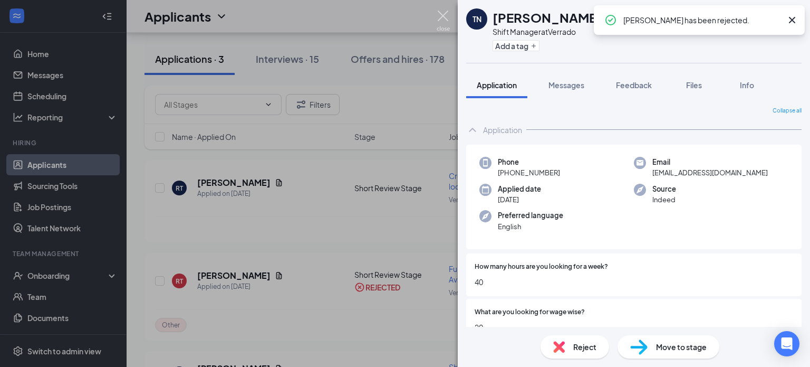
click at [443, 13] on img at bounding box center [443, 21] width 13 height 21
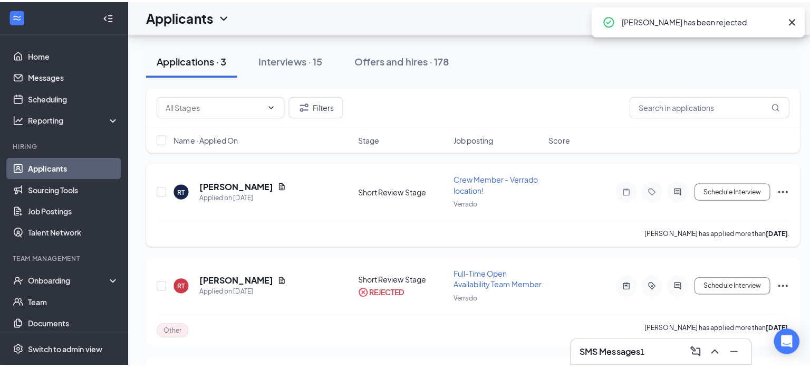
scroll to position [73, 0]
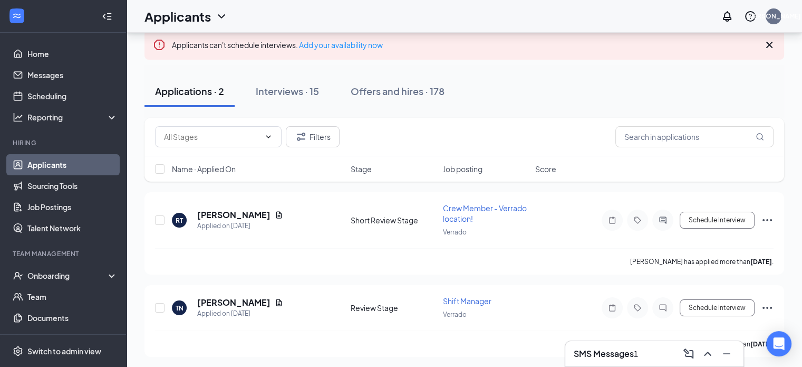
click at [607, 351] on h3 "SMS Messages" at bounding box center [604, 354] width 60 height 12
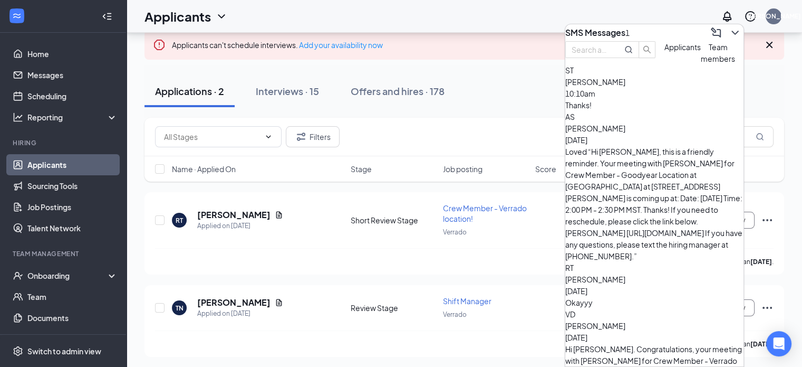
click at [652, 111] on div "Thanks!" at bounding box center [655, 105] width 178 height 12
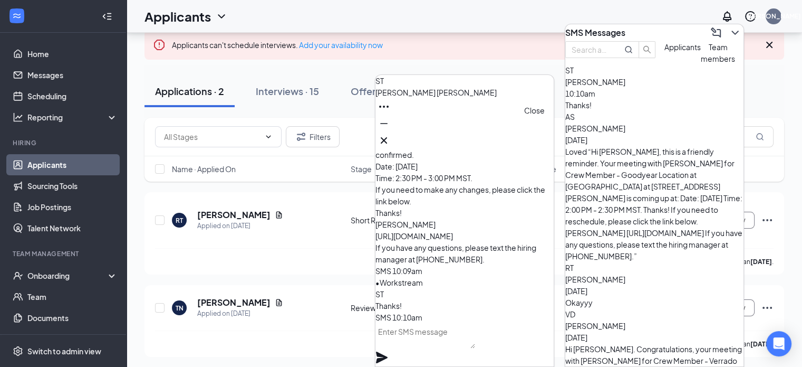
click at [390, 134] on icon "Cross" at bounding box center [384, 140] width 13 height 13
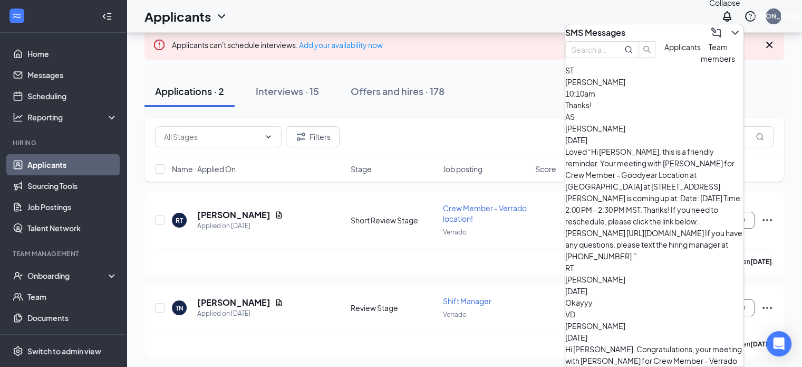
click at [729, 26] on icon "ChevronDown" at bounding box center [735, 32] width 13 height 13
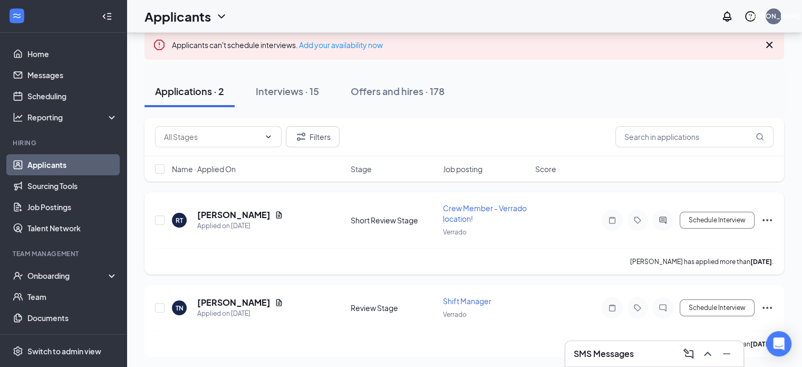
click at [219, 213] on h5 "[PERSON_NAME]" at bounding box center [233, 215] width 73 height 12
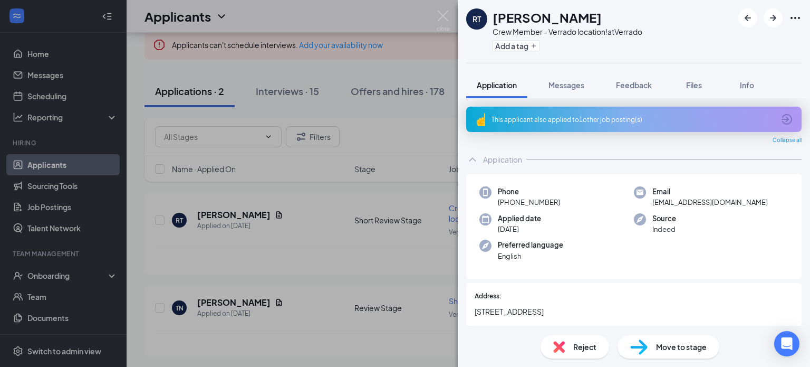
click at [671, 347] on span "Move to stage" at bounding box center [681, 347] width 51 height 12
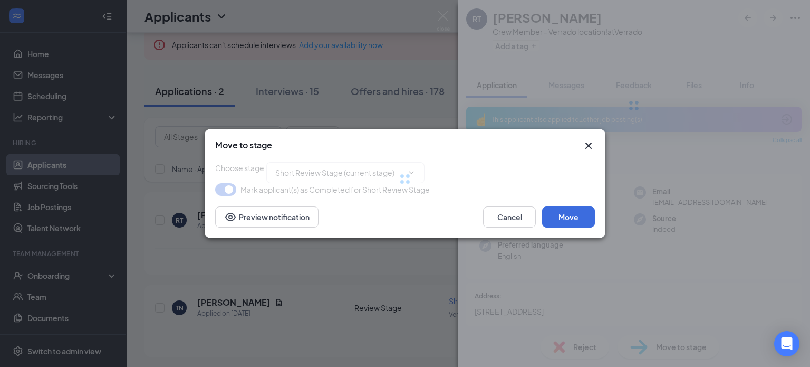
type input "Onsite Interview (next stage)"
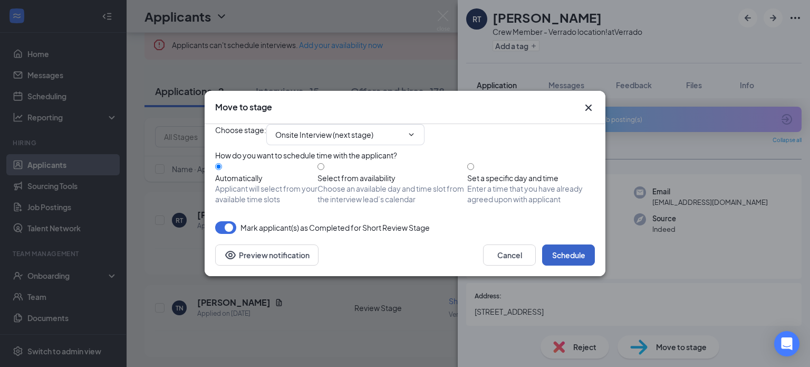
click at [562, 265] on button "Schedule" at bounding box center [568, 254] width 53 height 21
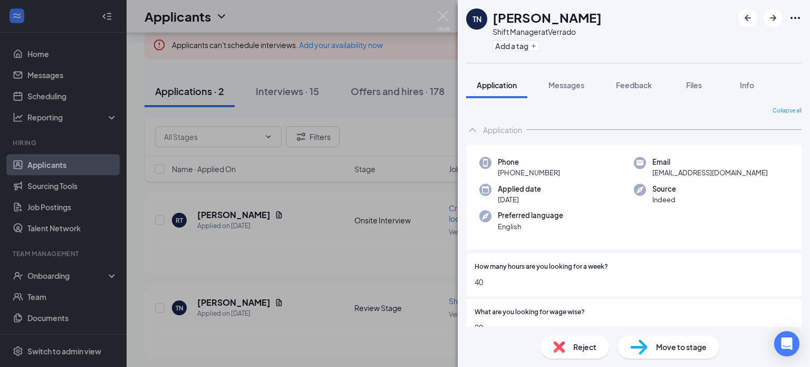
click at [442, 10] on div "TN Tyler Nelson Shift Manager at Verrado Add a tag Application Messages Feedbac…" at bounding box center [405, 183] width 810 height 367
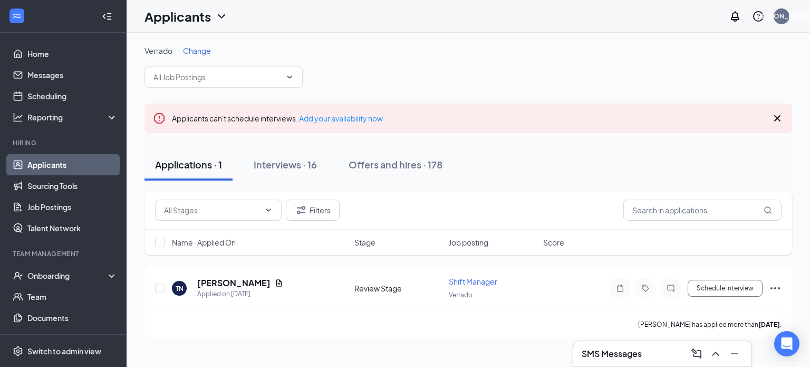
click at [193, 51] on span "Change" at bounding box center [197, 50] width 28 height 9
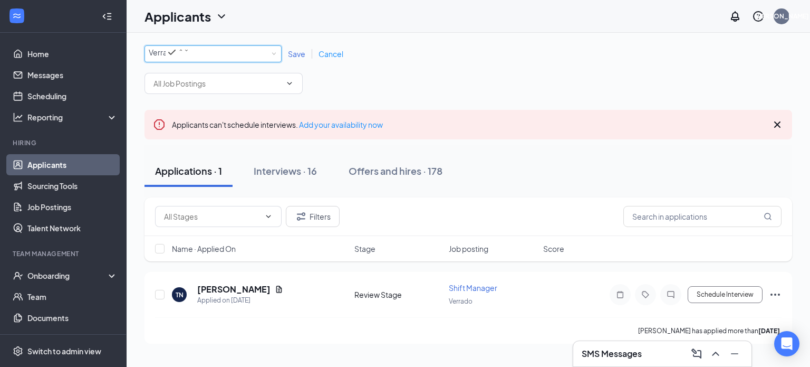
click at [274, 55] on div "All Locations Verrado" at bounding box center [213, 53] width 137 height 17
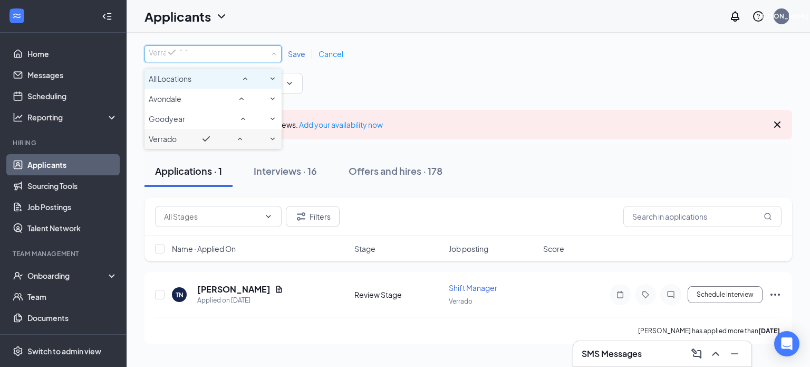
click at [215, 82] on div "All Locations" at bounding box center [213, 78] width 129 height 13
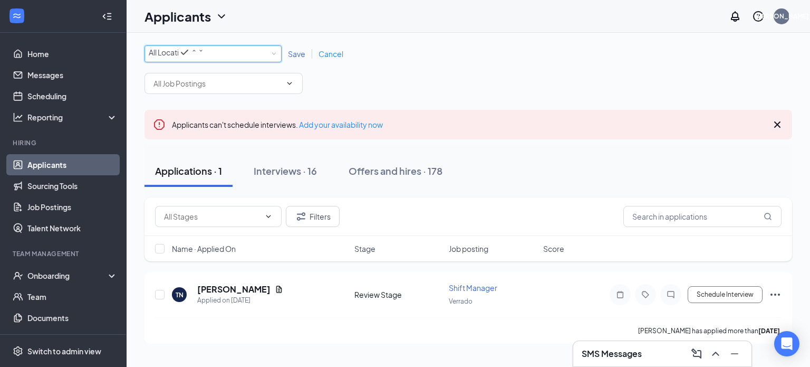
click at [287, 52] on link "Save" at bounding box center [297, 53] width 31 height 9
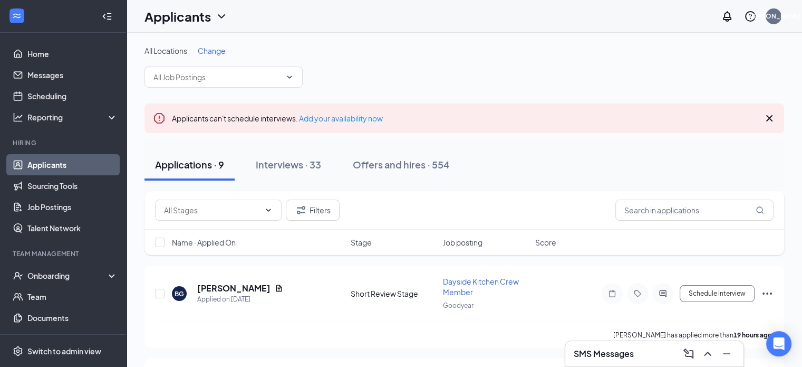
click at [427, 65] on div "All Locations Change" at bounding box center [465, 66] width 640 height 42
click at [53, 274] on div "Onboarding" at bounding box center [67, 275] width 81 height 11
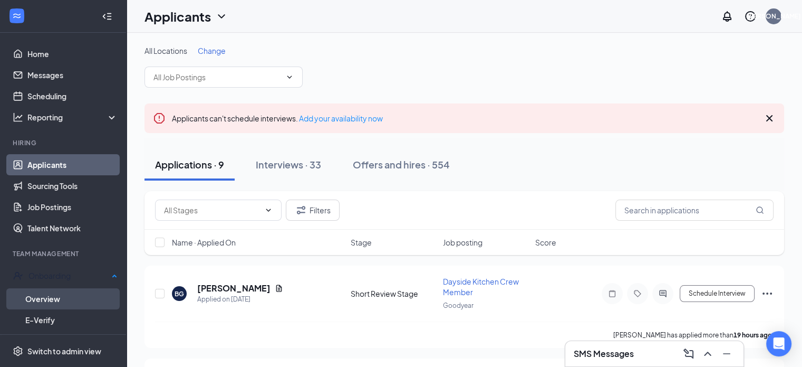
click at [49, 291] on link "Overview" at bounding box center [71, 298] width 92 height 21
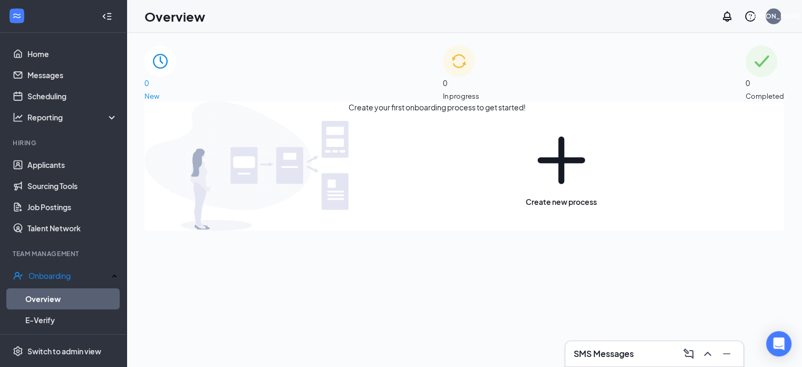
click at [480, 90] on div "0 In progress" at bounding box center [461, 73] width 36 height 56
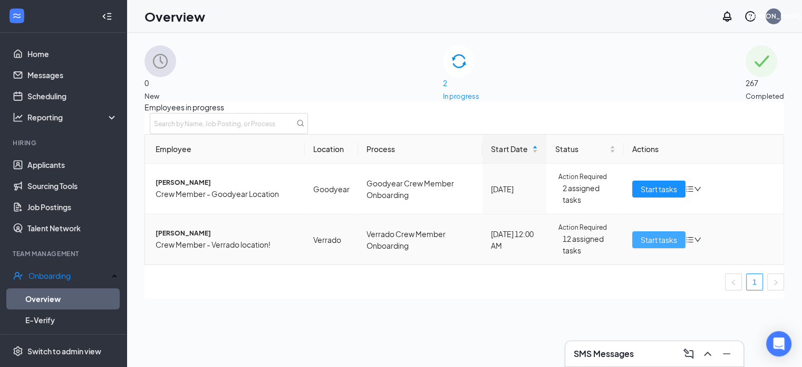
click at [646, 245] on span "Start tasks" at bounding box center [659, 240] width 36 height 12
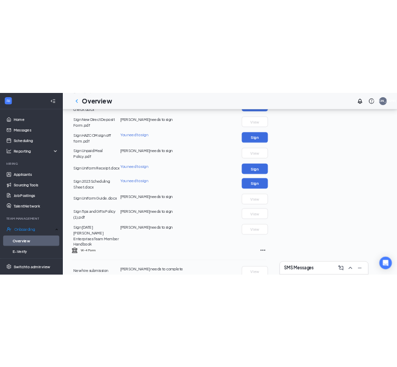
scroll to position [369, 0]
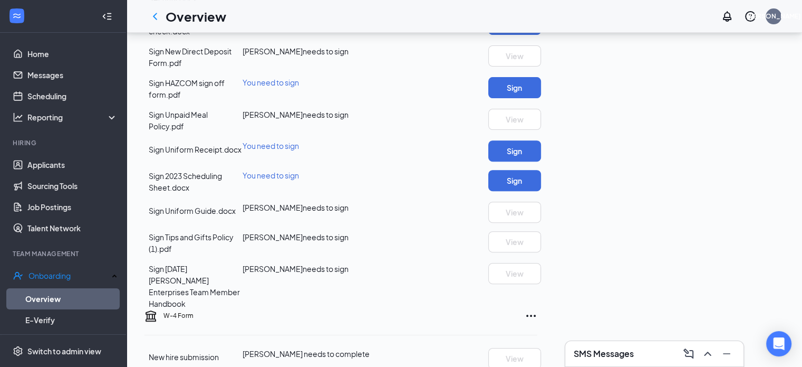
click at [538, 161] on div "Sign Uniform Receipt.docx You need to sign Sign" at bounding box center [341, 150] width 393 height 21
click at [541, 191] on button "Sign" at bounding box center [514, 180] width 53 height 21
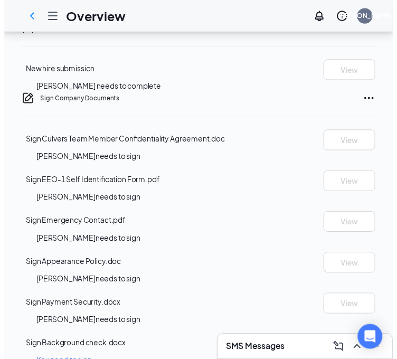
scroll to position [0, 0]
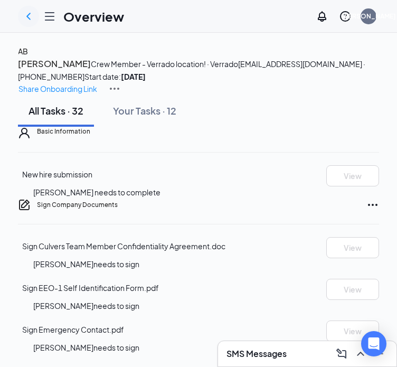
click at [36, 15] on div at bounding box center [28, 16] width 21 height 21
click at [27, 13] on icon "ChevronLeft" at bounding box center [28, 16] width 13 height 13
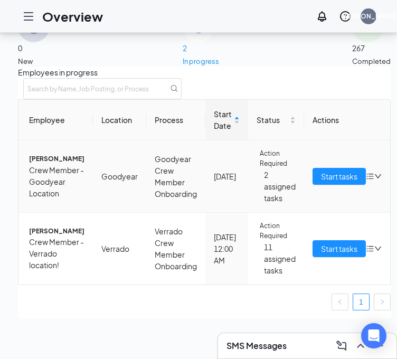
scroll to position [53, 0]
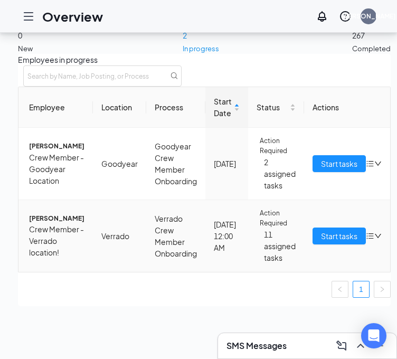
click at [48, 258] on span "Crew Member - Verrado location!" at bounding box center [56, 240] width 55 height 35
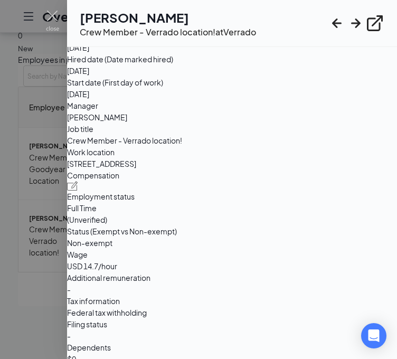
scroll to position [475, 0]
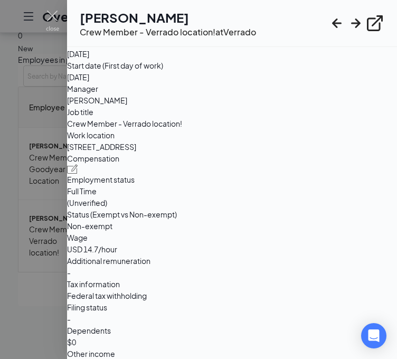
click at [367, 13] on div at bounding box center [232, 8] width 330 height 9
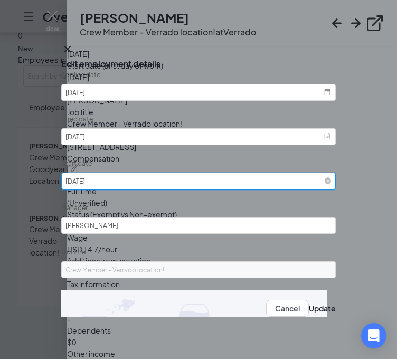
click at [143, 183] on input "2025-09-16" at bounding box center [198, 181] width 274 height 17
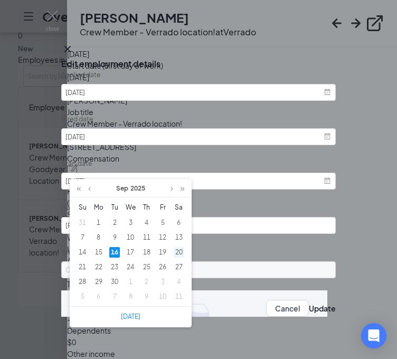
click at [178, 247] on div "20" at bounding box center [179, 252] width 11 height 11
type input "2025-09-20"
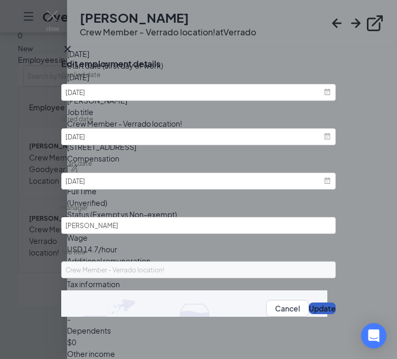
click at [309, 308] on button "Update" at bounding box center [322, 308] width 27 height 12
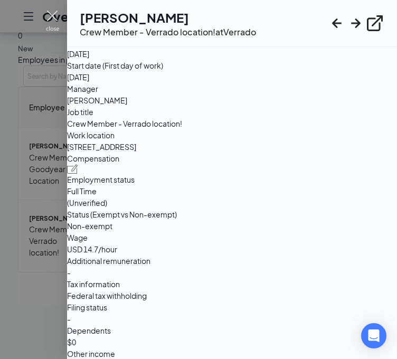
click at [52, 17] on img at bounding box center [52, 21] width 13 height 21
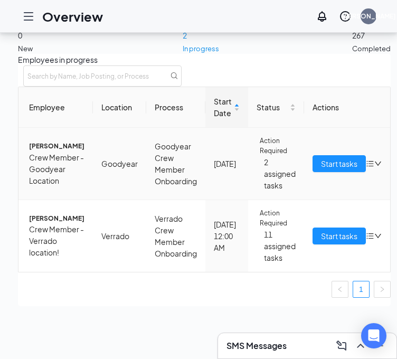
click at [55, 151] on span "Alejandro L Barboza" at bounding box center [56, 146] width 55 height 10
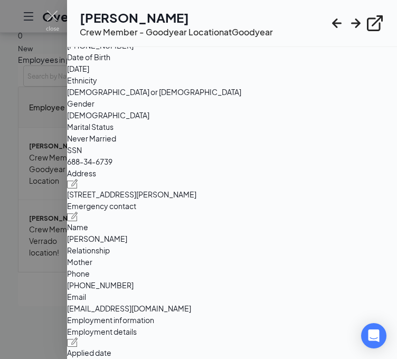
scroll to position [369, 0]
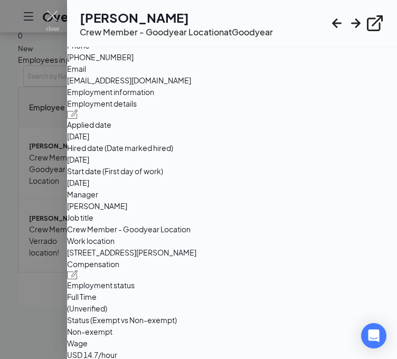
click at [78, 119] on img at bounding box center [72, 113] width 11 height 9
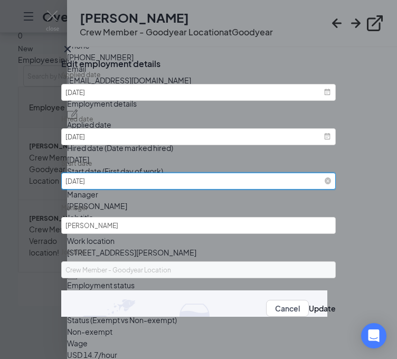
click at [116, 188] on input "2025-09-10" at bounding box center [198, 181] width 274 height 17
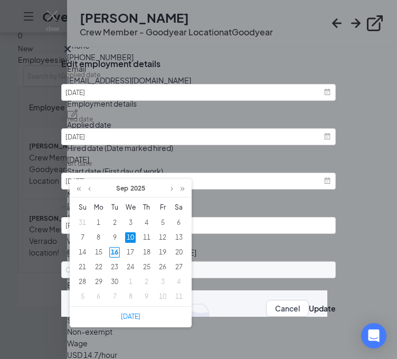
click at [116, 247] on div "16" at bounding box center [114, 252] width 11 height 11
type input "2025-09-16"
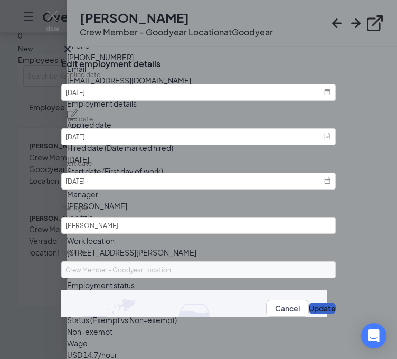
click at [309, 311] on button "Update" at bounding box center [322, 308] width 27 height 12
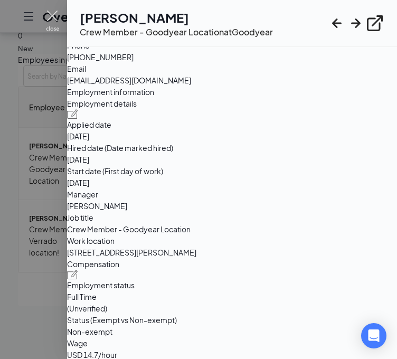
click at [53, 16] on img at bounding box center [52, 21] width 13 height 21
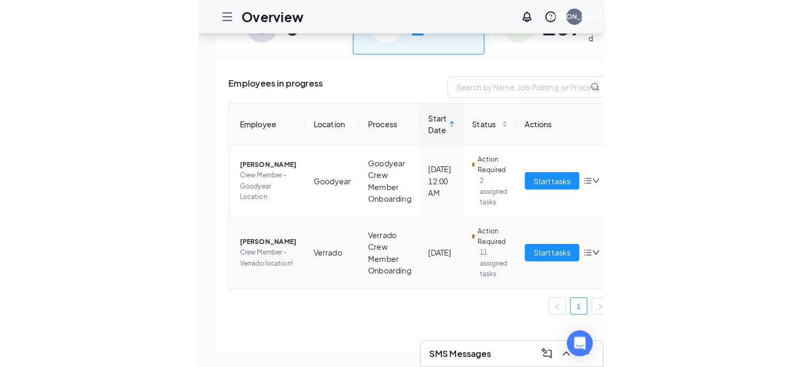
scroll to position [11, 0]
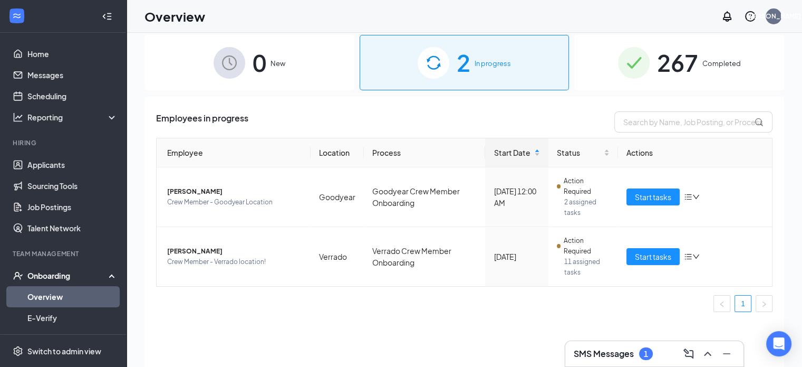
click at [404, 346] on div "SMS Messages 1" at bounding box center [654, 353] width 161 height 17
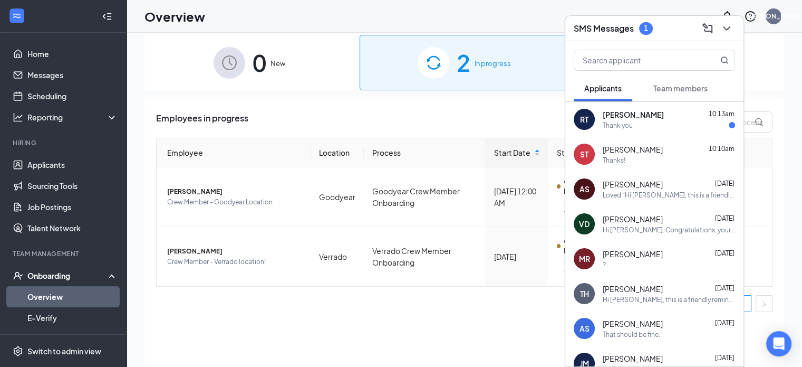
click at [404, 121] on div "Thank you" at bounding box center [669, 125] width 132 height 9
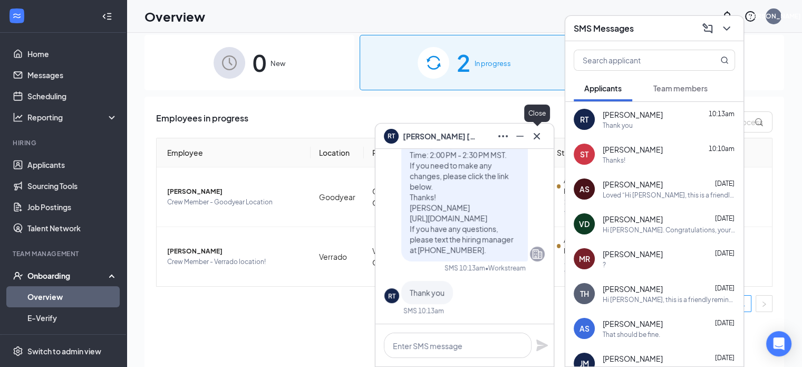
click at [404, 137] on icon "Cross" at bounding box center [537, 135] width 6 height 6
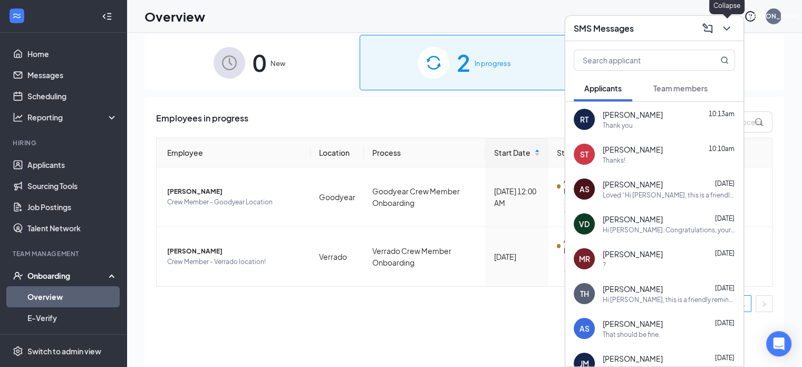
click at [404, 26] on icon "ChevronDown" at bounding box center [727, 28] width 13 height 13
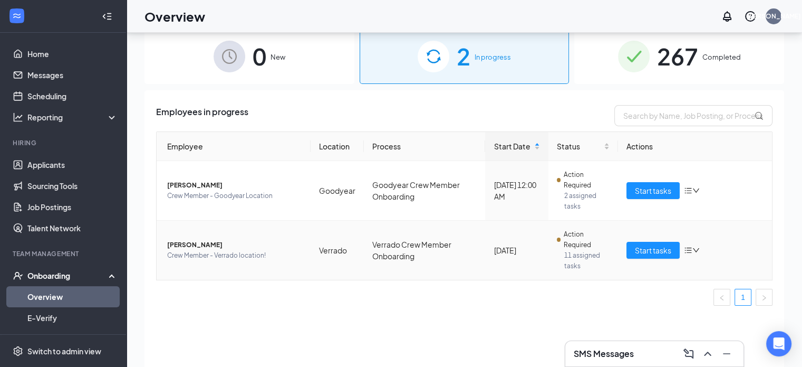
scroll to position [0, 0]
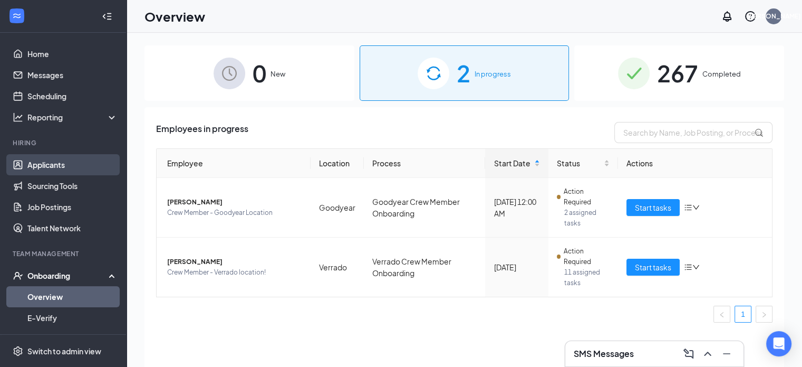
click at [49, 167] on link "Applicants" at bounding box center [72, 164] width 90 height 21
